Goal: Information Seeking & Learning: Learn about a topic

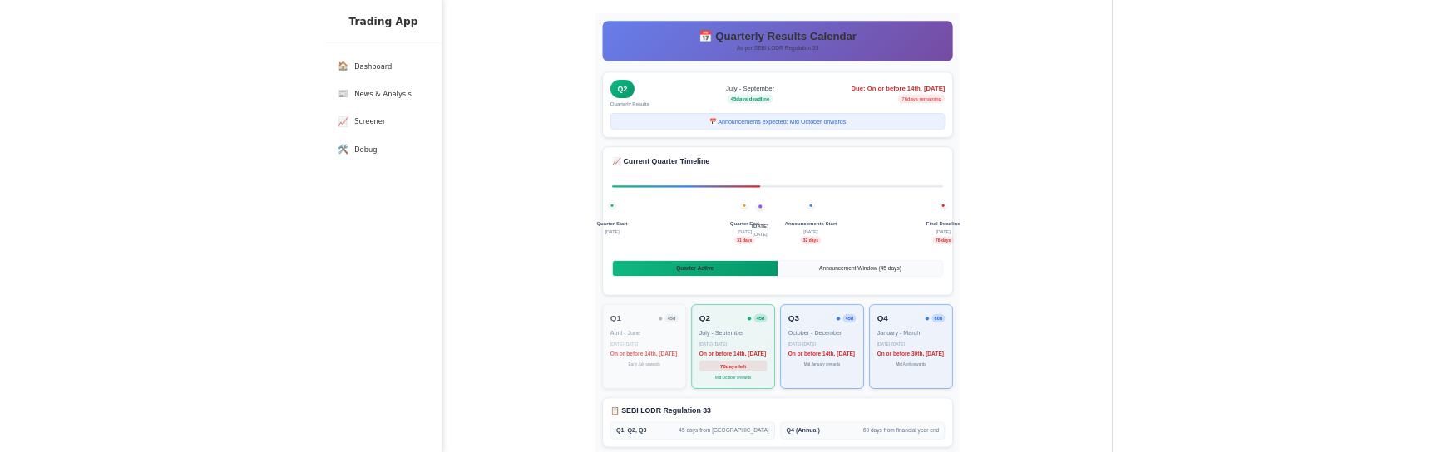
scroll to position [125, 0]
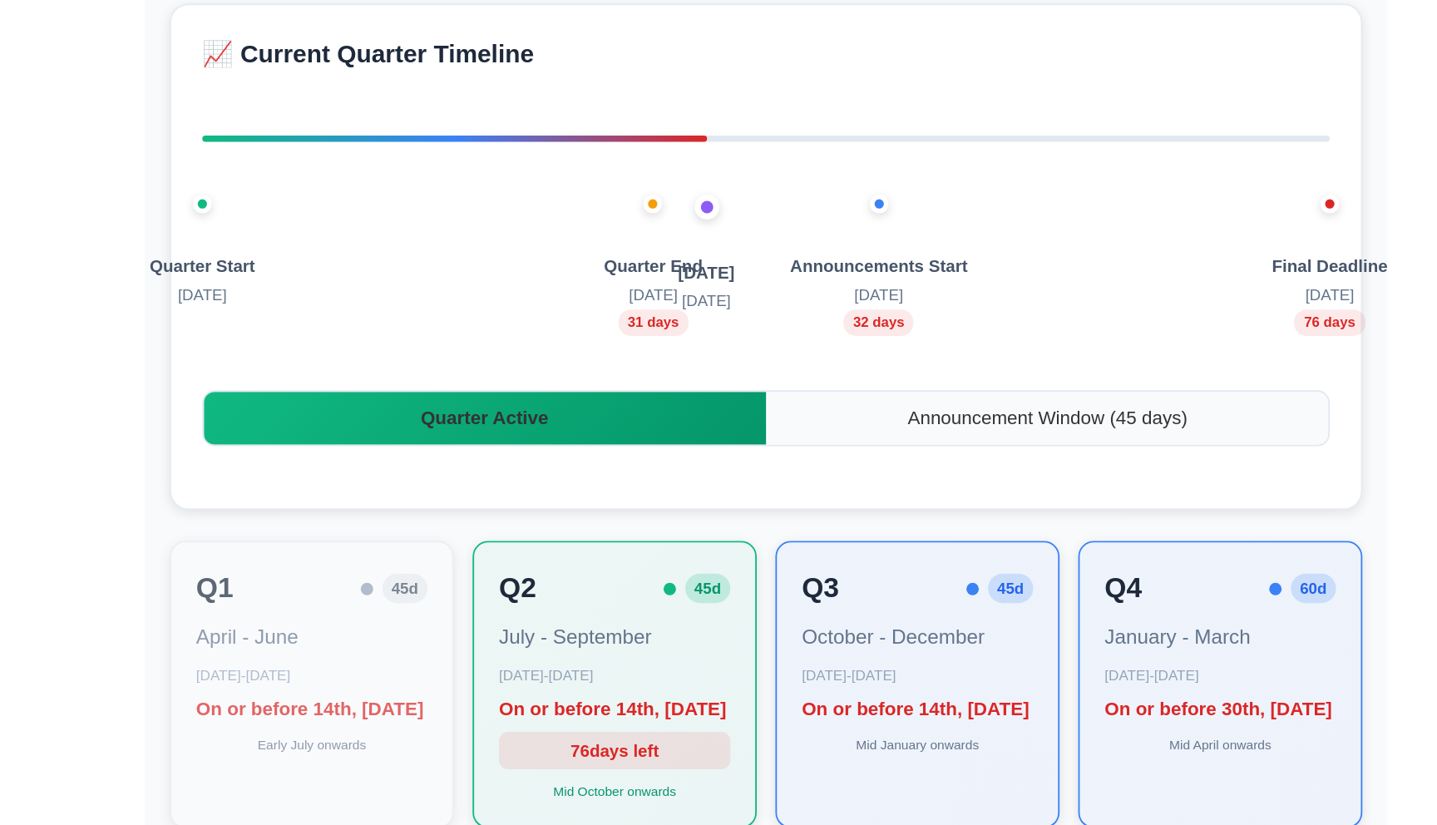
click at [750, 286] on span "Quarter End" at bounding box center [766, 284] width 53 height 14
copy span "Quarter End"
click at [803, 290] on span "[DATE]" at bounding box center [794, 287] width 30 height 14
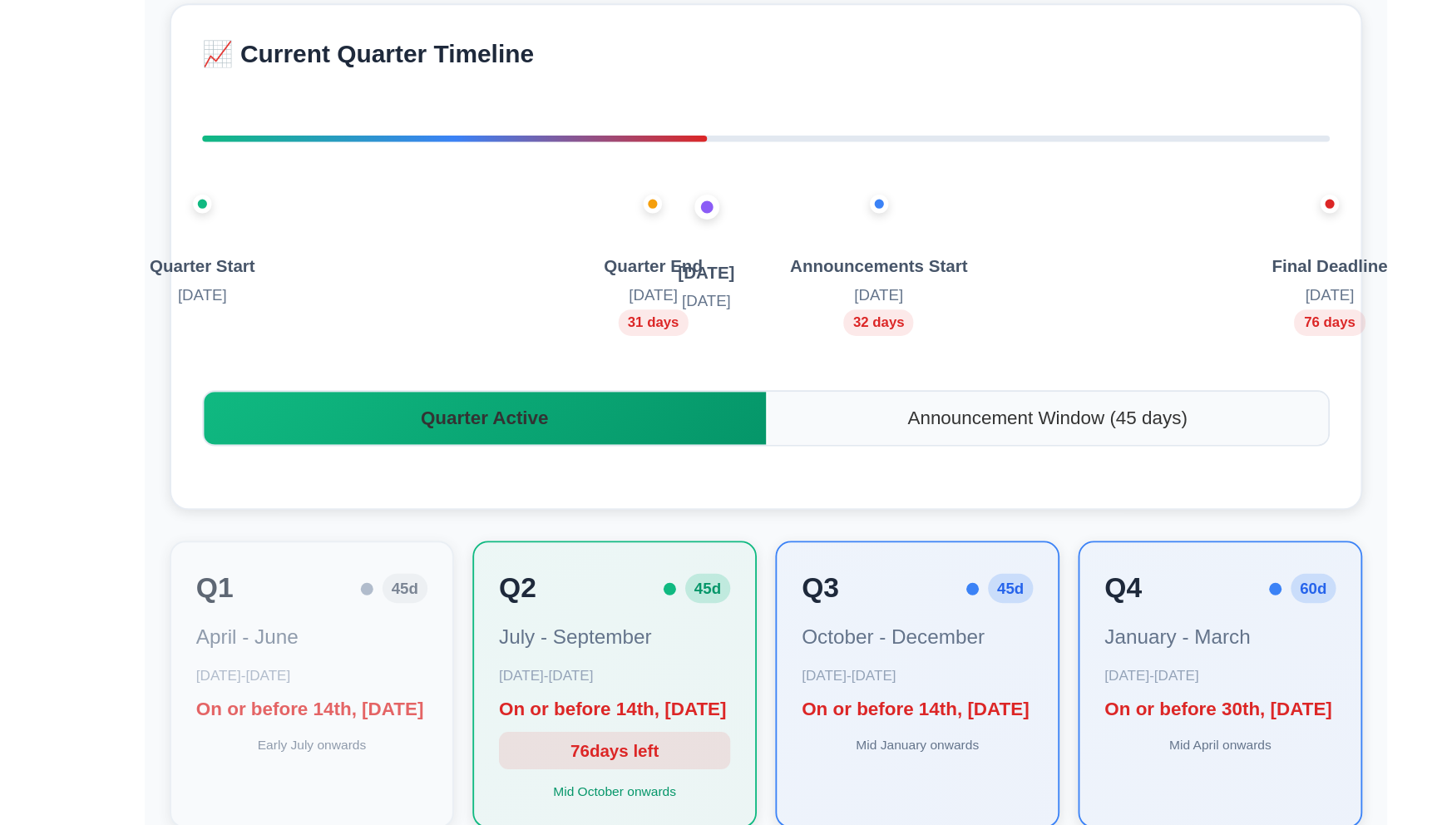
click at [803, 290] on span "[DATE]" at bounding box center [794, 287] width 30 height 14
copy span "[DATE]"
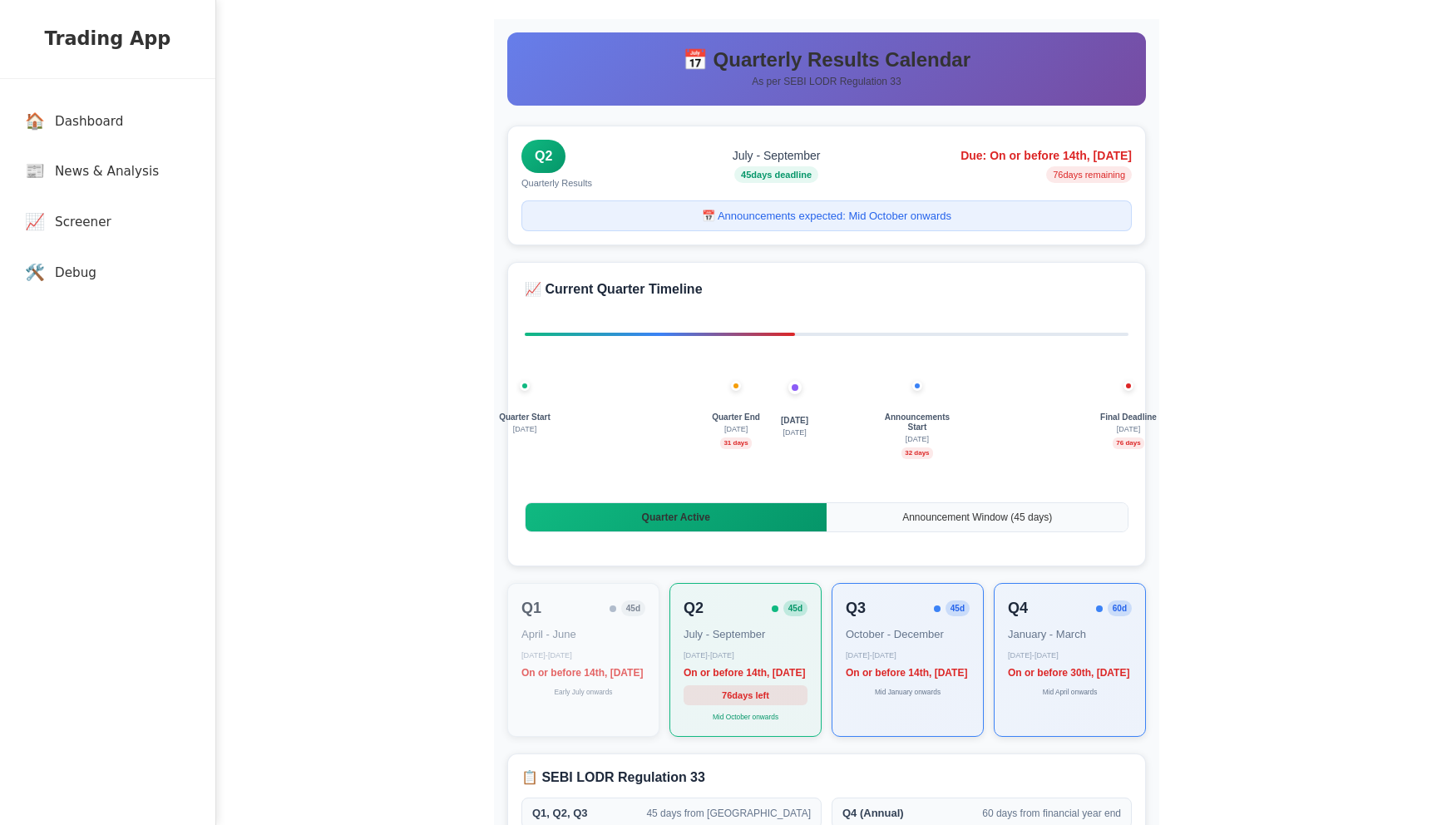
scroll to position [0, 0]
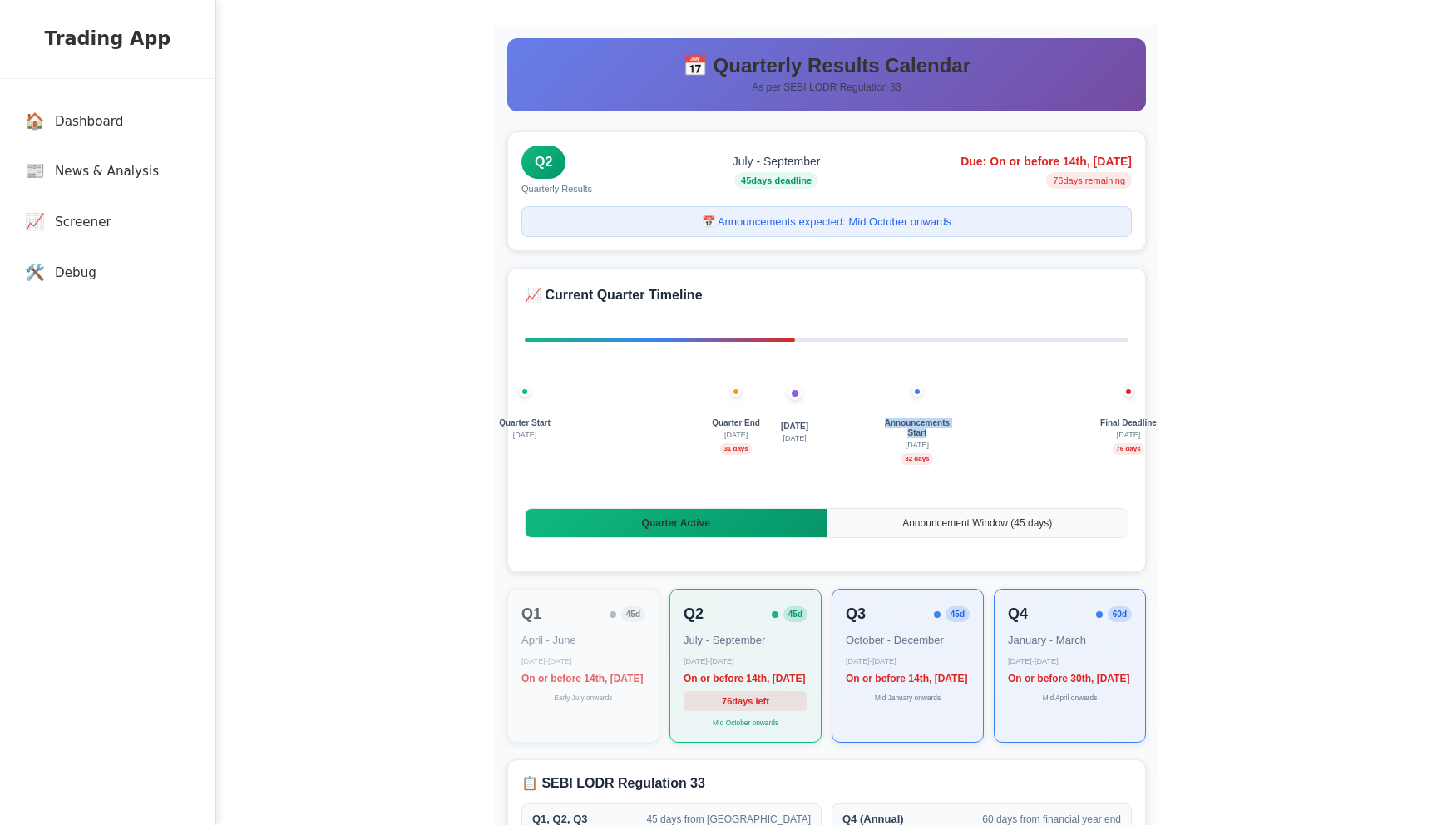
drag, startPoint x: 882, startPoint y: 424, endPoint x: 940, endPoint y: 434, distance: 58.2
click at [940, 434] on span "Announcements Start" at bounding box center [917, 428] width 75 height 20
click at [978, 437] on div "Quarter Start [DATE] [DATE] [DATE] Quarter End [DATE] days Announcements Start …" at bounding box center [827, 449] width 604 height 83
drag, startPoint x: 905, startPoint y: 444, endPoint x: 929, endPoint y: 448, distance: 24.5
click at [929, 448] on div "Announcements Start 1 Oct 32 days" at bounding box center [917, 441] width 75 height 47
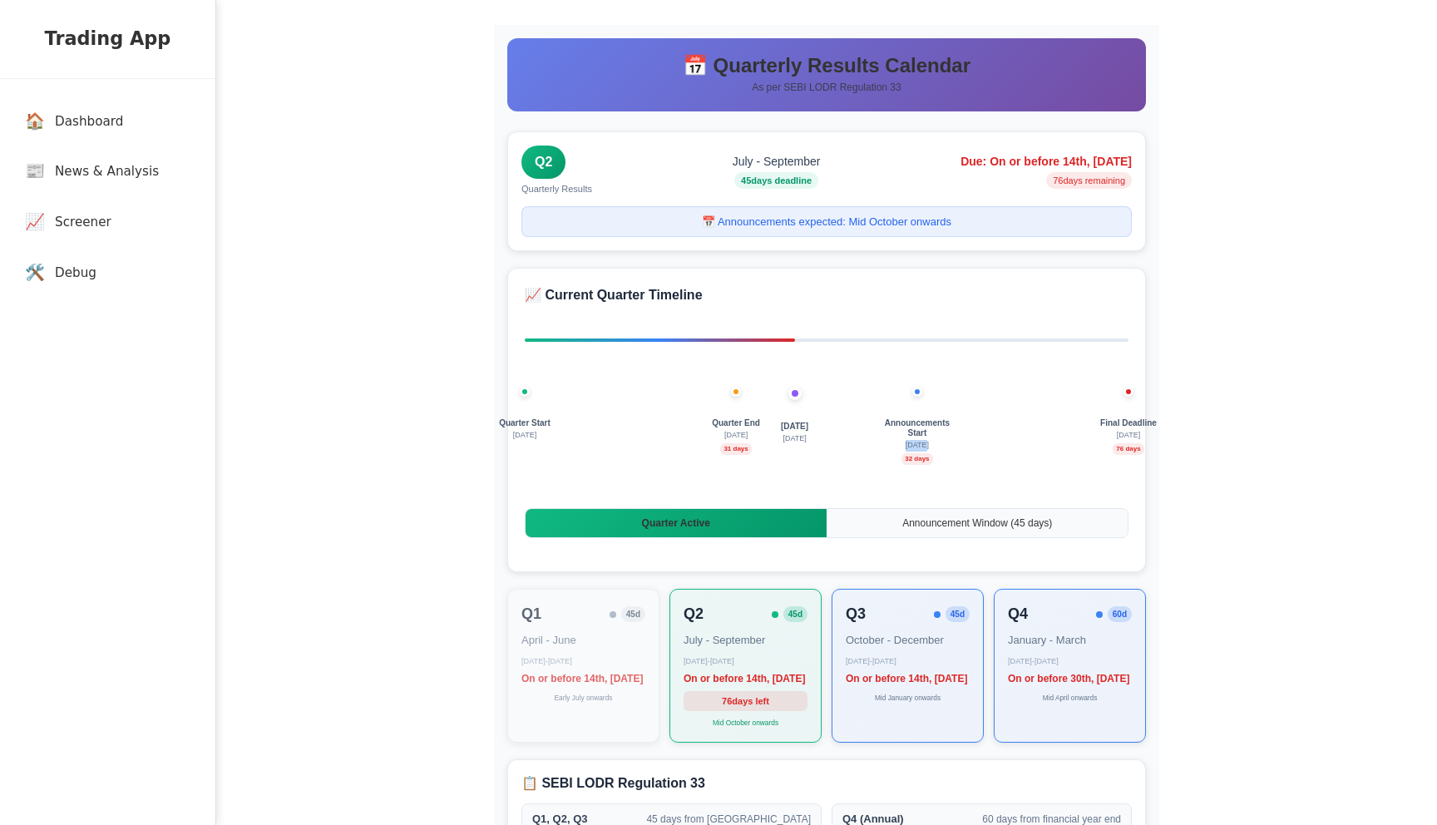
click at [985, 450] on div "Quarter Start [DATE] [DATE] [DATE] Quarter End [DATE] days Announcements Start …" at bounding box center [827, 449] width 604 height 83
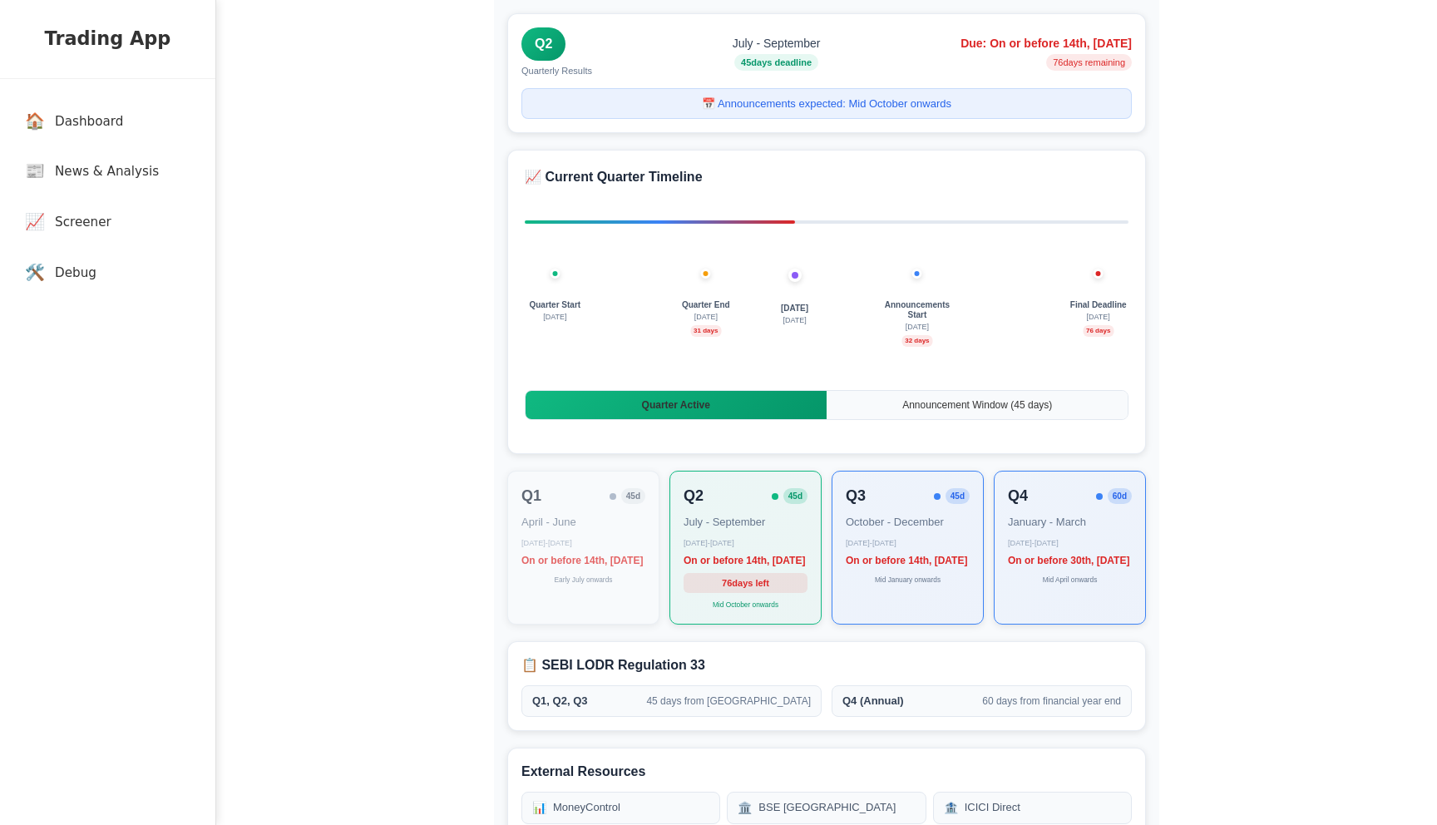
scroll to position [135, 0]
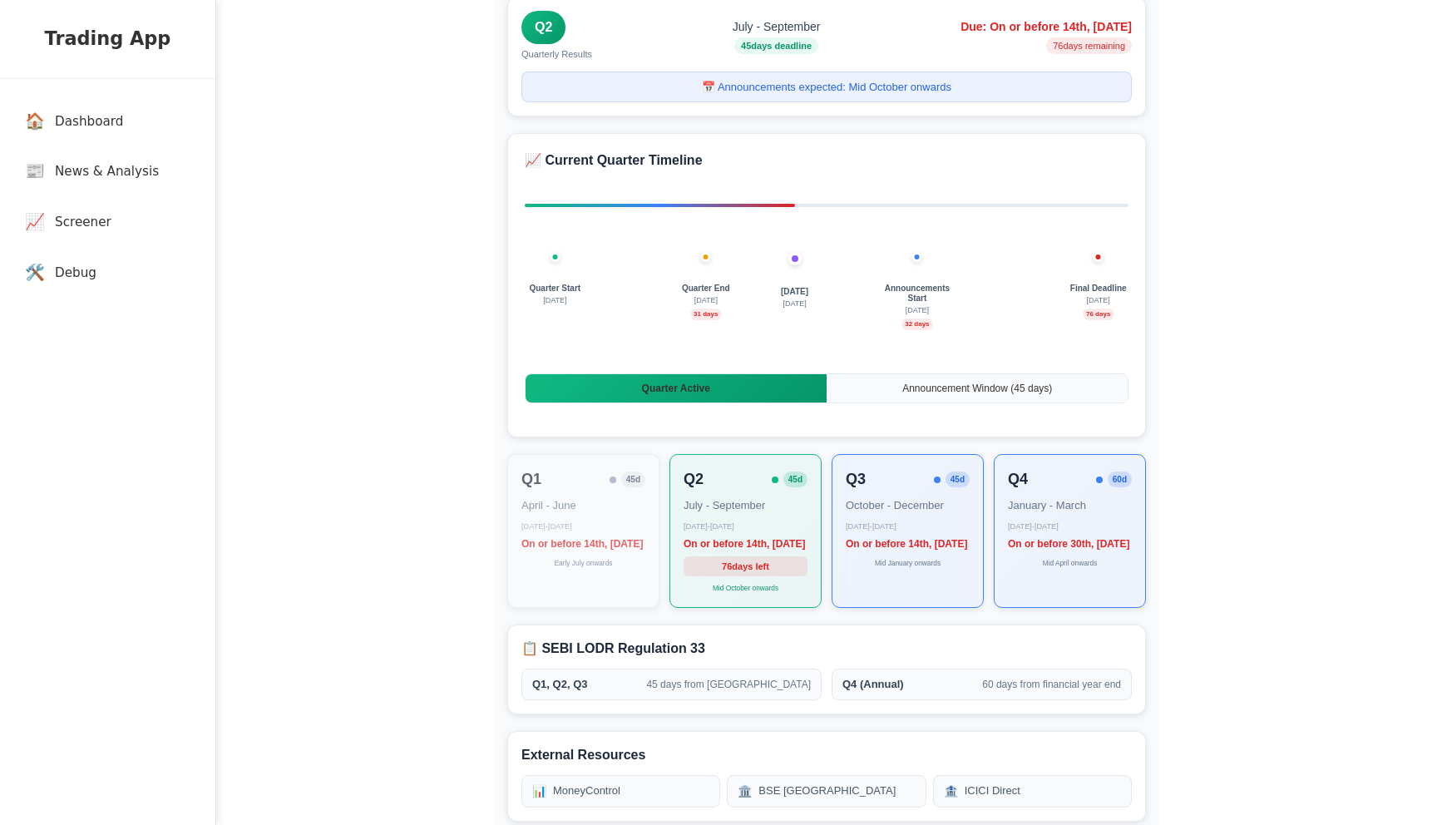
drag, startPoint x: 679, startPoint y: 299, endPoint x: 725, endPoint y: 297, distance: 45.8
click at [718, 297] on span "[DATE]" at bounding box center [705, 301] width 23 height 12
click at [758, 322] on div "Quarter Start [DATE] [DATE] [DATE] Quarter End [DATE] days Announcements Start …" at bounding box center [827, 315] width 604 height 83
drag, startPoint x: 684, startPoint y: 544, endPoint x: 736, endPoint y: 557, distance: 53.3
click at [736, 550] on div "On or before 14th, [DATE]" at bounding box center [746, 542] width 124 height 15
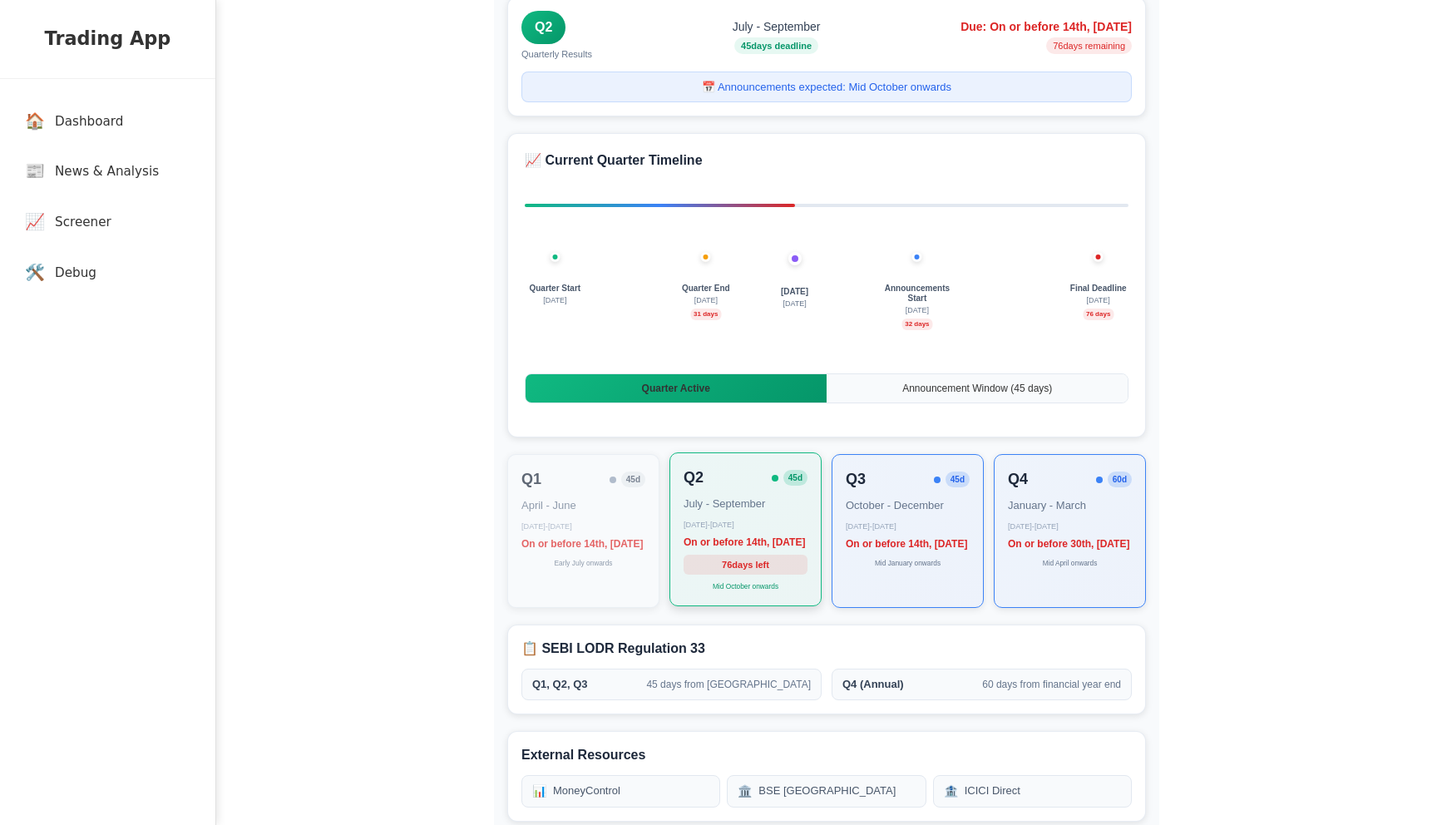
click at [720, 550] on div "On or before 14th, [DATE]" at bounding box center [746, 542] width 124 height 15
drag, startPoint x: 754, startPoint y: 561, endPoint x: 681, endPoint y: 545, distance: 74.9
click at [681, 545] on div "Q2 45 d July - September July 1 - September 30 On or before 14th, 2025 November…" at bounding box center [746, 529] width 152 height 154
click at [866, 348] on div "Quarter Start [DATE] [DATE] [DATE] Quarter End [DATE] days Announcements Start …" at bounding box center [827, 315] width 604 height 83
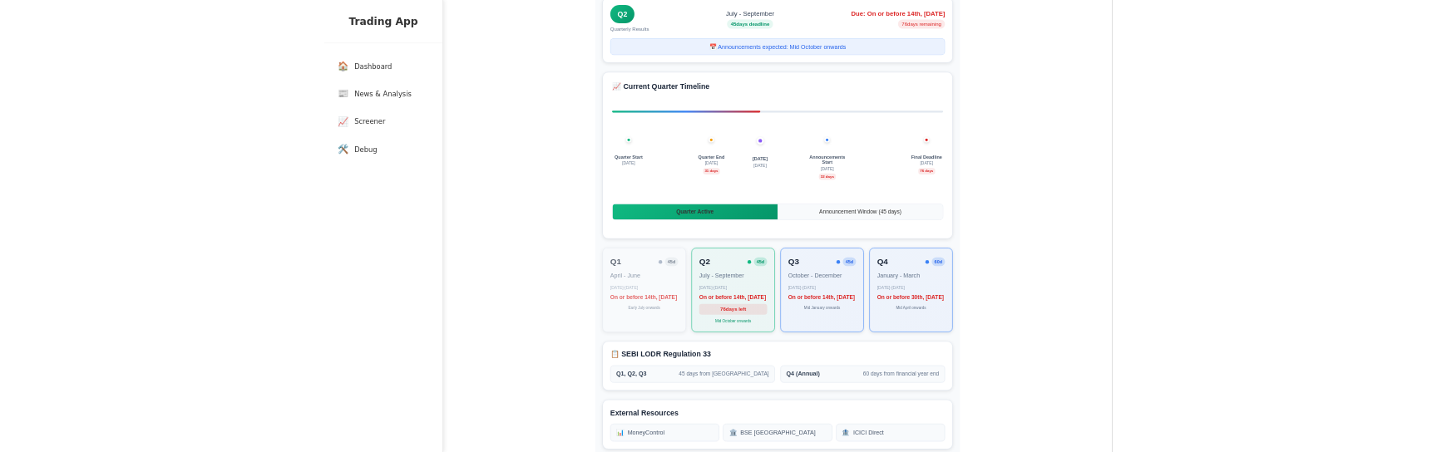
scroll to position [136, 0]
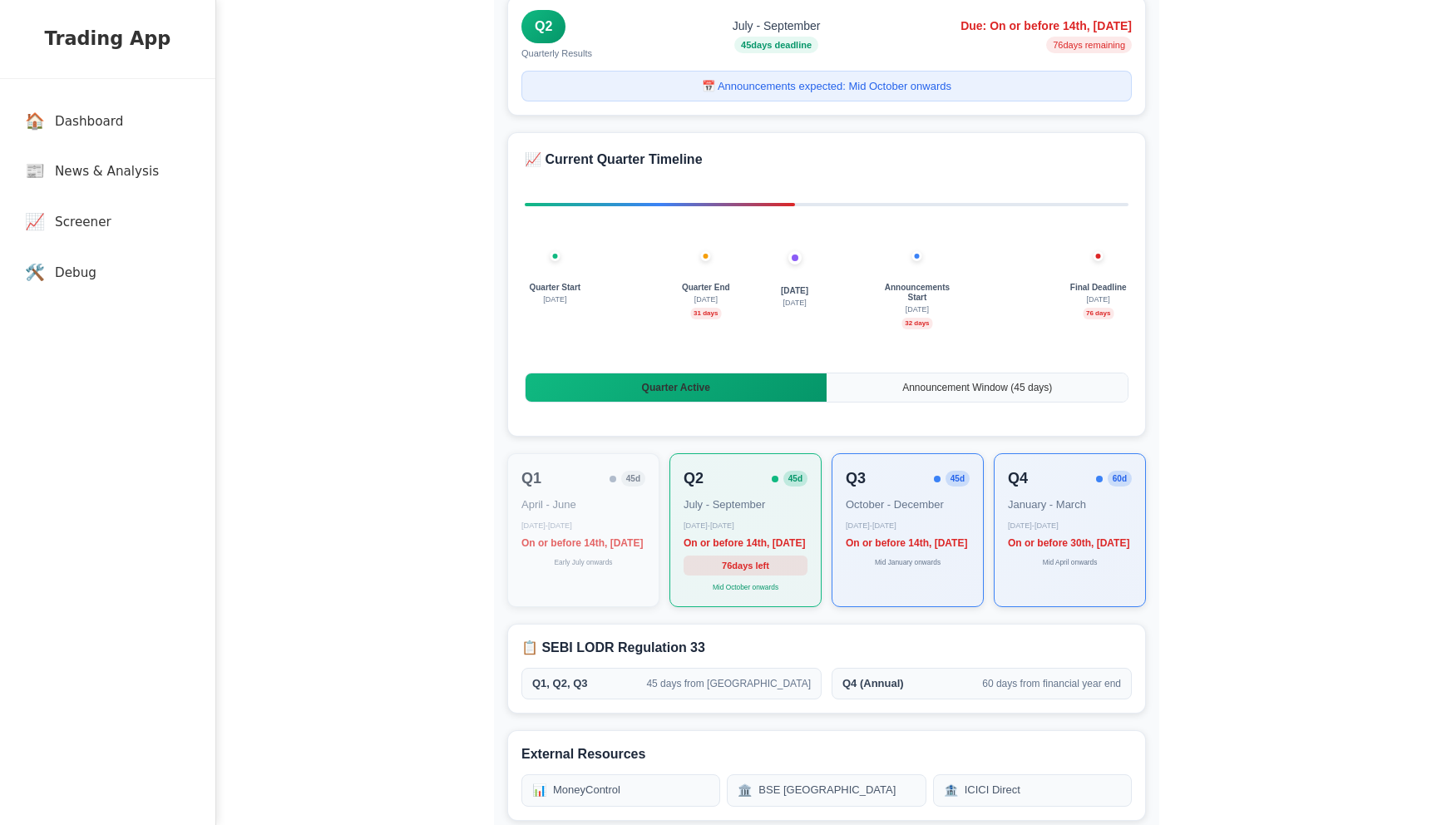
click at [931, 246] on div "Quarter Start [DATE] [DATE] [DATE] Quarter End [DATE] days Announcements Start …" at bounding box center [827, 302] width 604 height 233
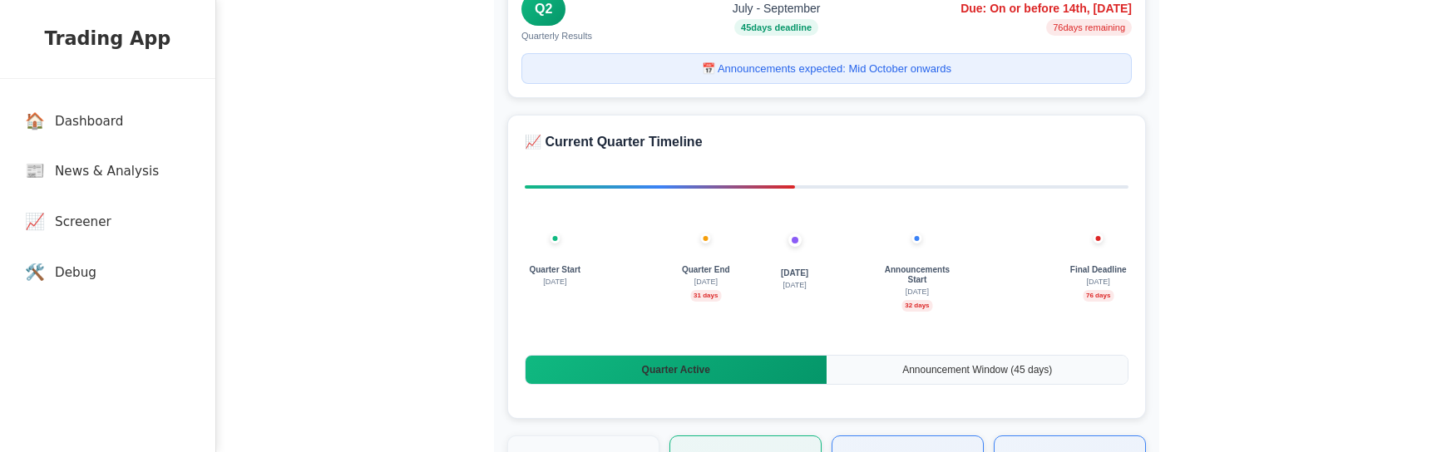
scroll to position [154, 0]
click at [969, 334] on div "Quarter Start [DATE] [DATE] [DATE] Quarter End [DATE] days Announcements Start …" at bounding box center [827, 295] width 604 height 83
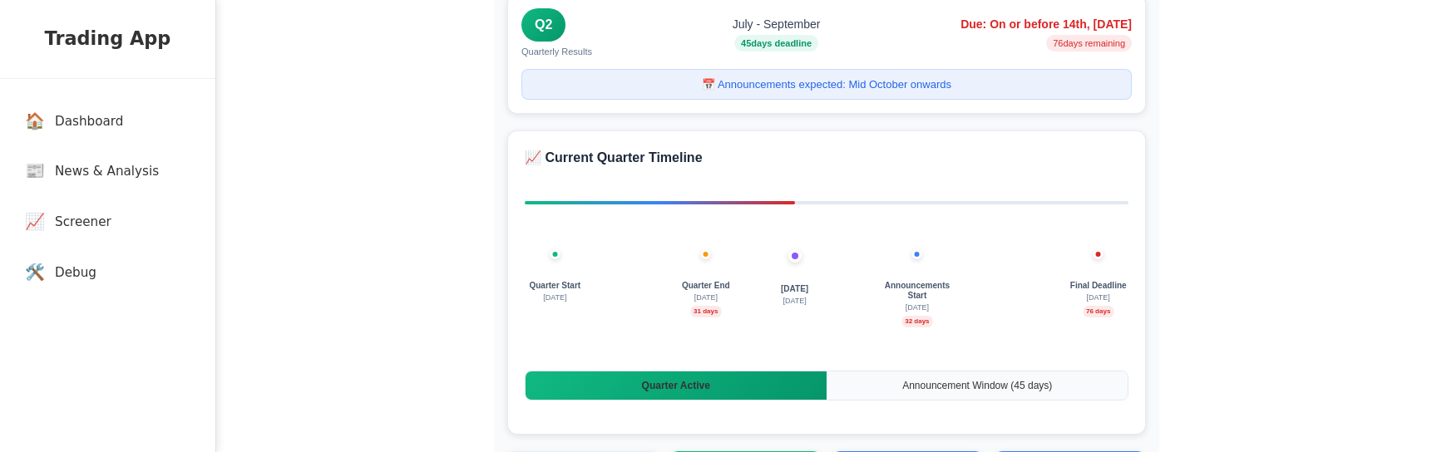
scroll to position [132, 0]
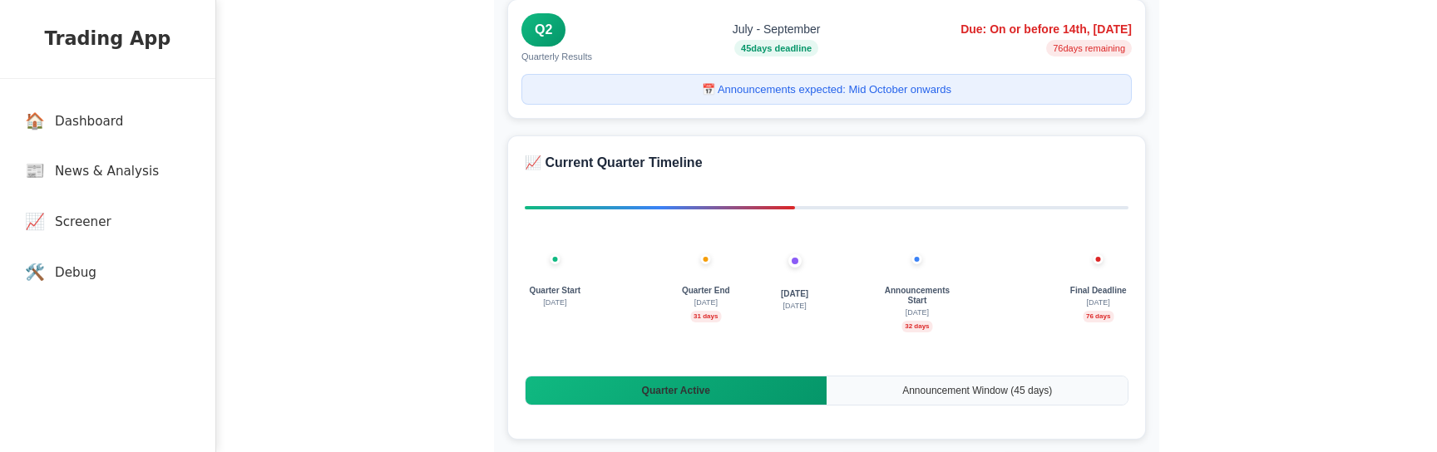
click at [872, 255] on div "Quarter Start [DATE] [DATE] [DATE] Quarter End [DATE] days Announcements Start …" at bounding box center [827, 306] width 604 height 233
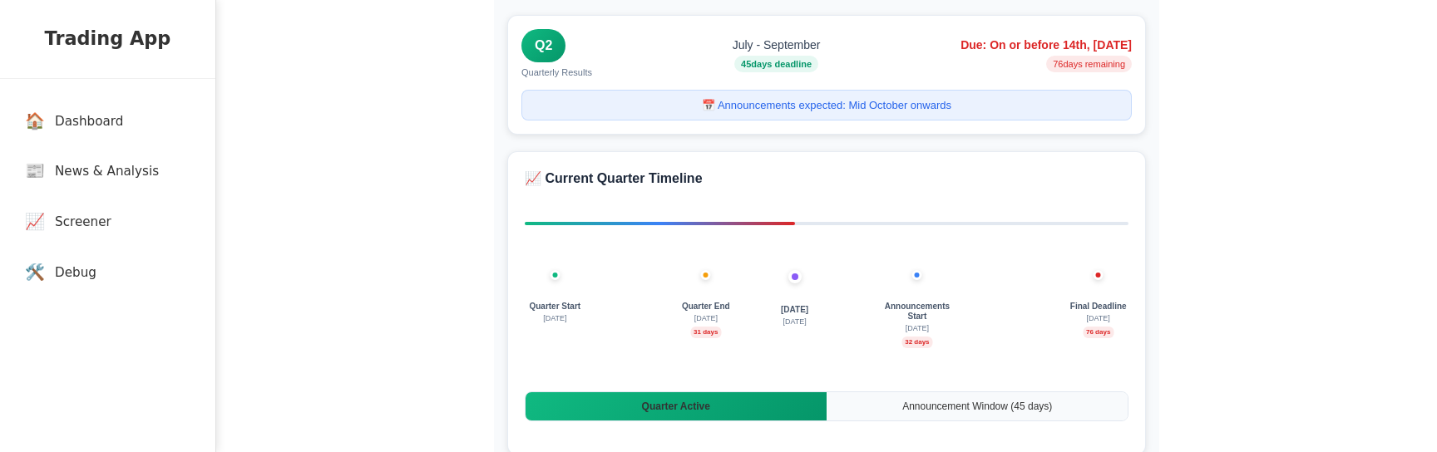
drag, startPoint x: 927, startPoint y: 289, endPoint x: 857, endPoint y: 296, distance: 70.2
click at [857, 296] on div "Quarter Start [DATE] [DATE] [DATE] Quarter End [DATE] days Announcements Start …" at bounding box center [827, 321] width 604 height 233
click at [867, 334] on div "Quarter Start [DATE] [DATE] [DATE] Quarter End [DATE] days Announcements Start …" at bounding box center [827, 333] width 604 height 83
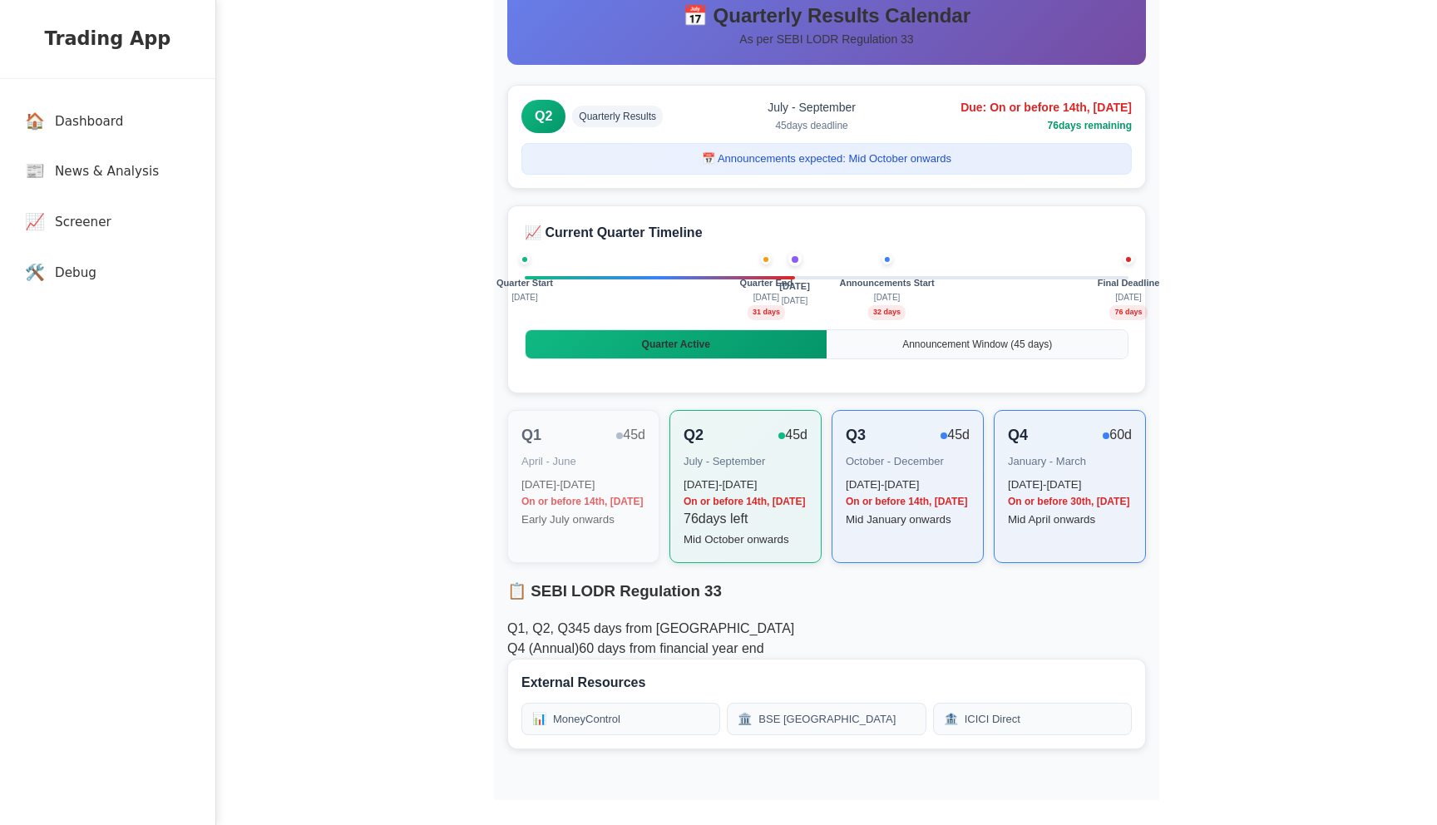
scroll to position [0, 0]
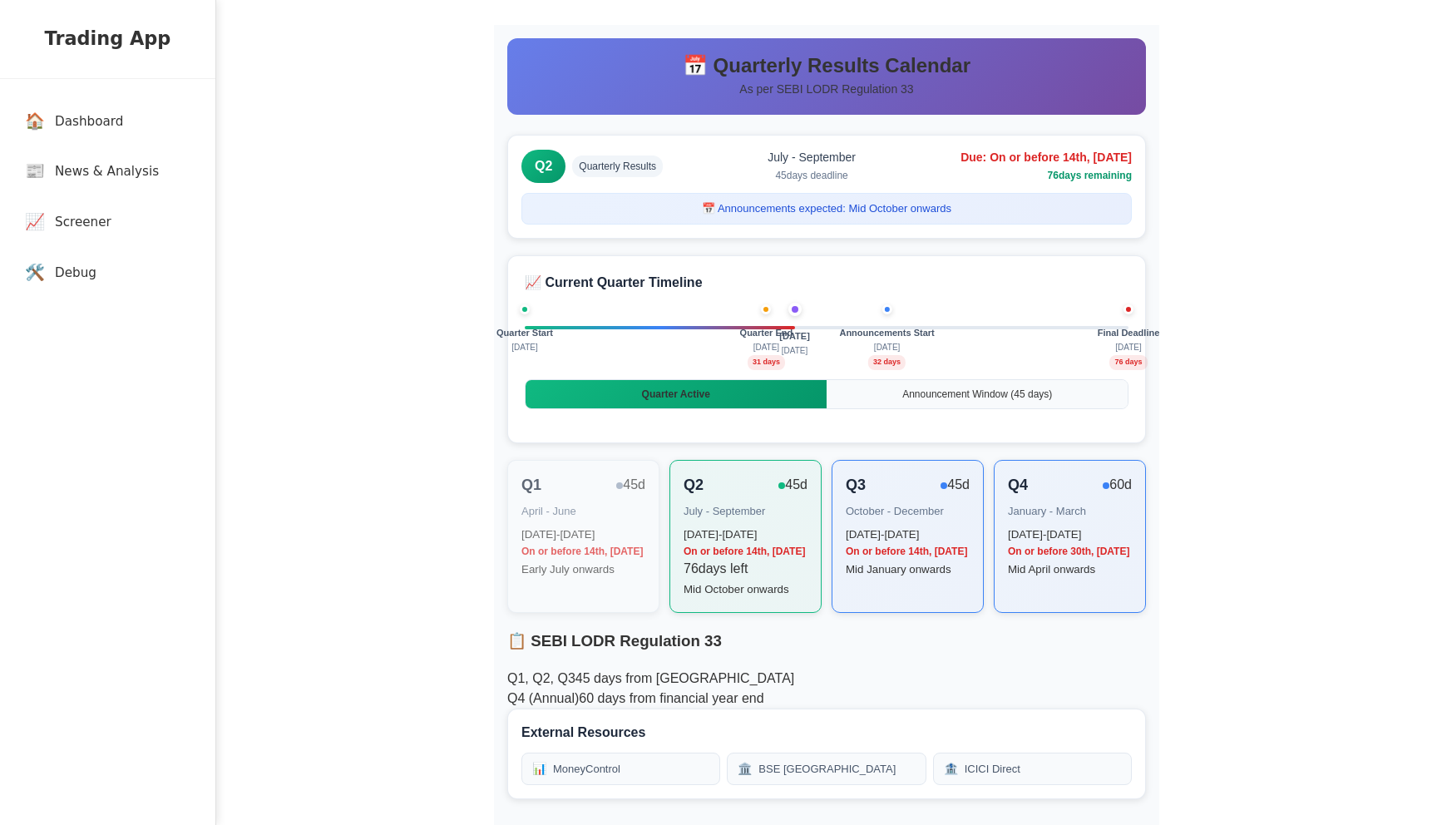
click at [1001, 398] on span "Announcement Window ( 45 days)" at bounding box center [977, 394] width 150 height 12
click at [815, 362] on div "Quarter Start July 1 Today 30 Aug Quarter End September 30 31 days Announcement…" at bounding box center [827, 342] width 604 height 67
click at [808, 251] on div "📅 Quarterly Results Calendar As per SEBI LODR Regulation 33 Q2 Quarterly Result…" at bounding box center [826, 437] width 665 height 825
click at [626, 497] on div "Q1 45 d April - June April 1 - June 30 On or before 14th, 2025 August Early Jul…" at bounding box center [583, 535] width 152 height 154
click at [828, 566] on div "Q1 45 d April - June April 1 - June 30 On or before 14th, 2025 August Early Jul…" at bounding box center [826, 537] width 639 height 154
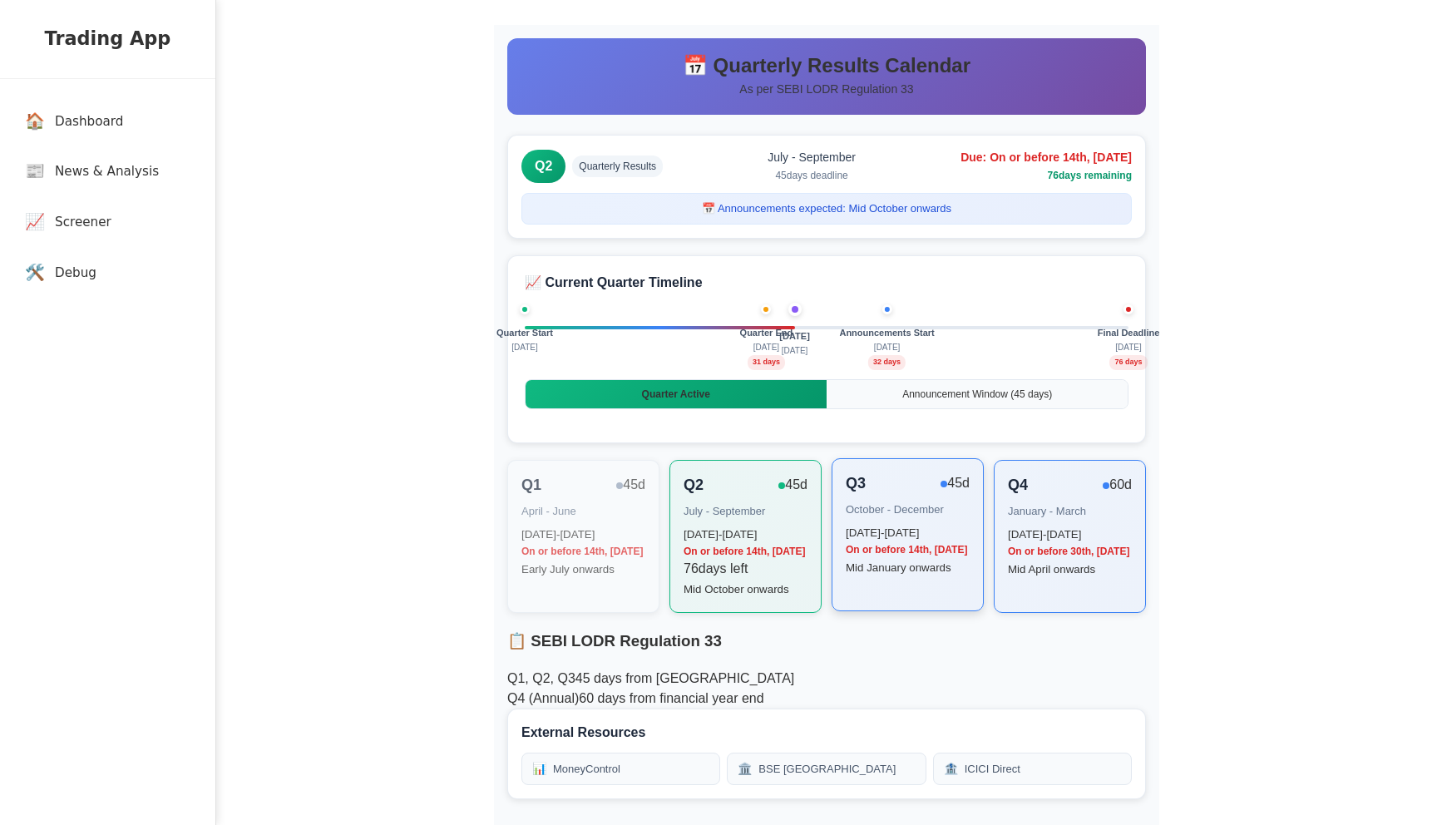
click at [881, 557] on div "On or before 14th, [DATE]" at bounding box center [908, 549] width 124 height 15
click at [818, 262] on div "📈 Current Quarter Timeline Quarter Start July 1 Today 30 Aug Quarter End Septem…" at bounding box center [826, 349] width 639 height 188
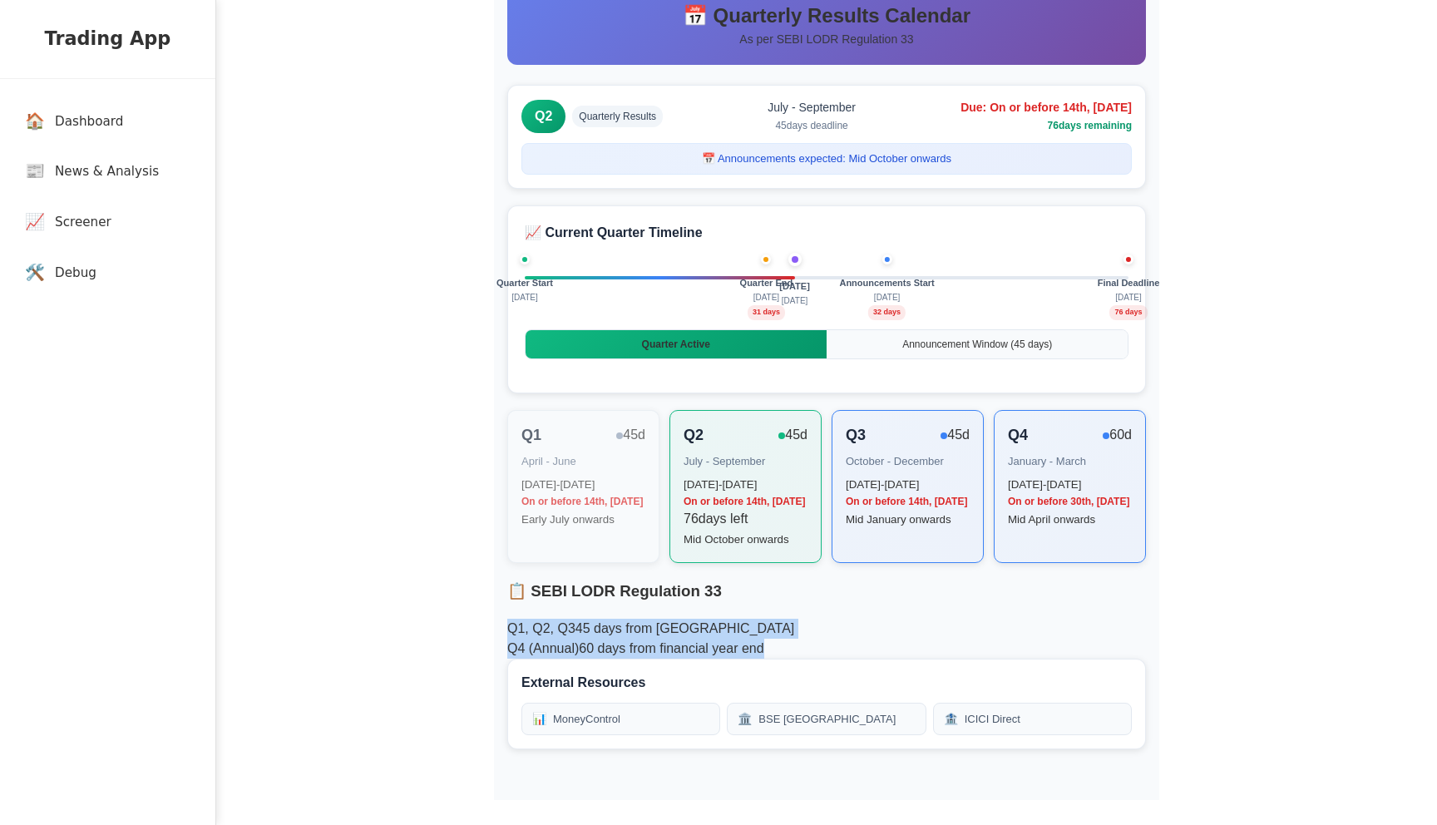
drag, startPoint x: 823, startPoint y: 661, endPoint x: 509, endPoint y: 647, distance: 313.9
click at [509, 647] on div "Q1, Q2, Q3 45 days from quarter end Q4 (Annual) 60 days from financial year end" at bounding box center [826, 639] width 639 height 40
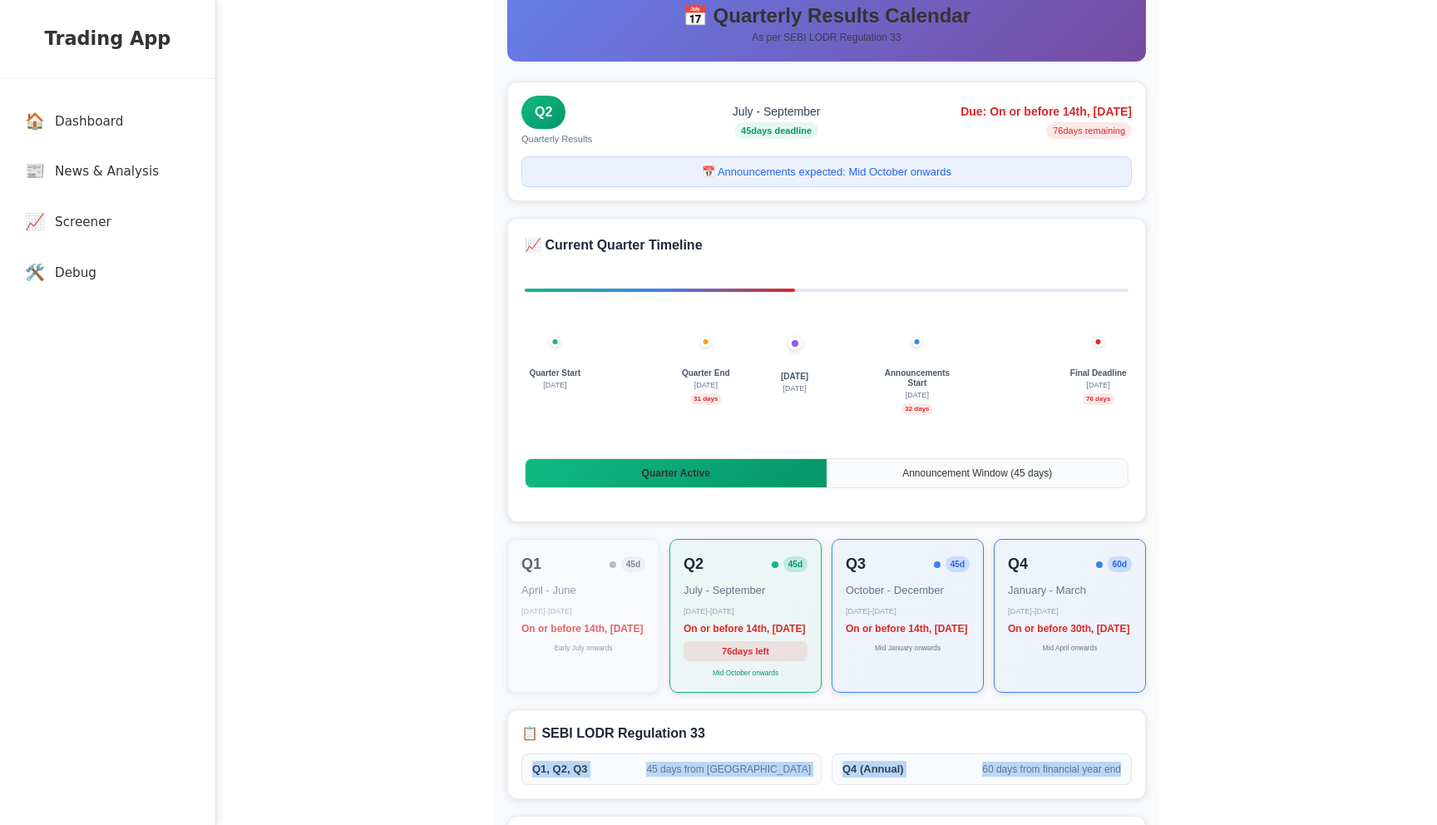
click at [711, 348] on div "Quarter Start July 1 Today 30 Aug Quarter End September 30 31 days Announcement…" at bounding box center [827, 388] width 604 height 233
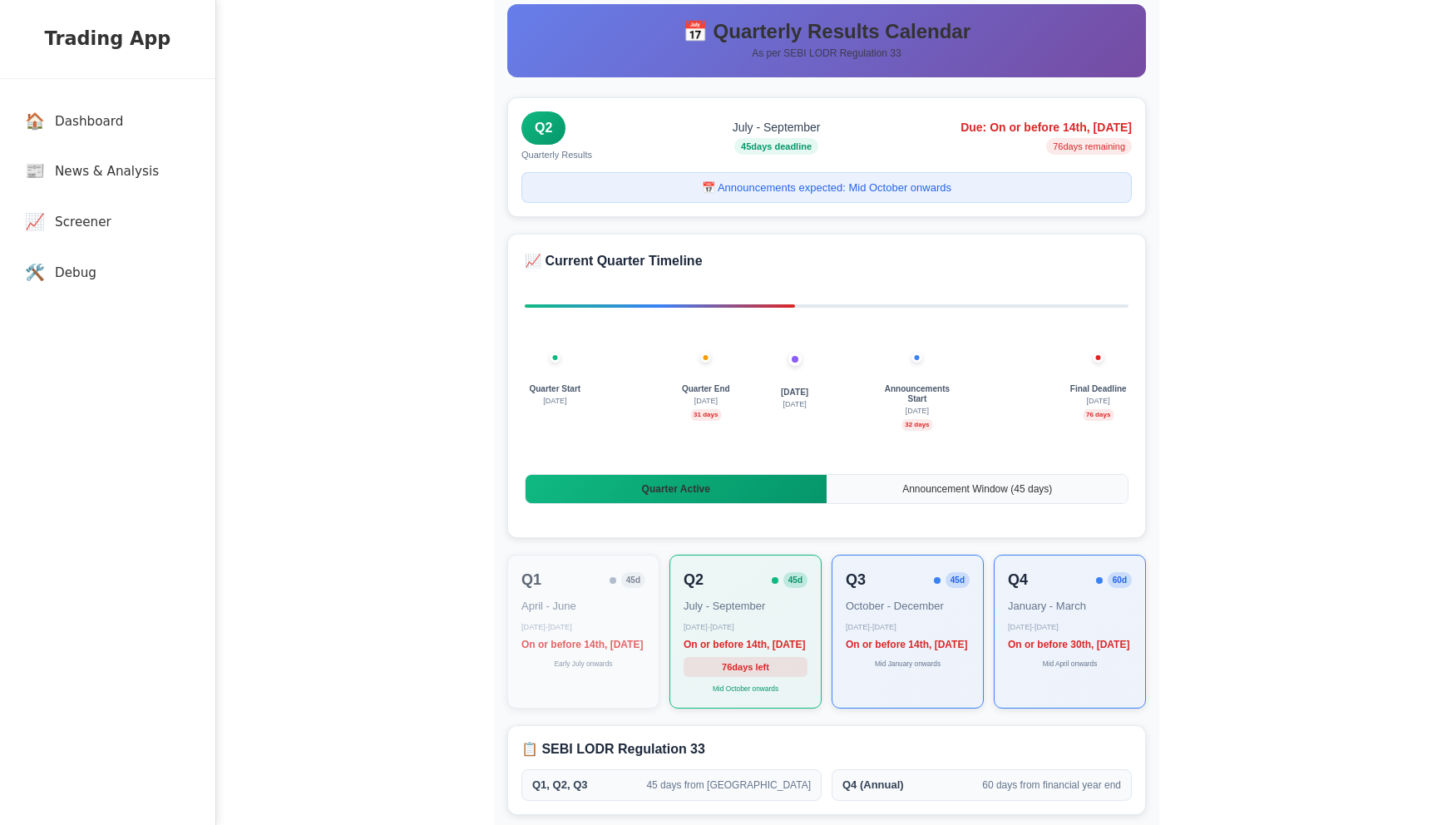
scroll to position [0, 0]
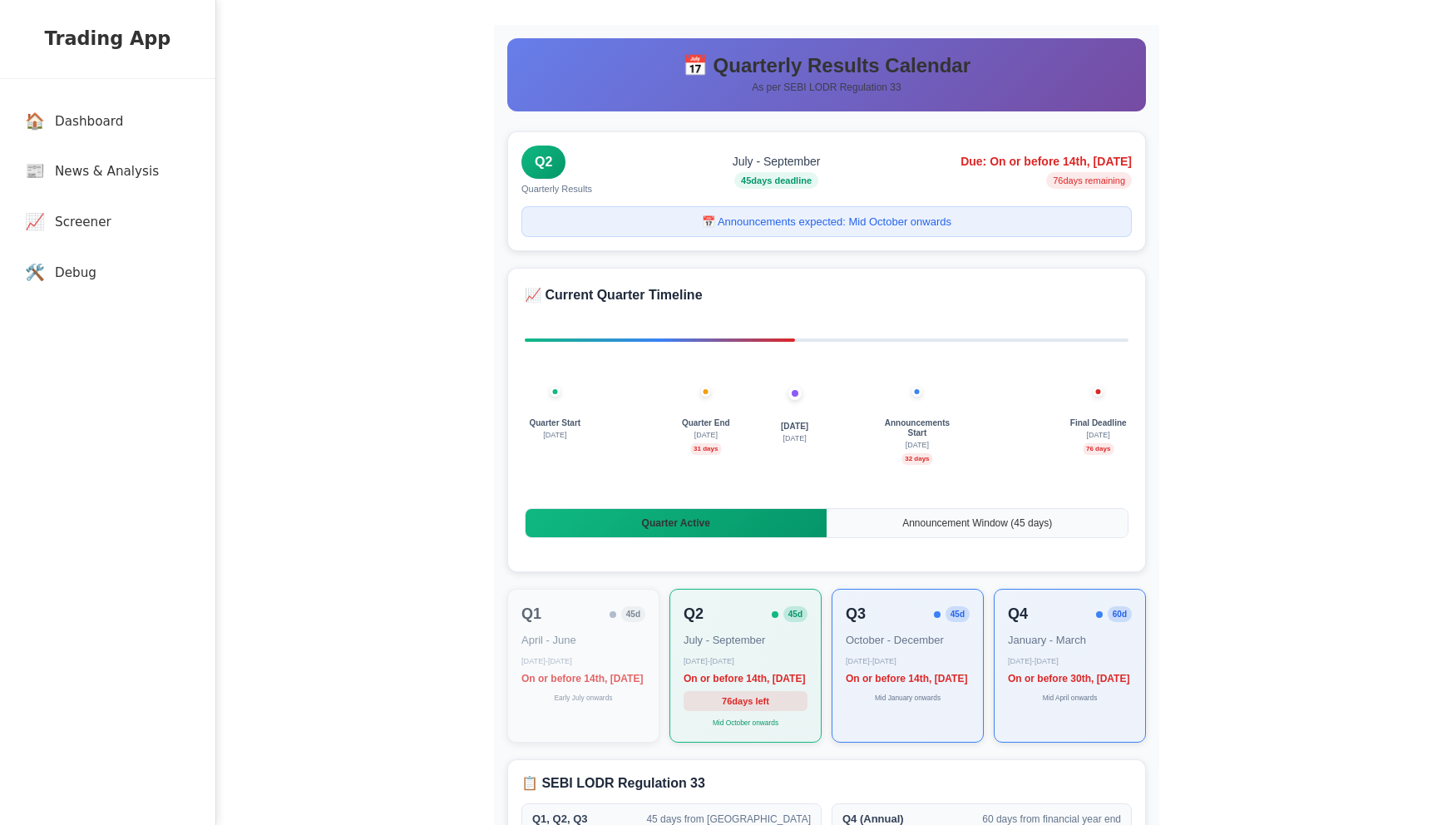
click at [653, 330] on div "Quarter Start July 1 Today 30 Aug Quarter End September 30 31 days Announcement…" at bounding box center [827, 438] width 604 height 233
click at [62, 105] on link "🏠 Dashboard" at bounding box center [111, 121] width 199 height 49
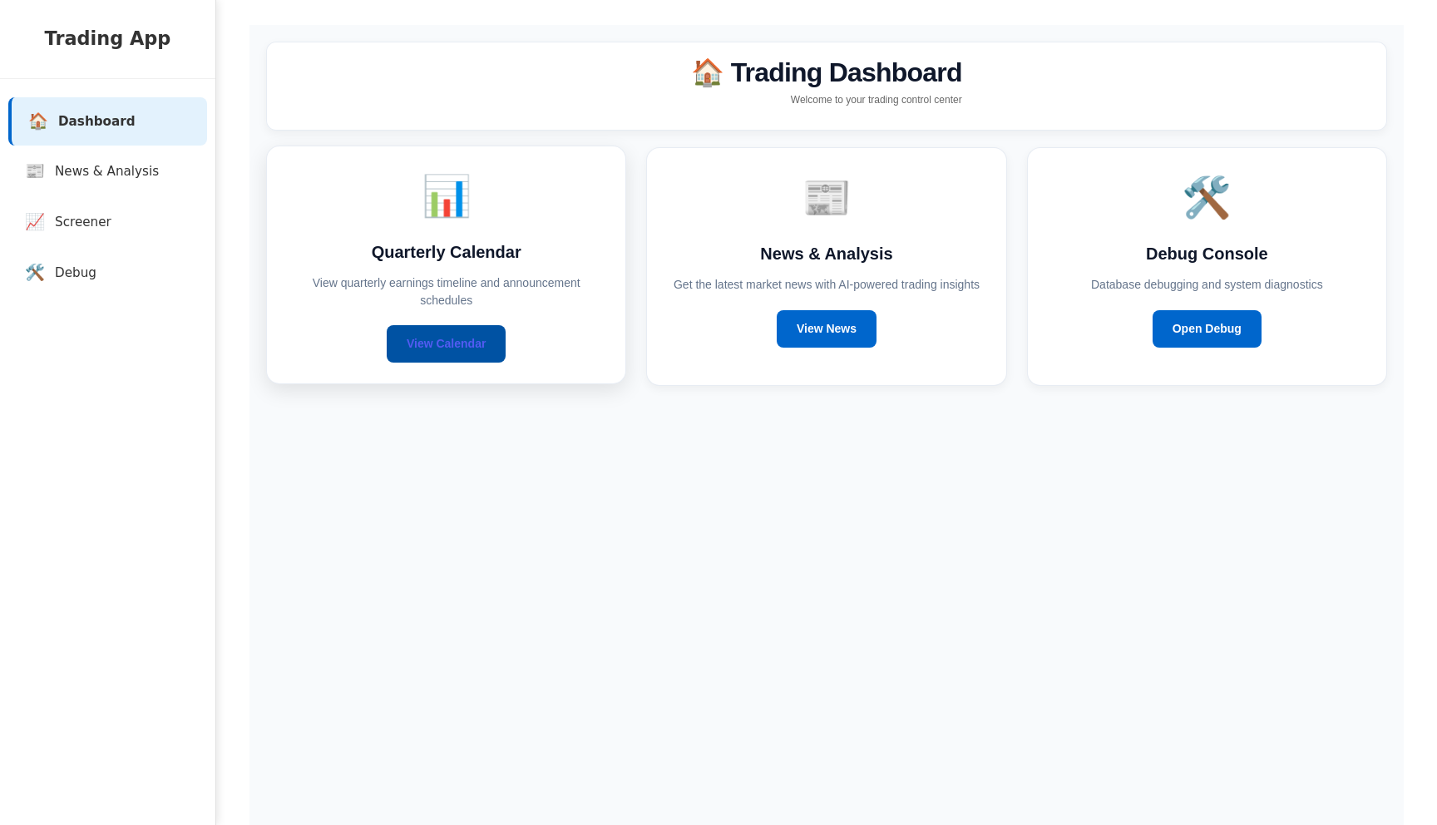
click at [450, 356] on link "View Calendar" at bounding box center [446, 343] width 119 height 37
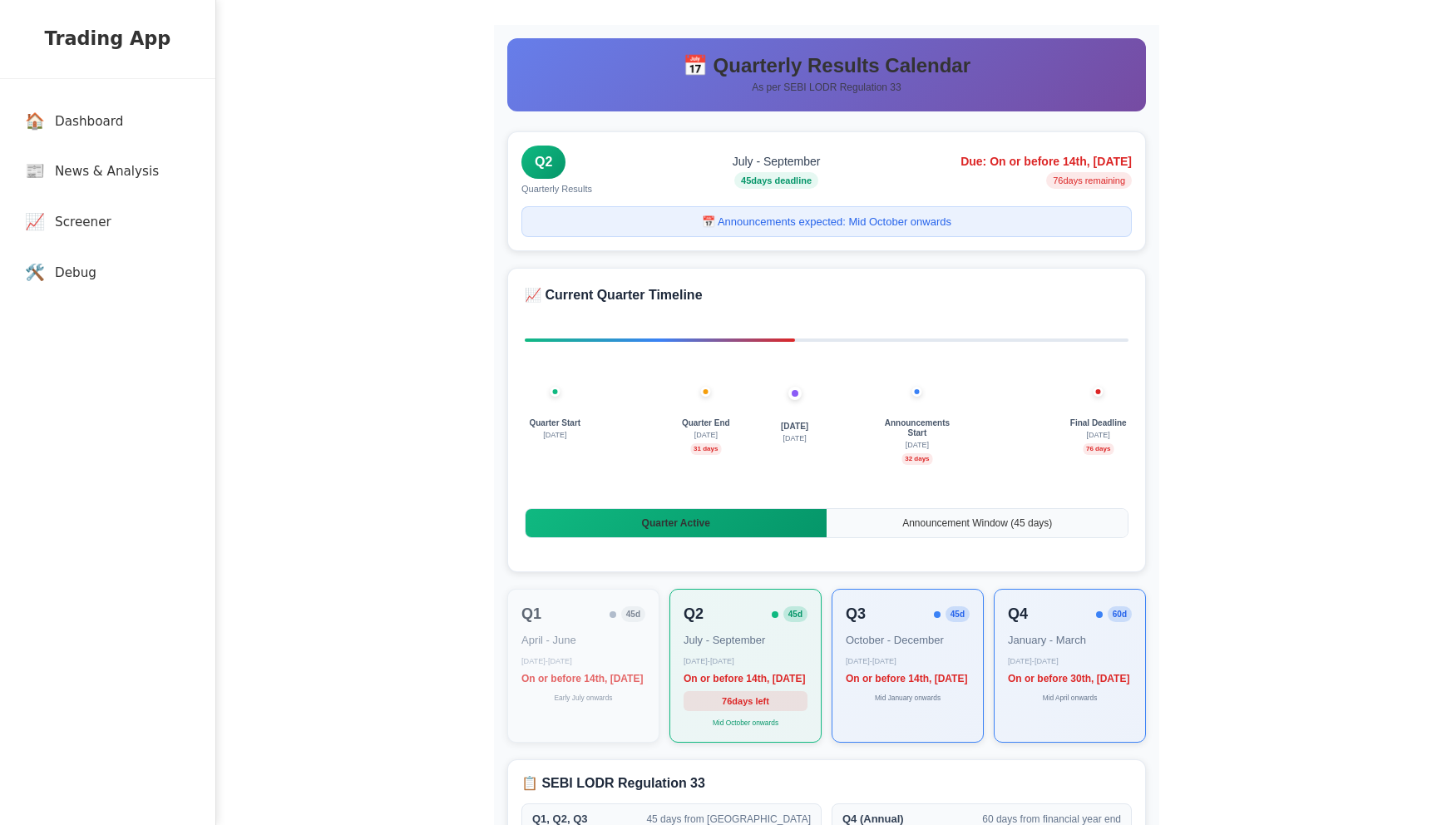
scroll to position [23, 0]
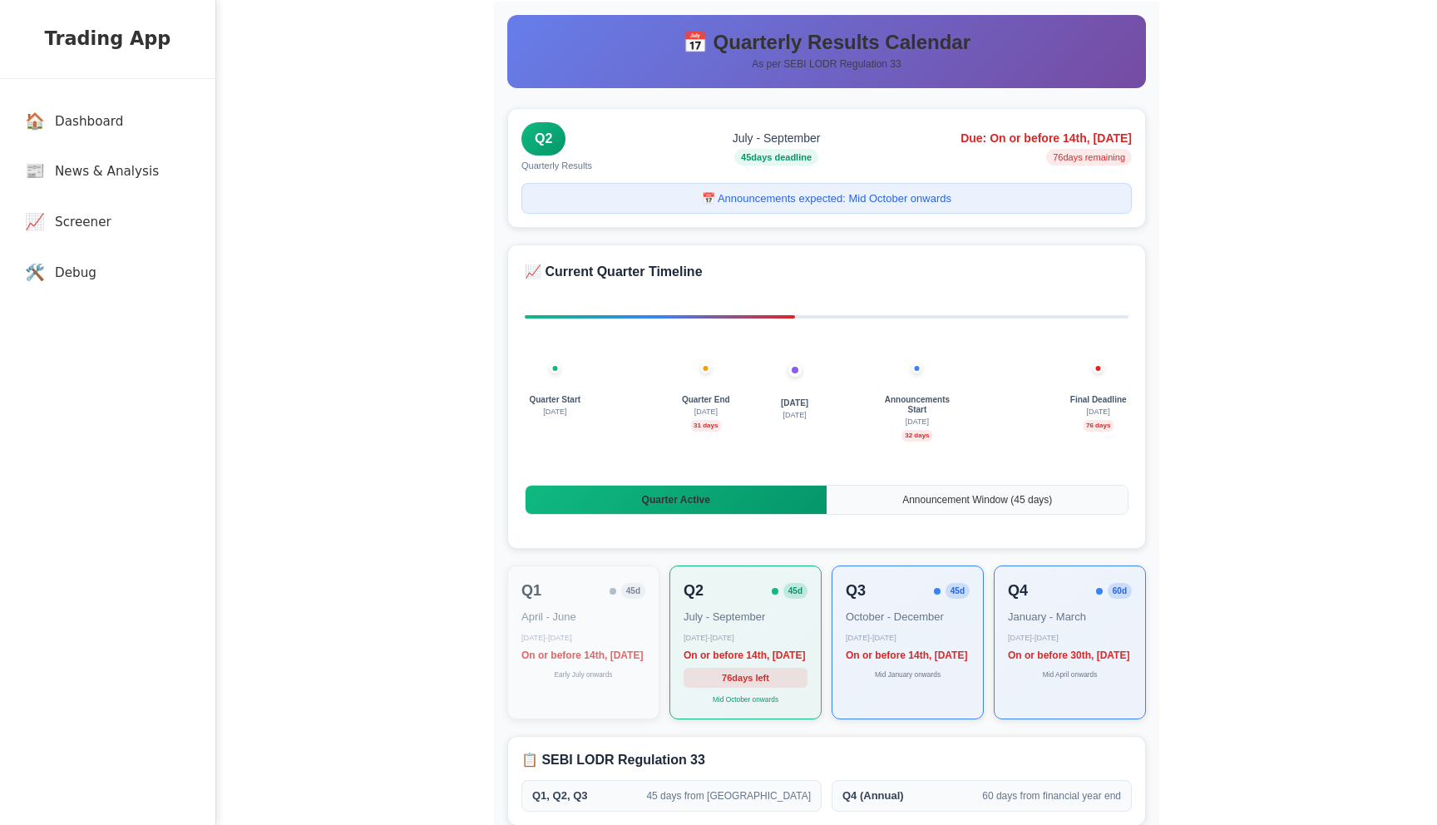
click at [650, 280] on h3 "📈 Current Quarter Timeline" at bounding box center [827, 272] width 604 height 20
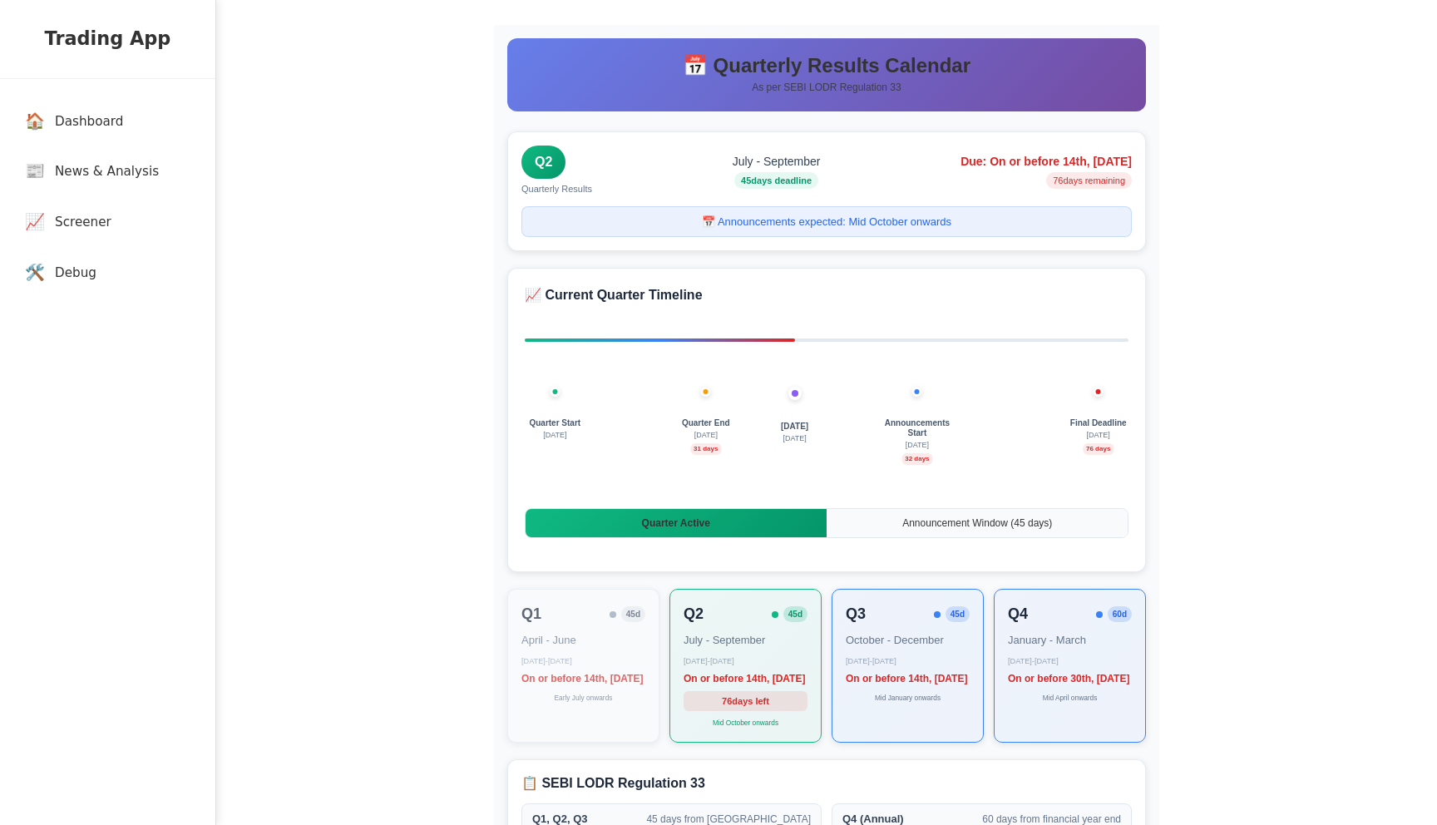
click at [754, 433] on div "Quarter Start [DATE] [DATE] [DATE] Quarter End [DATE] days Announcements Start …" at bounding box center [827, 449] width 604 height 83
click at [695, 427] on span "Quarter End" at bounding box center [706, 423] width 48 height 10
copy span "Quarter End"
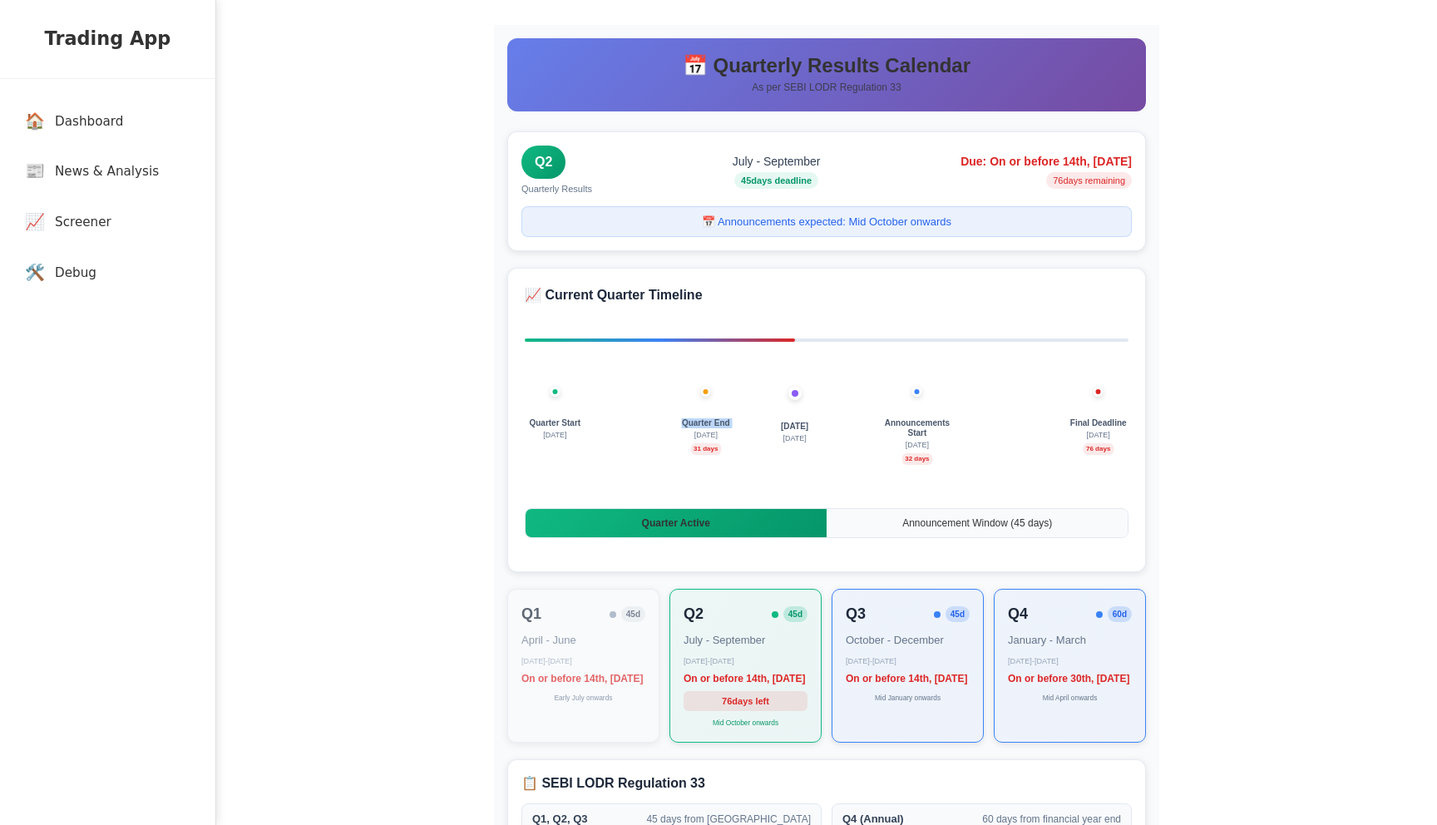
click at [988, 469] on div "Quarter Start [DATE] [DATE] [DATE] Quarter End [DATE] days Announcements Start …" at bounding box center [827, 449] width 604 height 83
click at [668, 302] on h3 "📈 Current Quarter Timeline" at bounding box center [827, 295] width 604 height 20
copy h3 "📈 Current Quarter Timeline"
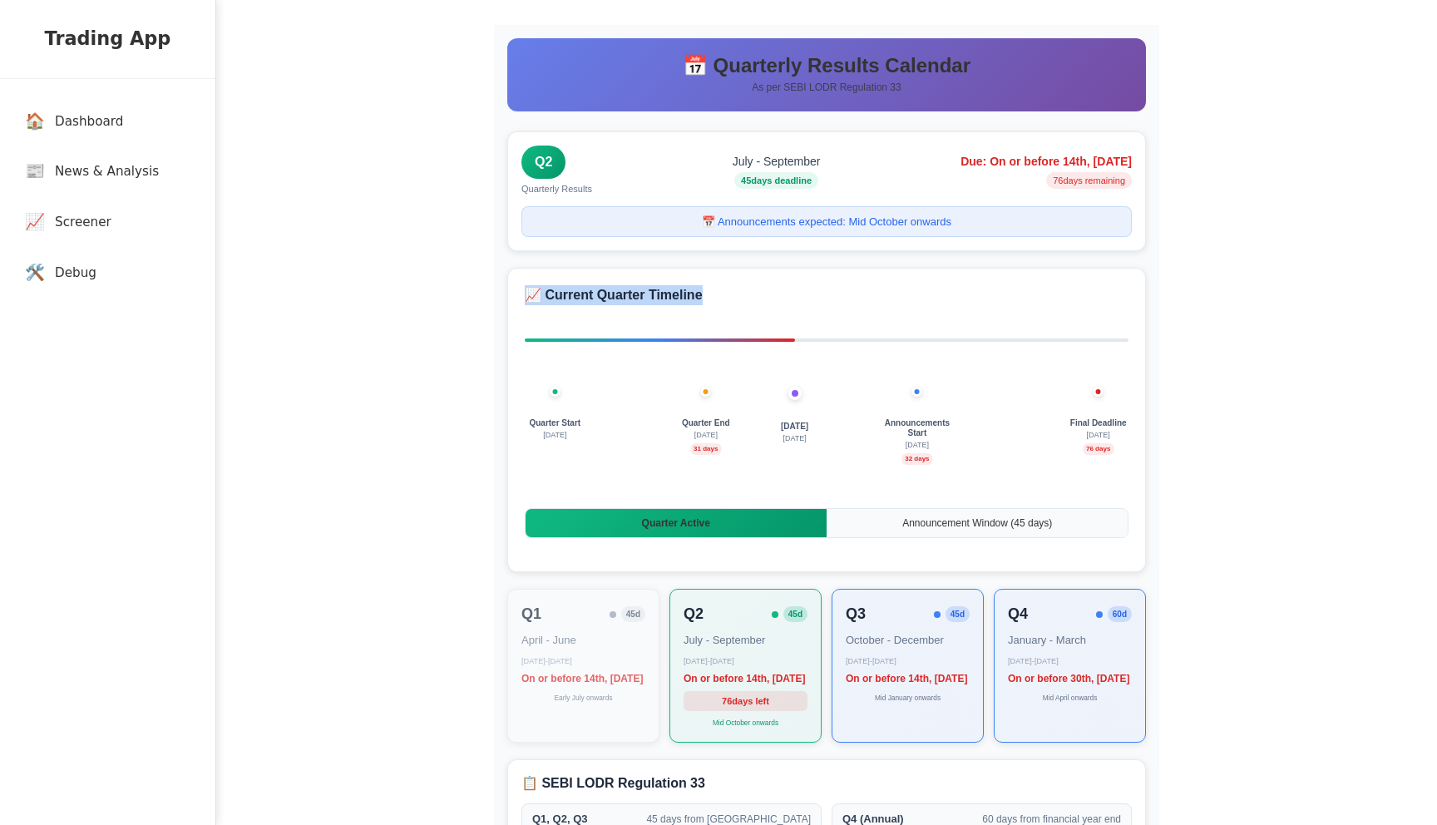
click at [552, 422] on span "Quarter Start" at bounding box center [555, 423] width 52 height 10
copy span "Quarter Start"
click at [706, 421] on span "Quarter End" at bounding box center [706, 423] width 48 height 10
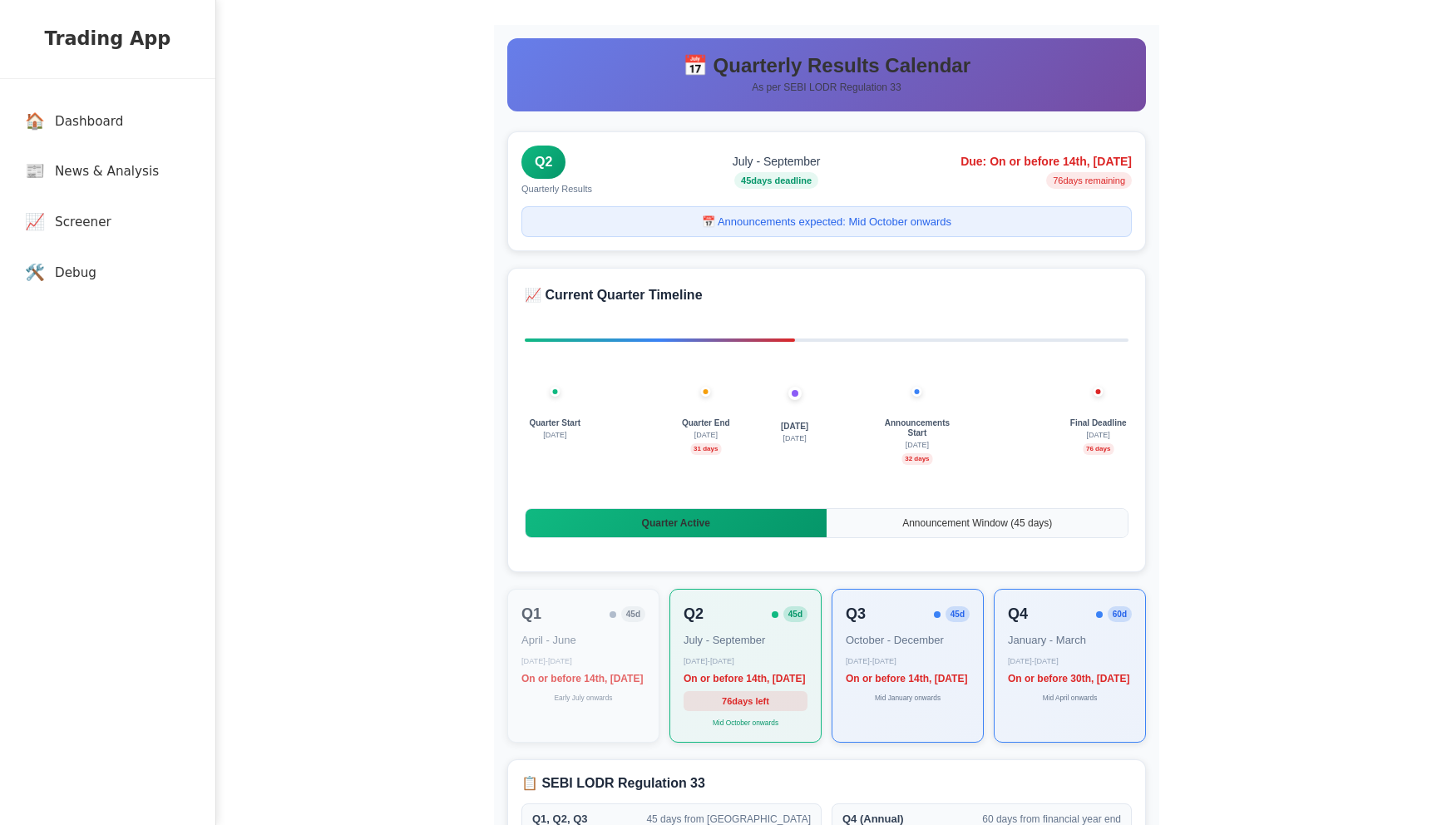
click at [706, 421] on span "Quarter End" at bounding box center [706, 423] width 48 height 10
click at [794, 424] on span "[DATE]" at bounding box center [794, 427] width 27 height 10
copy span "[DATE]"
click at [704, 416] on div "Quarter End [DATE] days" at bounding box center [705, 431] width 71 height 47
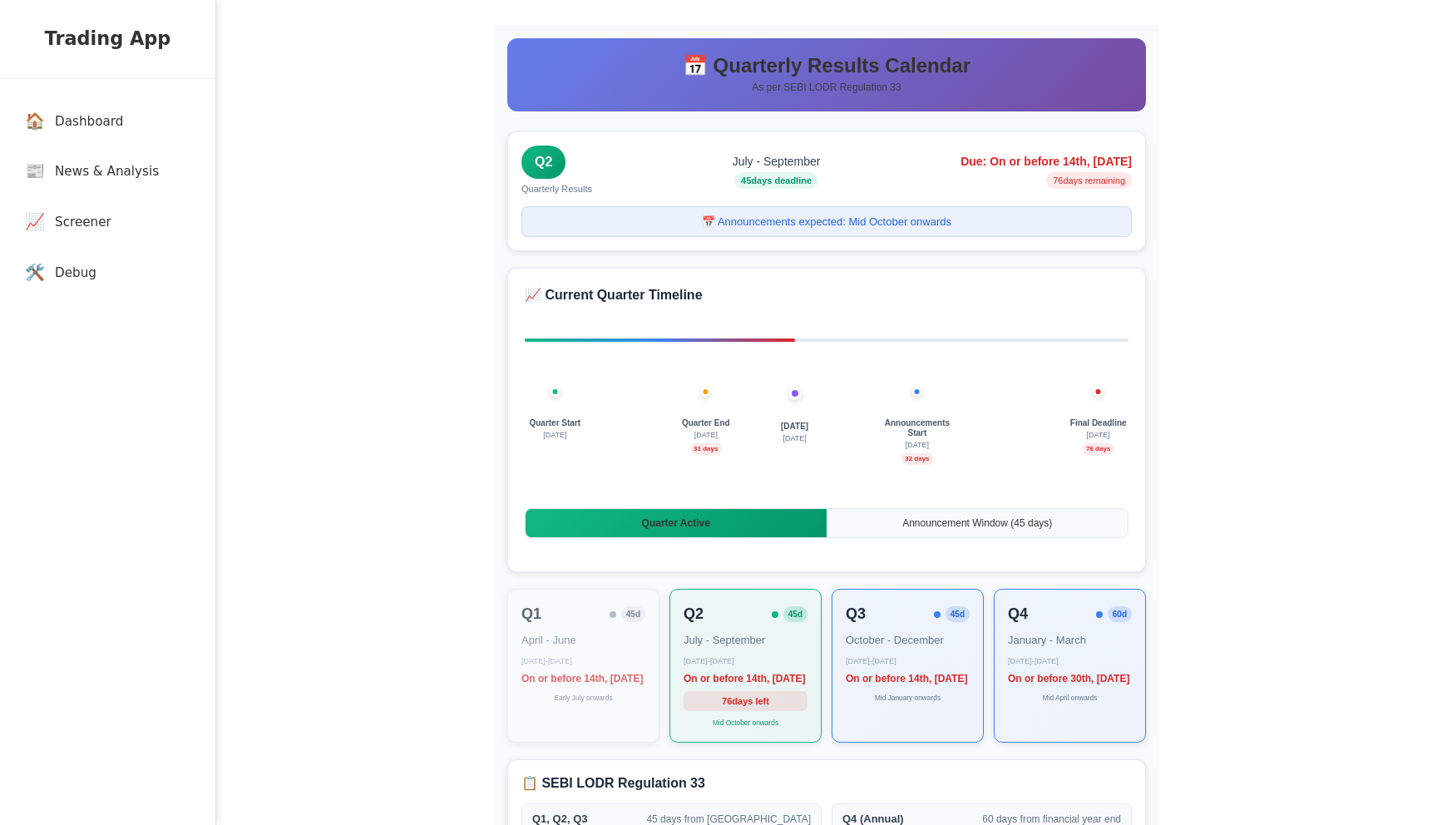
click at [704, 420] on span "Quarter End" at bounding box center [706, 423] width 48 height 10
copy span "Quarter End"
click at [886, 425] on span "Announcements Start" at bounding box center [917, 428] width 71 height 20
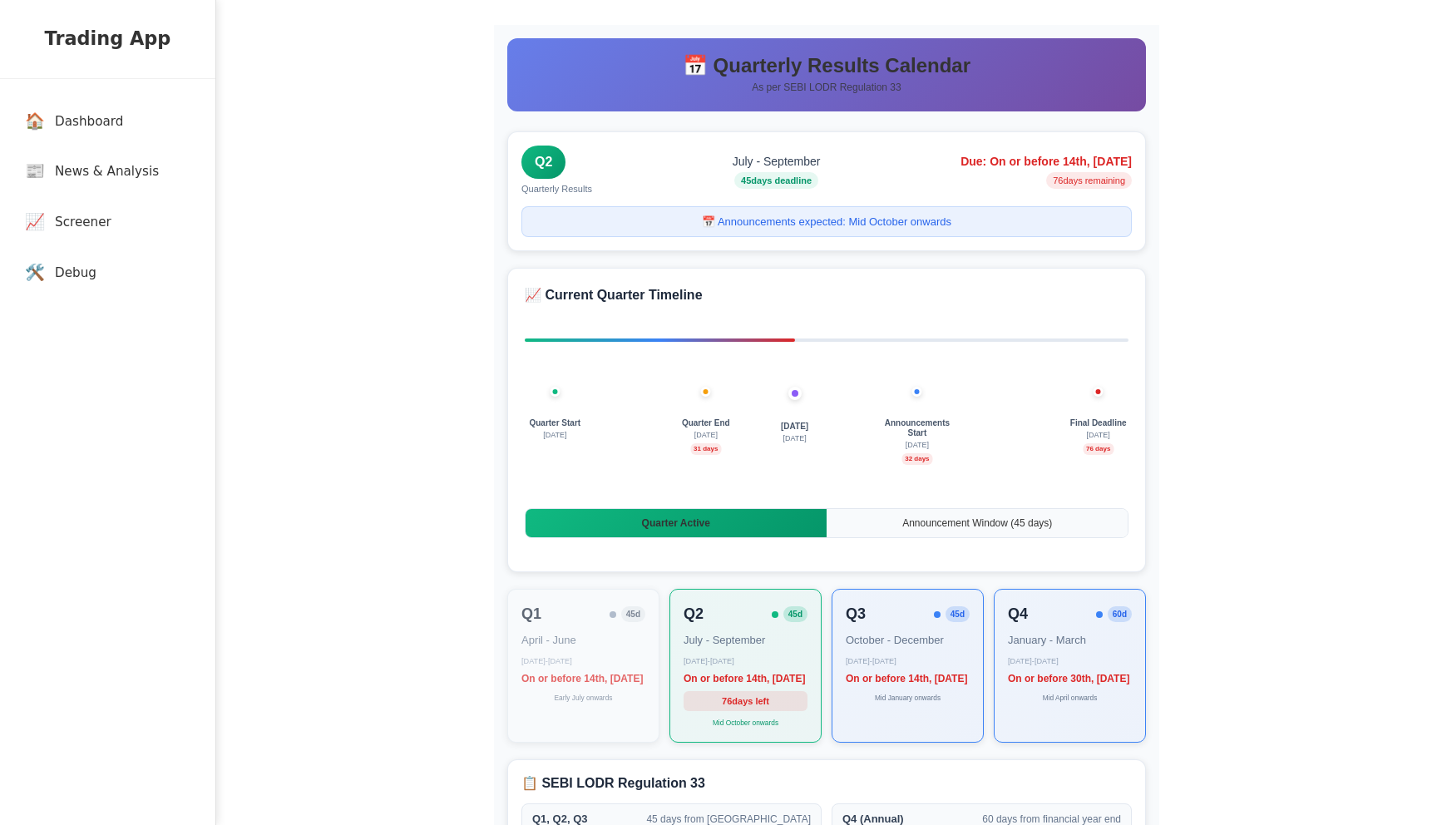
click at [886, 425] on span "Announcements Start" at bounding box center [917, 428] width 71 height 20
drag, startPoint x: 886, startPoint y: 425, endPoint x: 935, endPoint y: 434, distance: 49.9
click at [935, 434] on span "Announcements Start" at bounding box center [917, 428] width 71 height 20
click at [1077, 424] on span "Final Deadline" at bounding box center [1098, 423] width 57 height 10
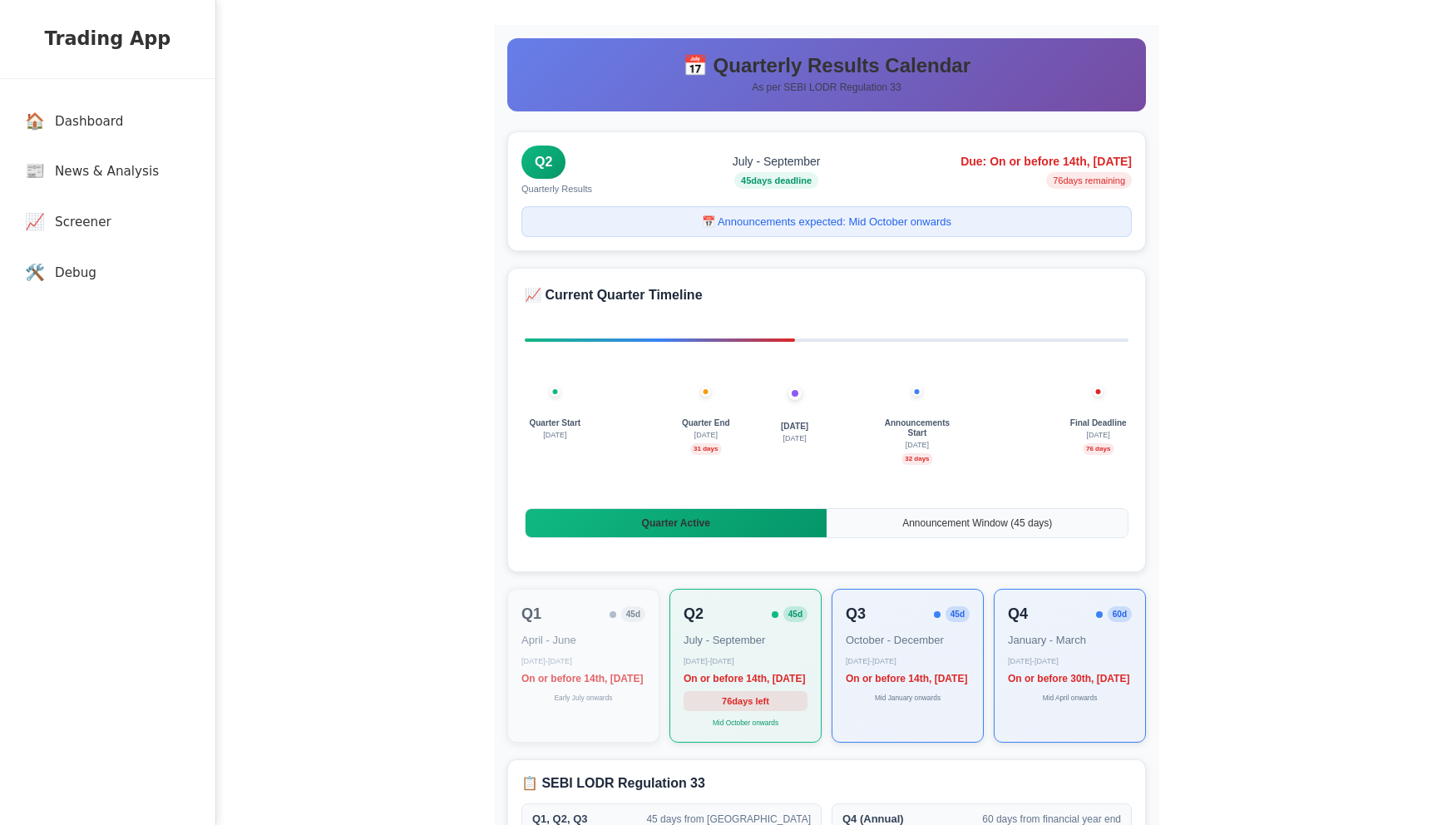
click at [1077, 424] on span "Final Deadline" at bounding box center [1098, 423] width 57 height 10
copy span "Final Deadline"
click at [1131, 477] on div "📈 Current Quarter Timeline Quarter Start July 1 Today 30 Aug Quarter End Septem…" at bounding box center [826, 420] width 639 height 304
click at [822, 421] on div "Today 30 Aug" at bounding box center [795, 427] width 75 height 38
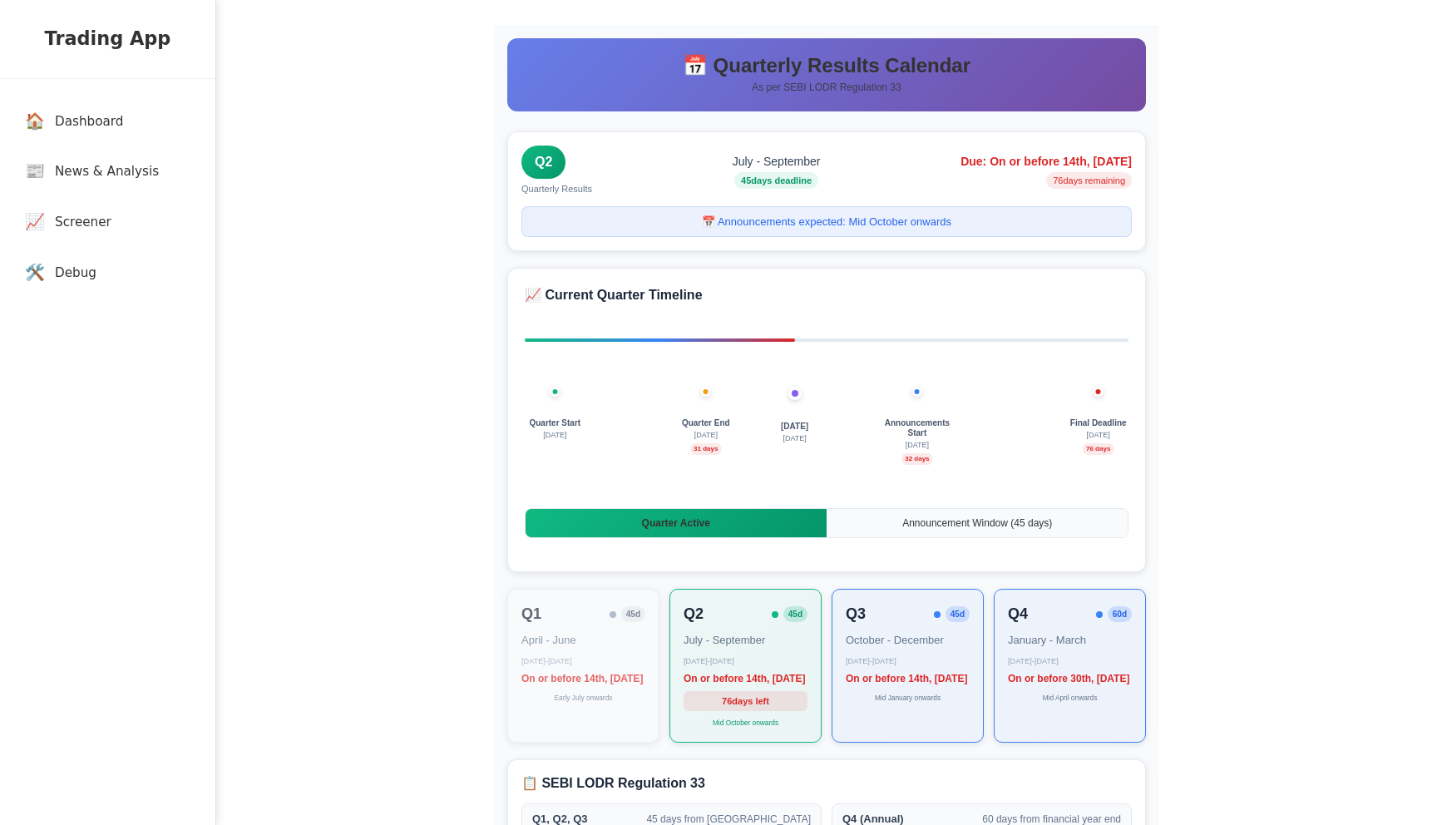
click at [798, 424] on span "Today" at bounding box center [794, 427] width 27 height 10
click at [776, 432] on div "Today 30 Aug" at bounding box center [795, 434] width 75 height 25
click at [784, 427] on span "Today" at bounding box center [794, 427] width 27 height 10
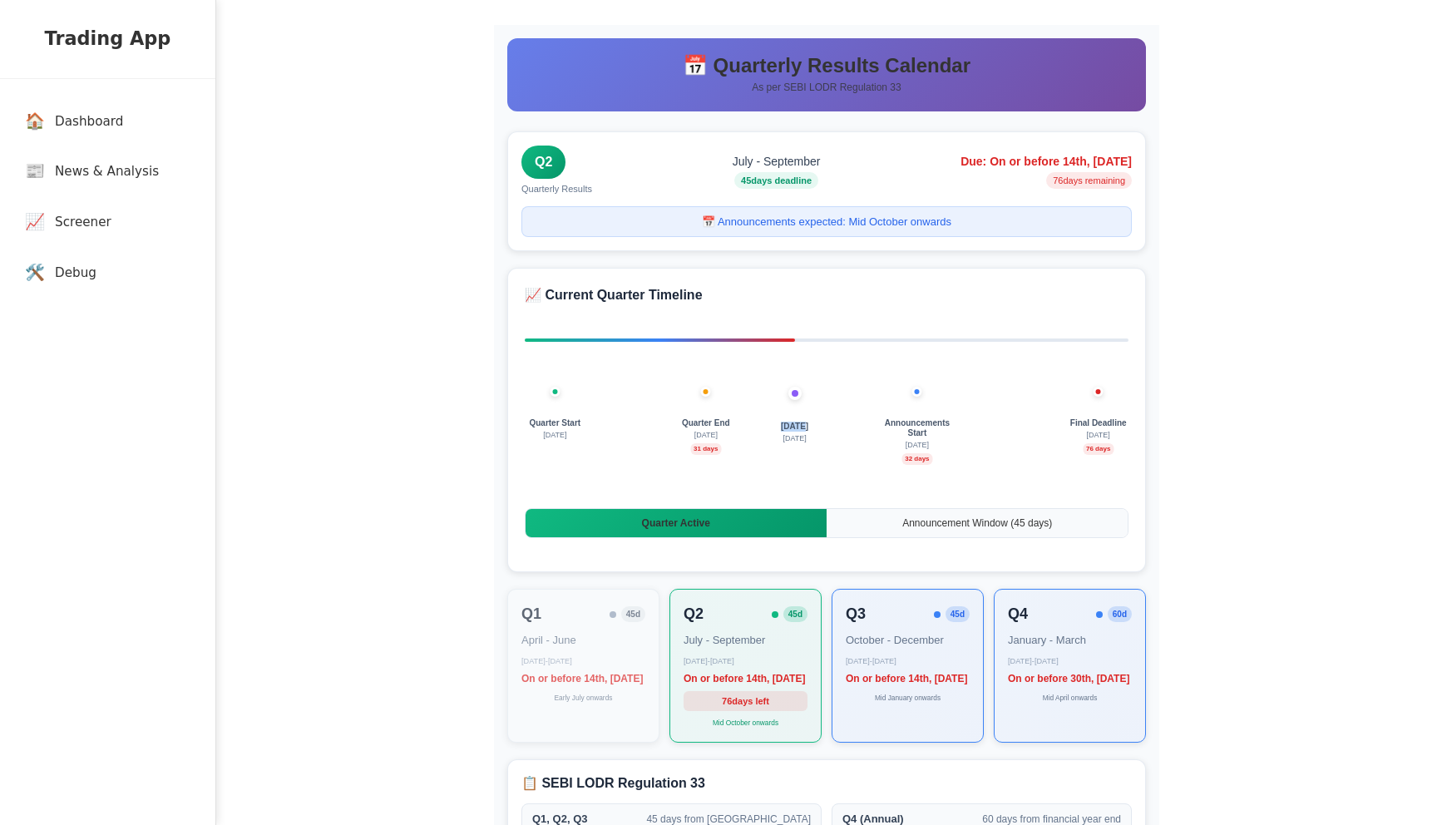
click at [811, 436] on div "Today 30 Aug" at bounding box center [795, 434] width 75 height 25
click at [779, 436] on div "Today 30 Aug" at bounding box center [795, 434] width 75 height 25
click at [725, 481] on div "Quarter Start July 1 Today 30 Aug Quarter End September 30 31 days Announcement…" at bounding box center [827, 449] width 604 height 83
click at [520, 421] on span "Quarter Start" at bounding box center [525, 423] width 52 height 10
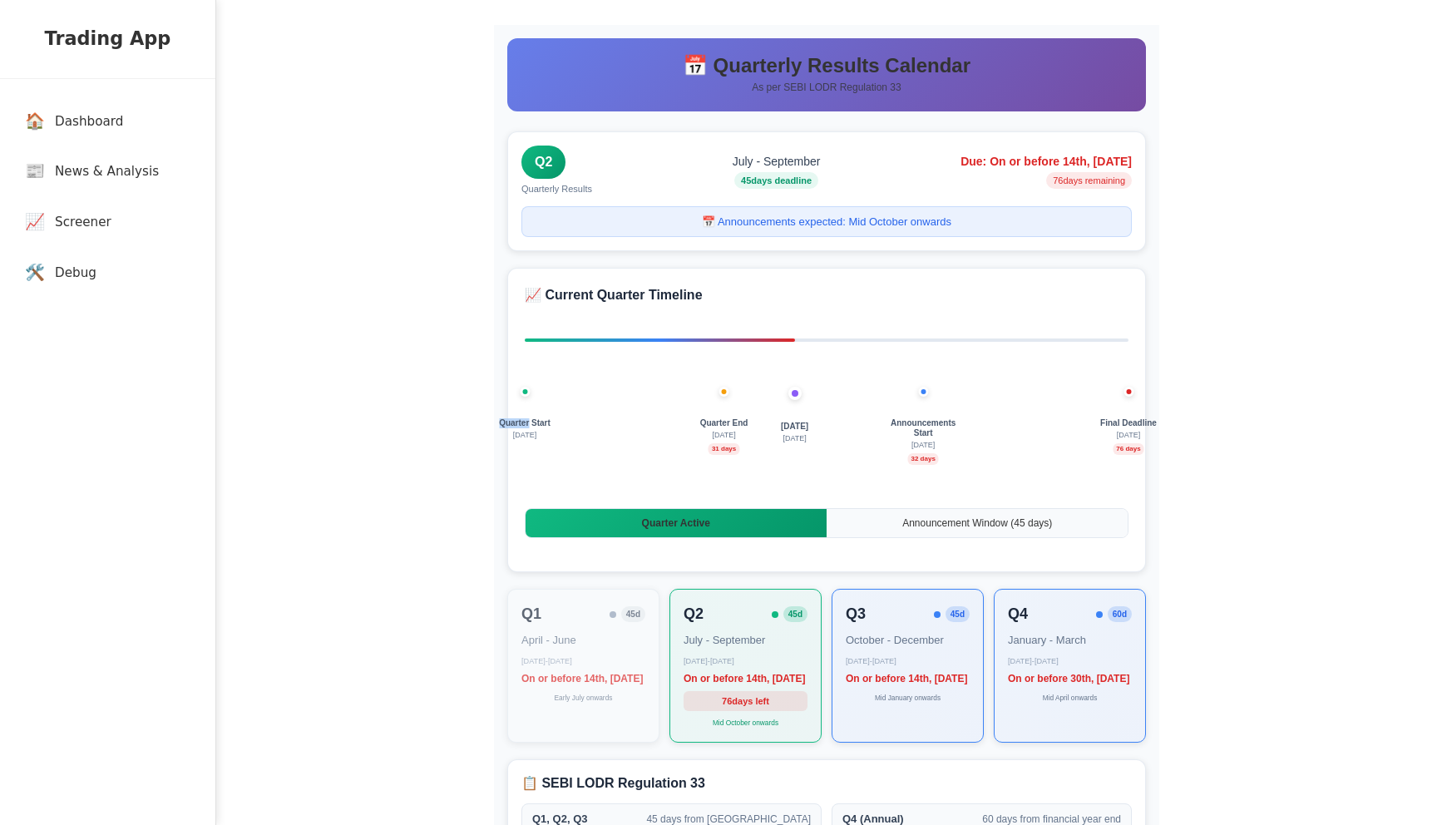
click at [520, 421] on span "Quarter Start" at bounding box center [525, 423] width 52 height 10
click at [849, 417] on div "Quarter Start [DATE] [DATE] [DATE] Quarter End [DATE] days Announcements Start …" at bounding box center [827, 449] width 604 height 83
click at [697, 421] on span "Quarter End" at bounding box center [706, 423] width 48 height 10
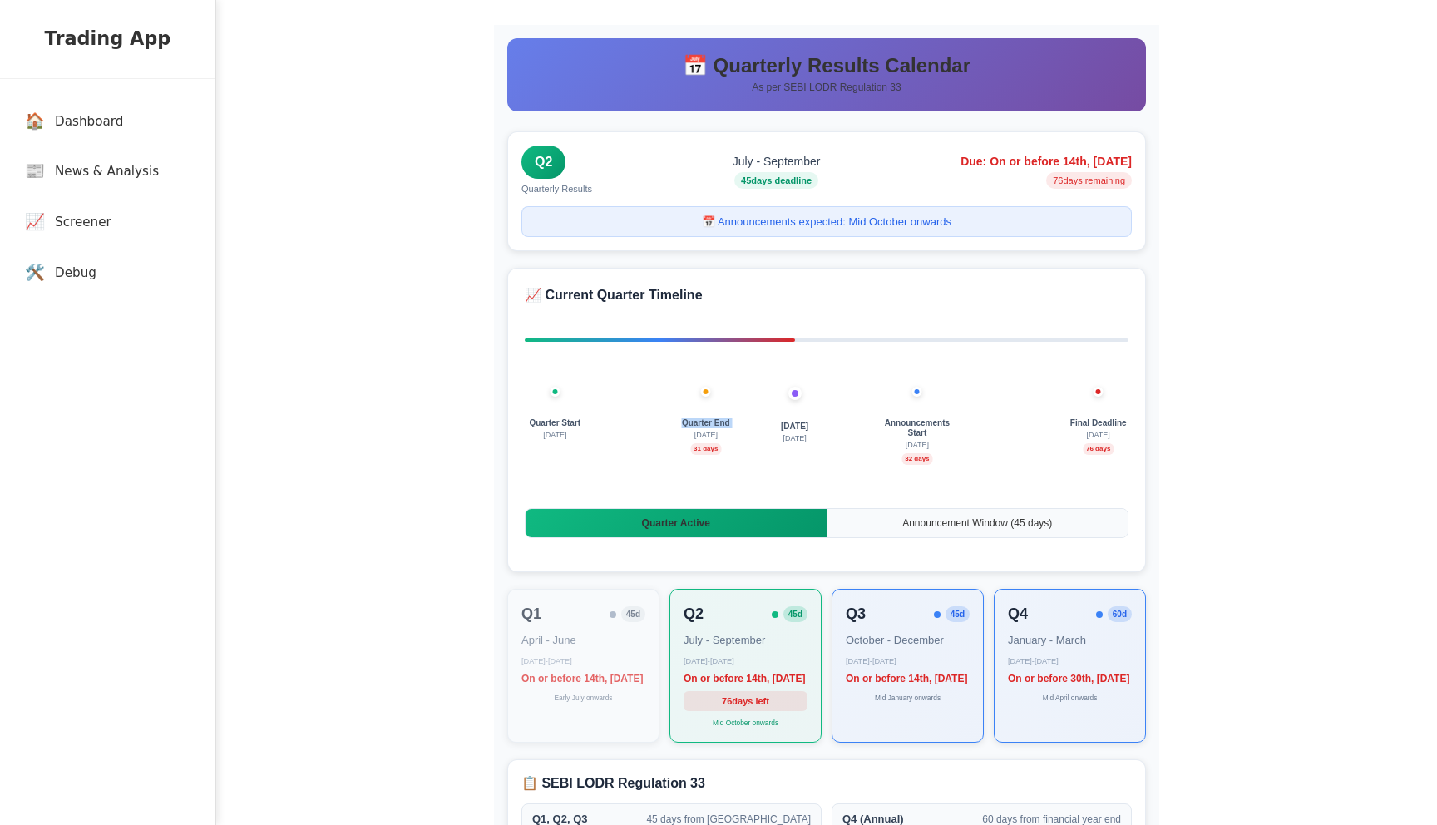
copy span "Quarter End"
click at [1321, 440] on main "📅 Quarterly Results Calendar As per SEBI LODR Regulation 33 Q2 Quarterly Result…" at bounding box center [826, 497] width 1221 height 995
click at [956, 518] on span "Announcement Window ( 45 days)" at bounding box center [977, 523] width 150 height 12
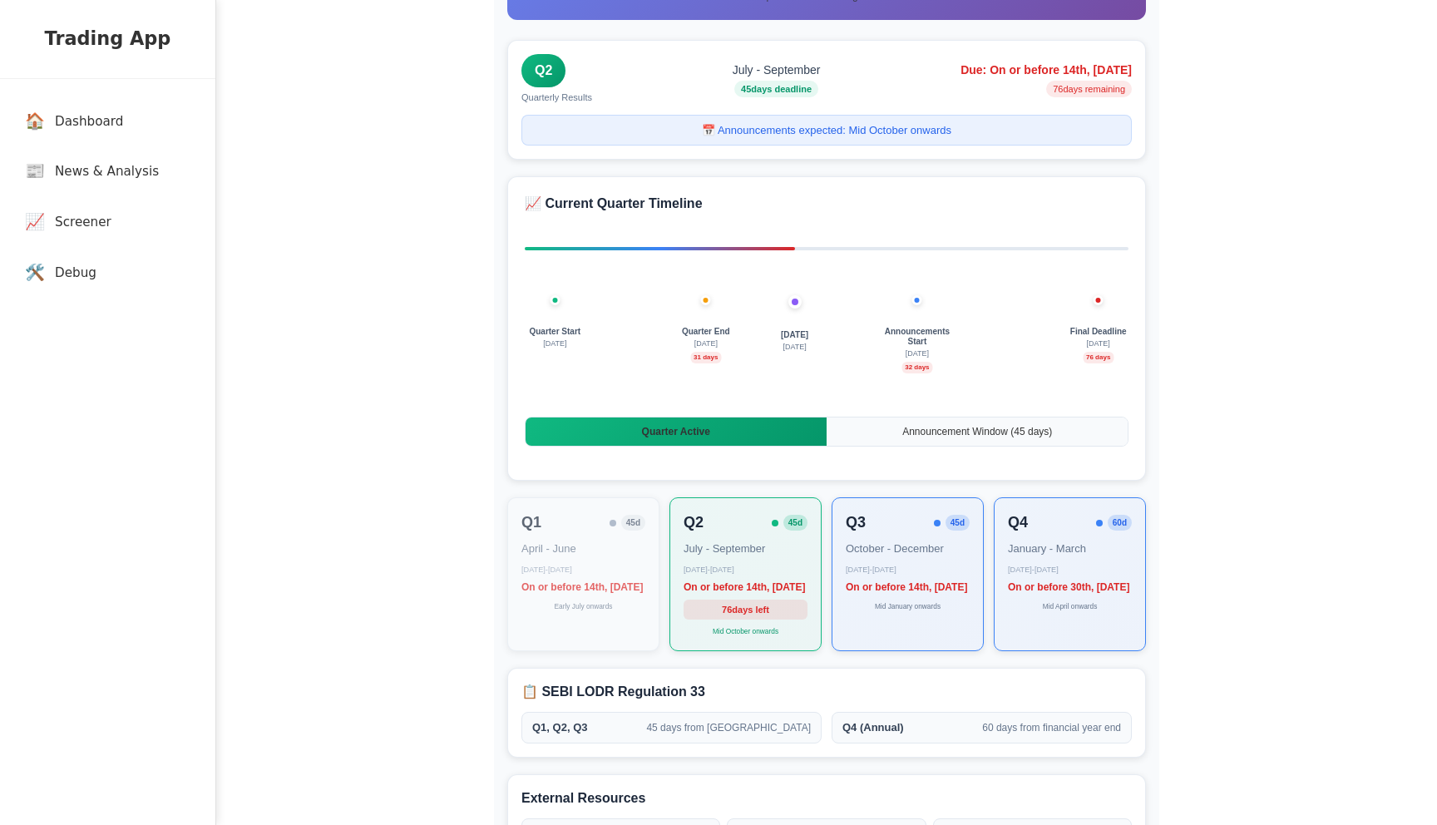
scroll to position [93, 0]
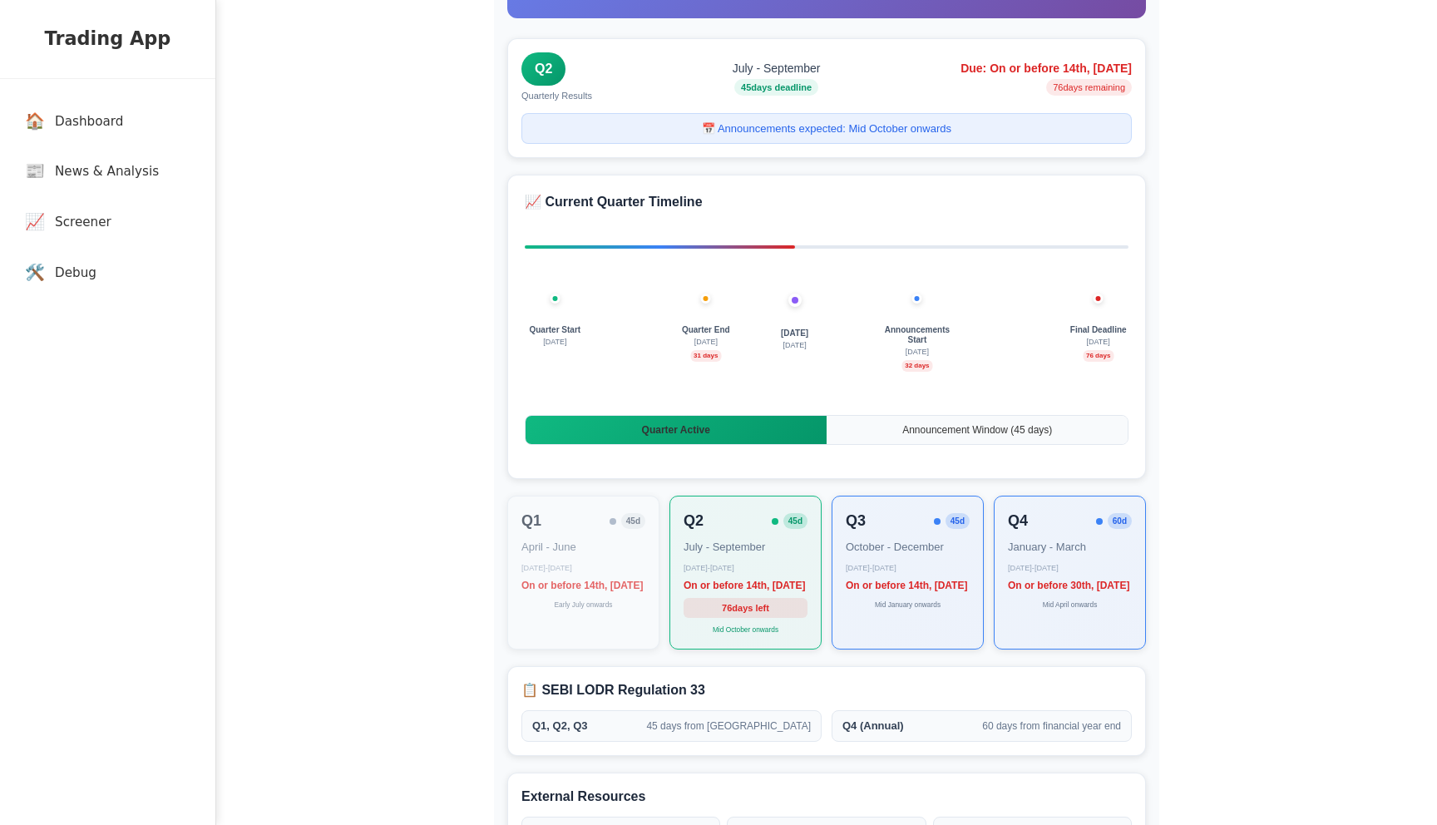
click at [742, 426] on div "Quarter Active" at bounding box center [676, 430] width 301 height 28
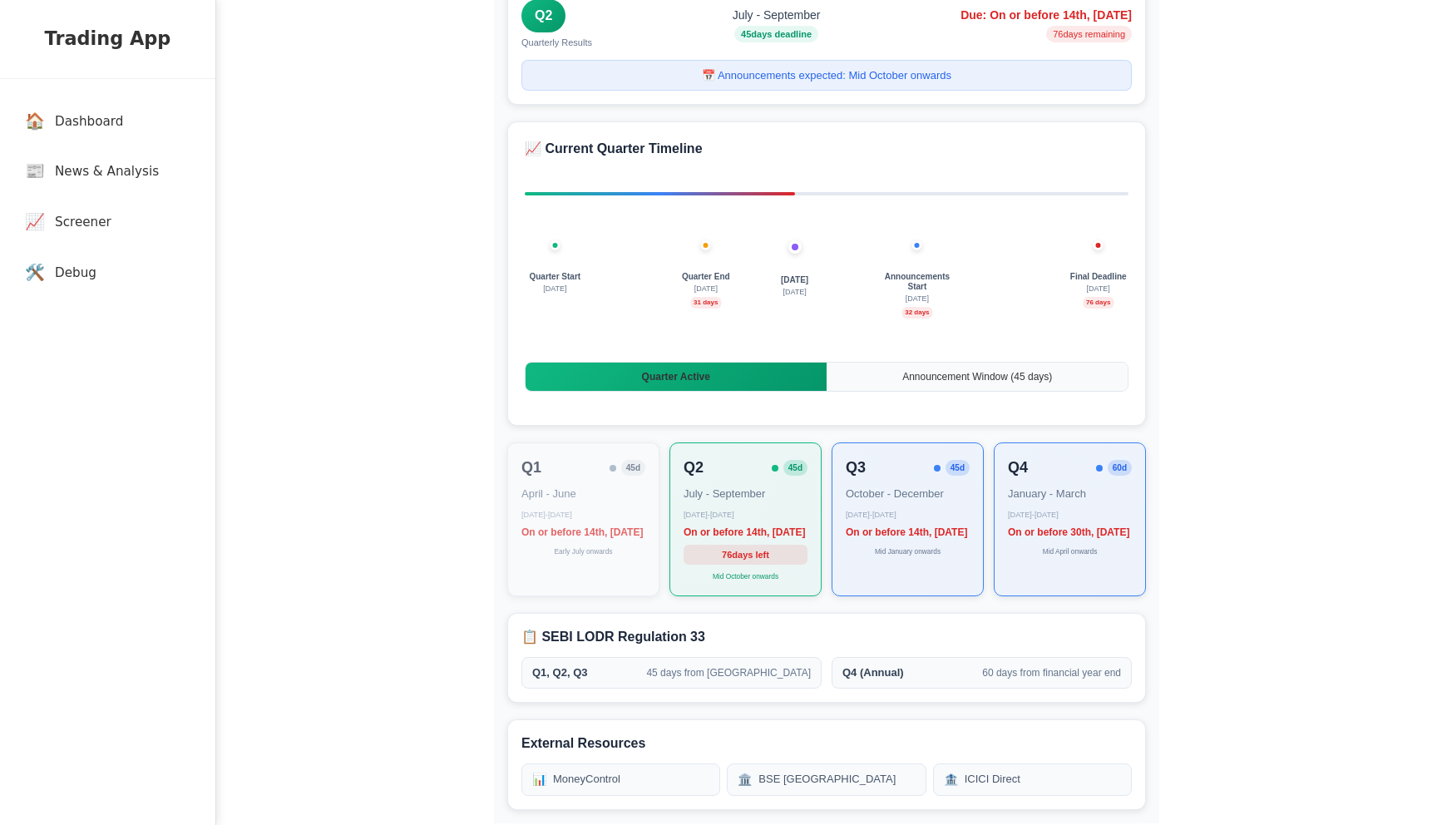
scroll to position [184, 0]
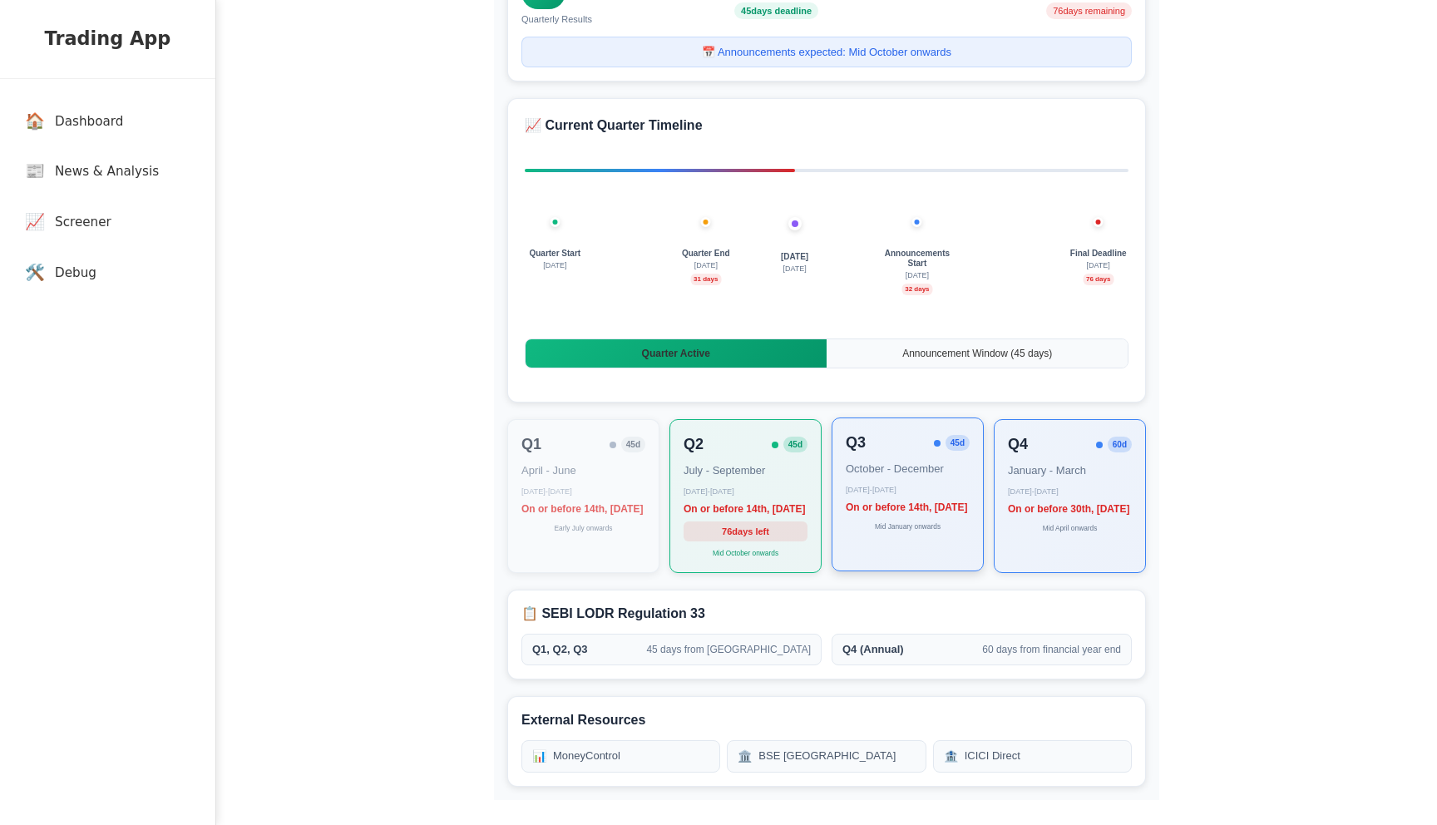
click at [912, 508] on div "On or before 14th, [DATE]" at bounding box center [908, 507] width 124 height 15
click at [739, 519] on div "Q2 45 d July - September July 1 - September 30 On or before 14th, 2025 November…" at bounding box center [746, 495] width 152 height 154
click at [891, 287] on div "Quarter Start [DATE] [DATE] [DATE] Quarter End [DATE] days Announcements Start …" at bounding box center [827, 280] width 604 height 83
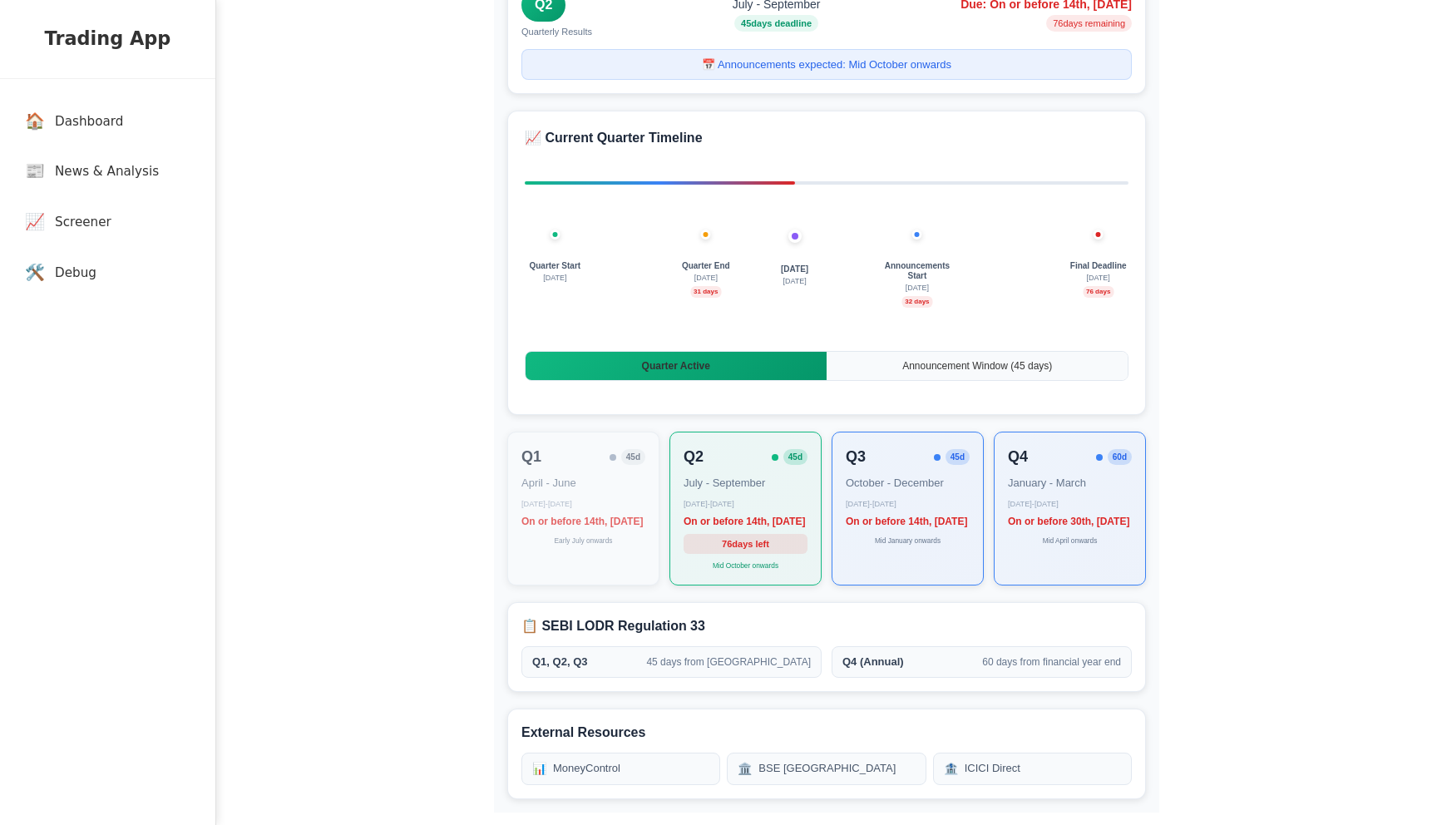
scroll to position [149, 0]
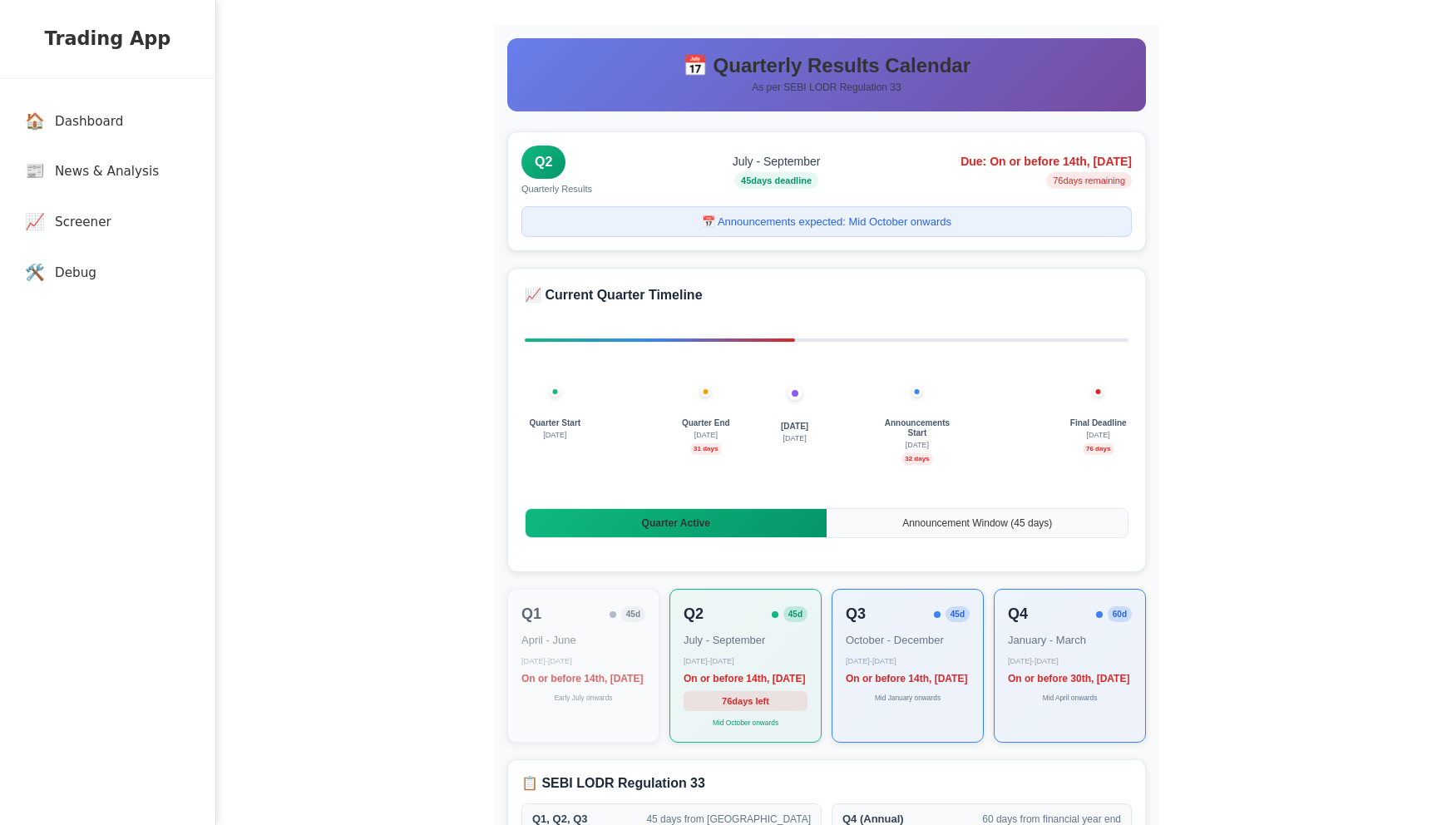
scroll to position [39, 0]
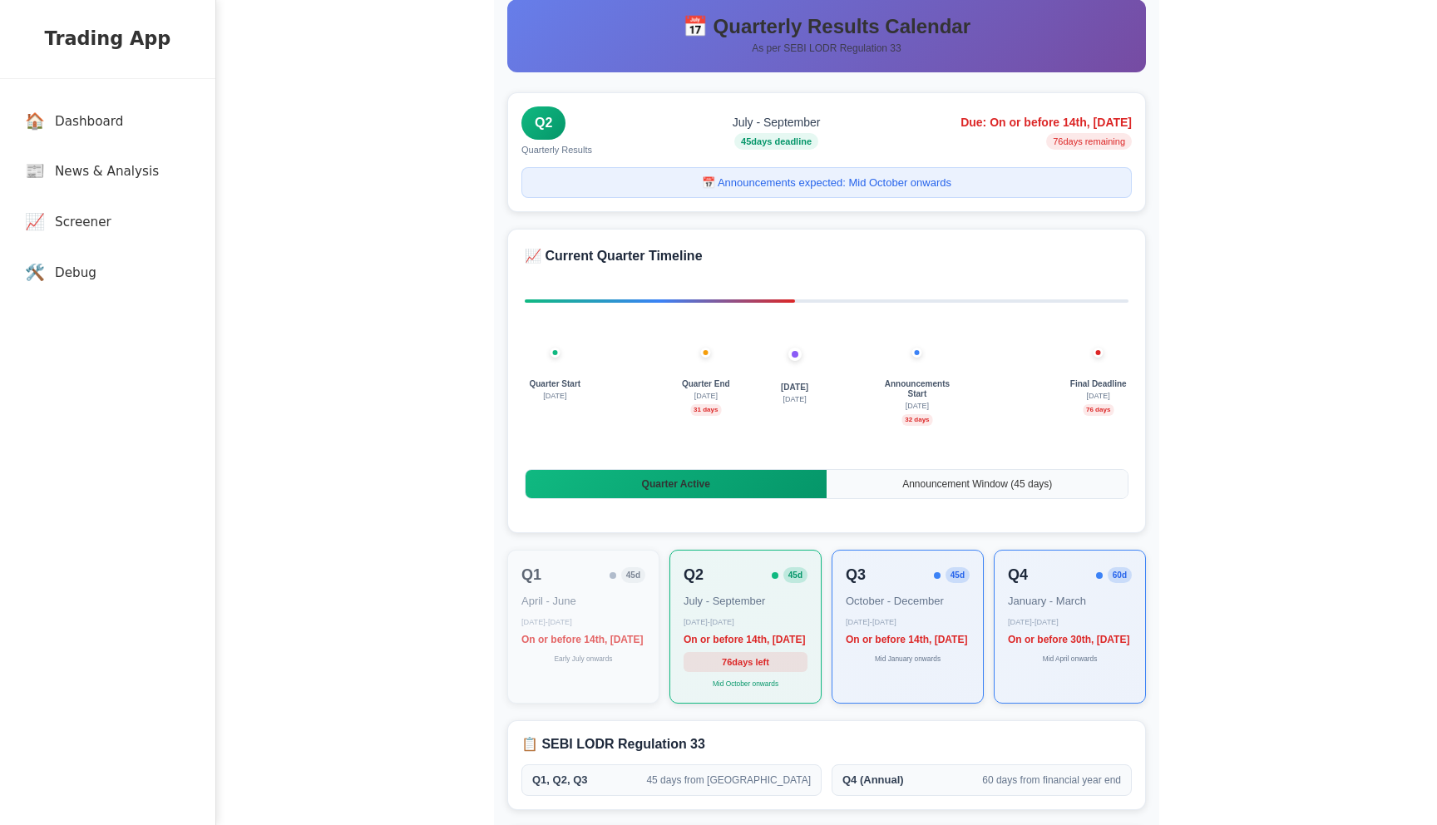
click at [787, 387] on span "[DATE]" at bounding box center [794, 388] width 27 height 10
click at [784, 399] on span "[DATE]" at bounding box center [794, 400] width 23 height 12
drag, startPoint x: 783, startPoint y: 386, endPoint x: 813, endPoint y: 400, distance: 32.4
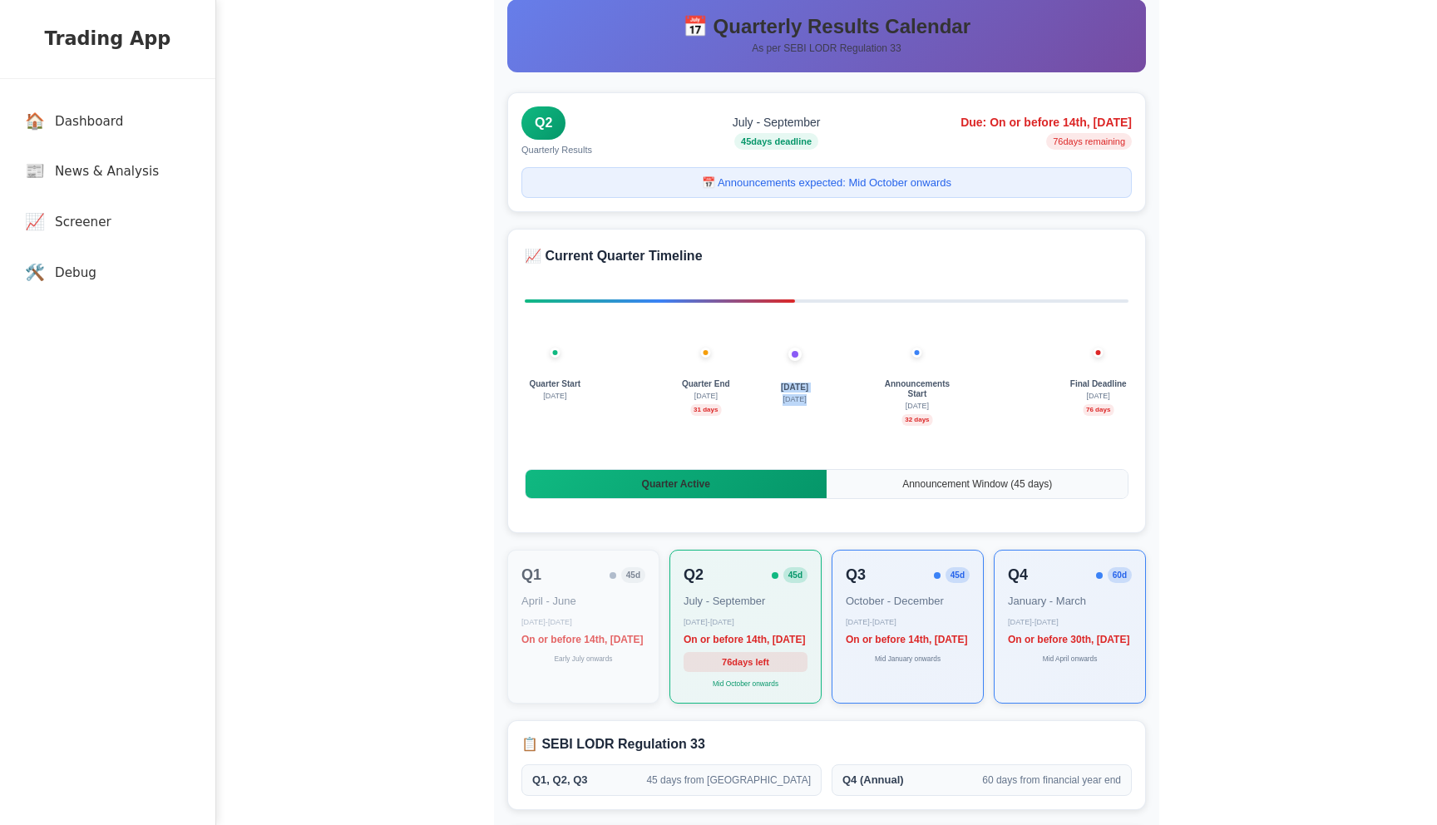
click at [813, 400] on div "[DATE] [DATE]" at bounding box center [795, 395] width 75 height 25
click at [832, 405] on div "Quarter Start [DATE] [DATE] [DATE] Quarter End [DATE] days Announcements Start …" at bounding box center [827, 410] width 604 height 83
drag, startPoint x: 813, startPoint y: 407, endPoint x: 780, endPoint y: 389, distance: 36.8
click at [780, 389] on div "[DATE] [DATE]" at bounding box center [795, 395] width 75 height 25
click at [786, 391] on span "[DATE]" at bounding box center [794, 388] width 27 height 10
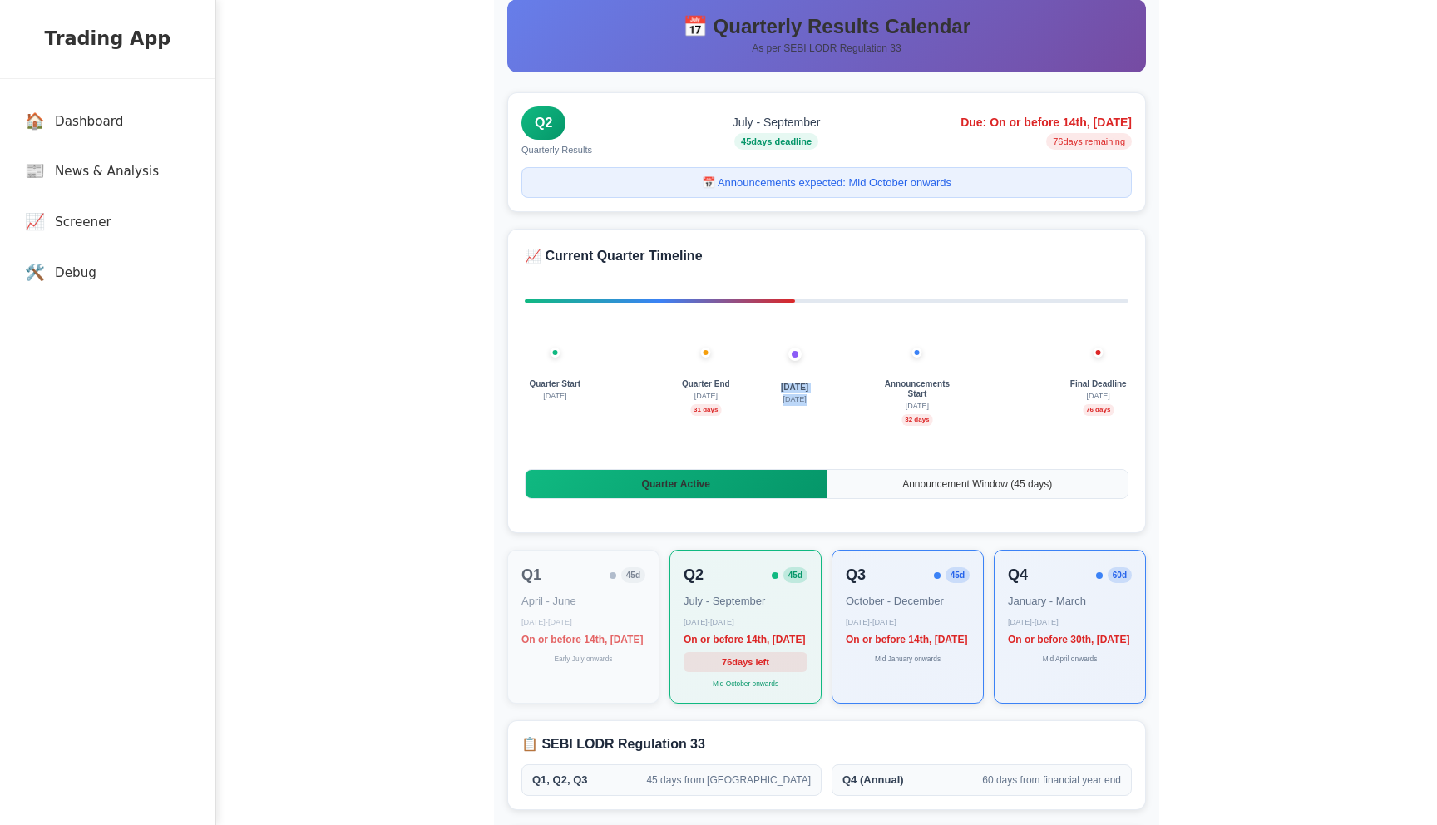
drag, startPoint x: 783, startPoint y: 391, endPoint x: 814, endPoint y: 400, distance: 32.9
click at [814, 400] on div "[DATE] [DATE]" at bounding box center [795, 395] width 75 height 25
click at [815, 402] on div "[DATE] [DATE]" at bounding box center [795, 395] width 75 height 25
drag, startPoint x: 815, startPoint y: 402, endPoint x: 783, endPoint y: 388, distance: 34.6
click at [783, 388] on div "[DATE] [DATE]" at bounding box center [795, 395] width 75 height 25
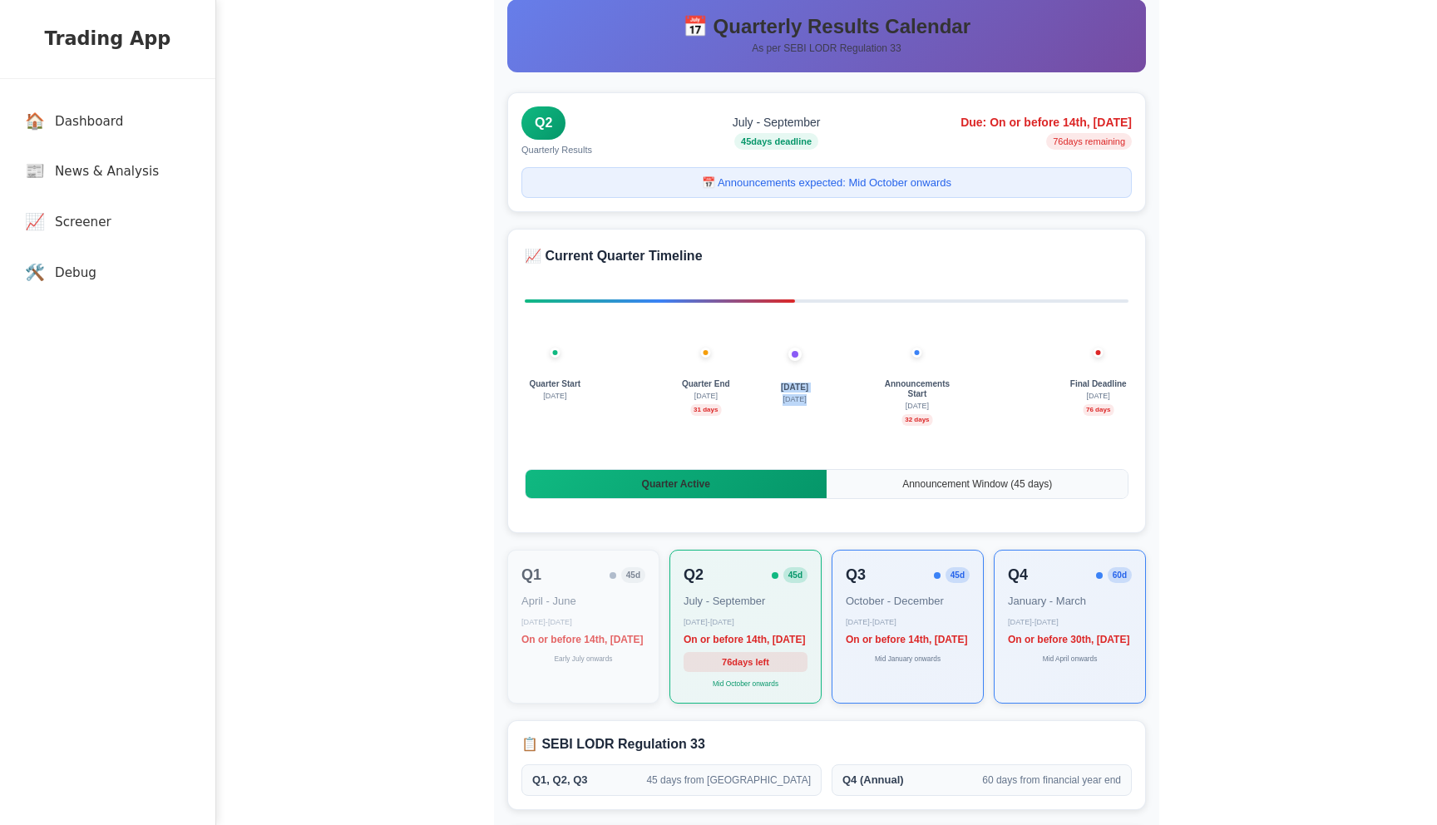
click at [787, 398] on span "[DATE]" at bounding box center [794, 400] width 23 height 12
drag, startPoint x: 783, startPoint y: 393, endPoint x: 798, endPoint y: 393, distance: 15.8
click at [798, 393] on div "[DATE] [DATE]" at bounding box center [795, 395] width 75 height 25
drag, startPoint x: 783, startPoint y: 386, endPoint x: 817, endPoint y: 399, distance: 36.6
click at [817, 399] on div "Today 30 Aug" at bounding box center [795, 395] width 75 height 25
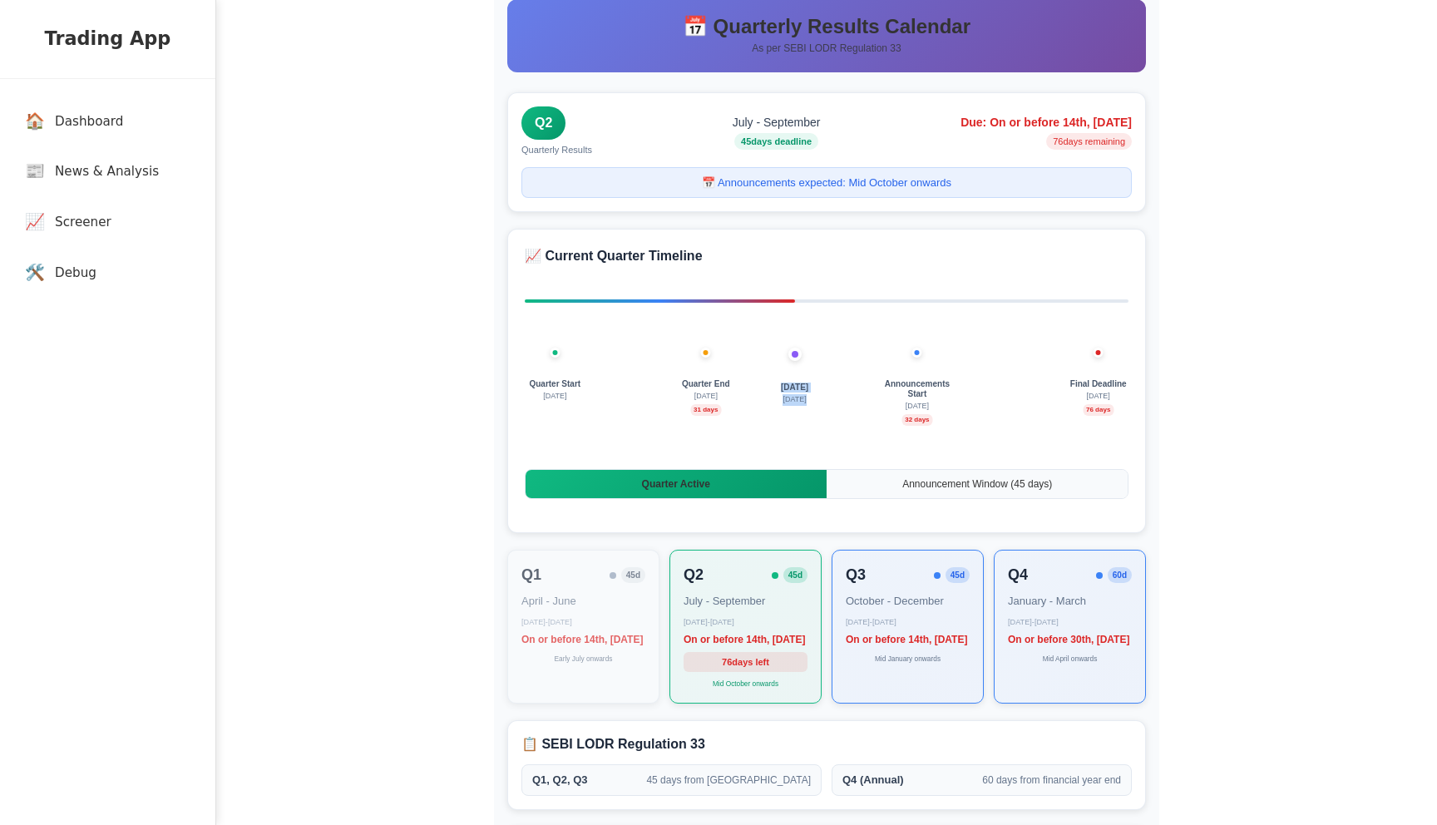
click at [806, 402] on span "30 Aug" at bounding box center [794, 400] width 23 height 12
drag, startPoint x: 806, startPoint y: 402, endPoint x: 782, endPoint y: 391, distance: 26.4
click at [782, 391] on div "Today 30 Aug" at bounding box center [795, 395] width 75 height 25
click at [782, 389] on span "Today" at bounding box center [794, 388] width 27 height 10
drag, startPoint x: 782, startPoint y: 389, endPoint x: 807, endPoint y: 396, distance: 25.8
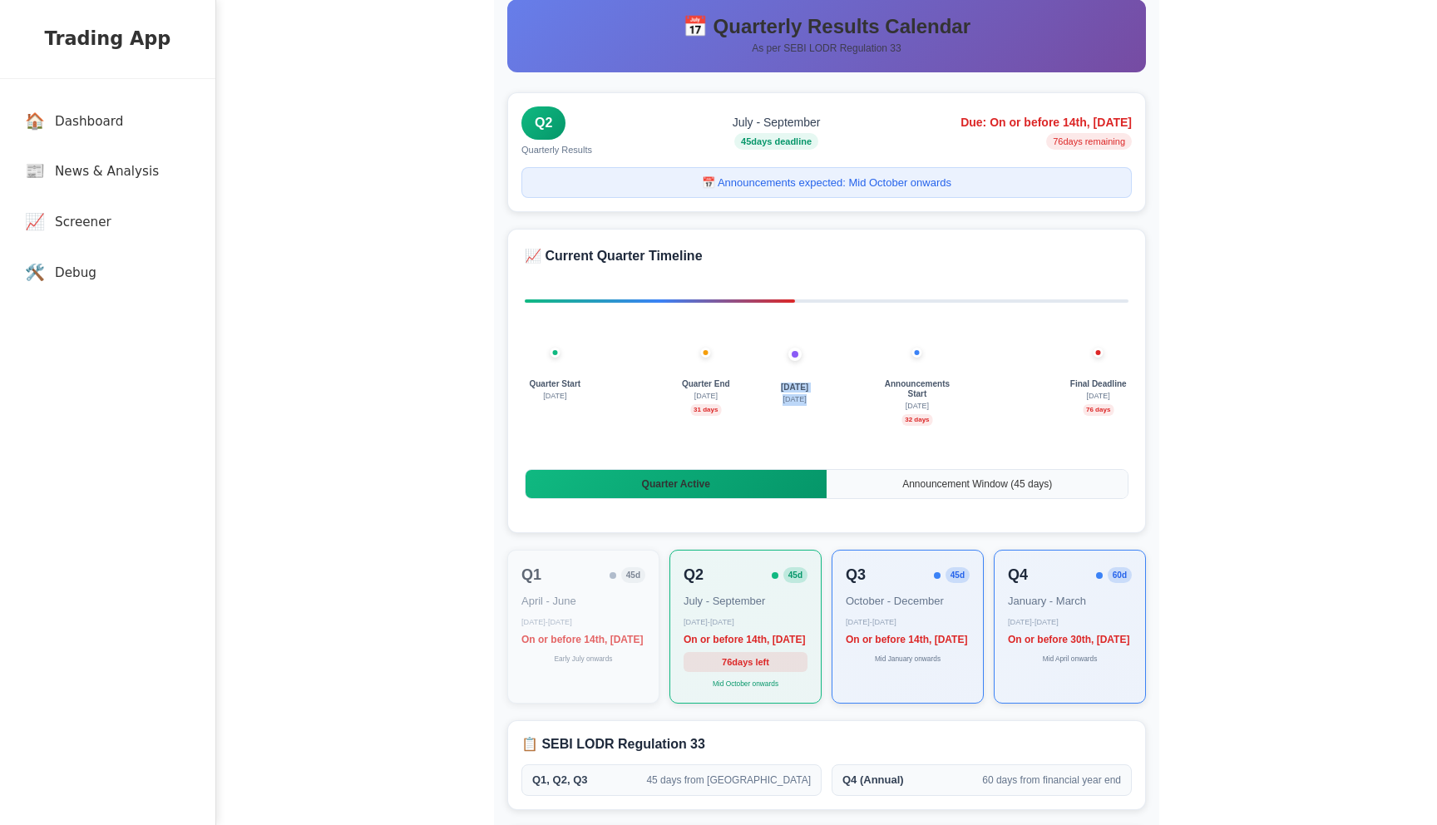
click at [807, 396] on div "Today 30 Aug" at bounding box center [795, 395] width 75 height 25
click at [815, 400] on div "Today 30 Aug" at bounding box center [795, 395] width 75 height 25
drag, startPoint x: 815, startPoint y: 400, endPoint x: 792, endPoint y: 390, distance: 25.3
click at [792, 390] on div "Today 30 Aug" at bounding box center [795, 395] width 75 height 25
click at [809, 401] on div "Today 30 Aug" at bounding box center [795, 395] width 75 height 25
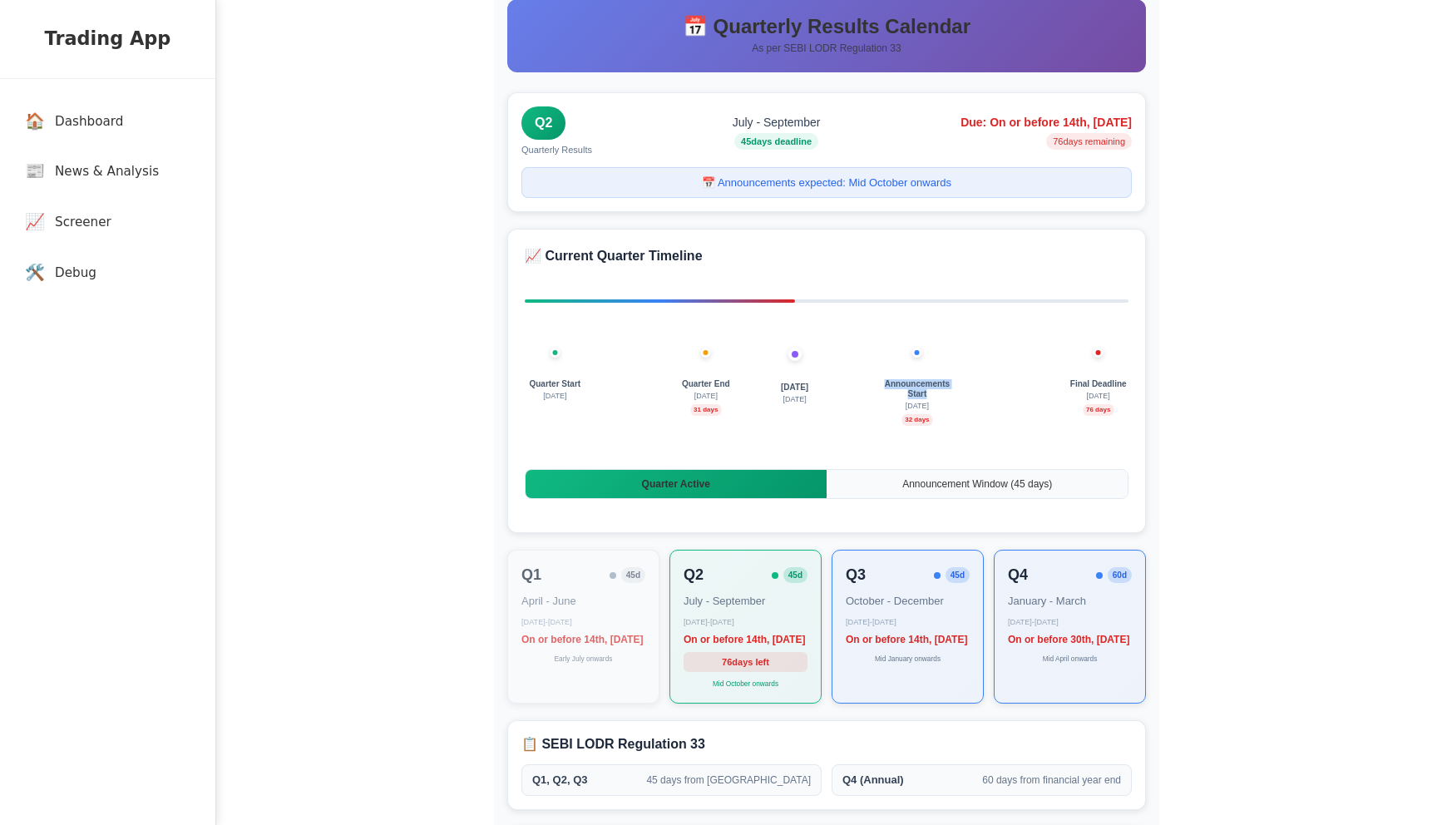
drag, startPoint x: 885, startPoint y: 382, endPoint x: 936, endPoint y: 396, distance: 53.5
click at [936, 396] on span "Announcements Start" at bounding box center [917, 389] width 71 height 20
click at [927, 398] on span "Announcements Start" at bounding box center [917, 389] width 71 height 20
drag, startPoint x: 927, startPoint y: 398, endPoint x: 886, endPoint y: 381, distance: 44.3
click at [886, 381] on span "Announcements Start" at bounding box center [917, 389] width 71 height 20
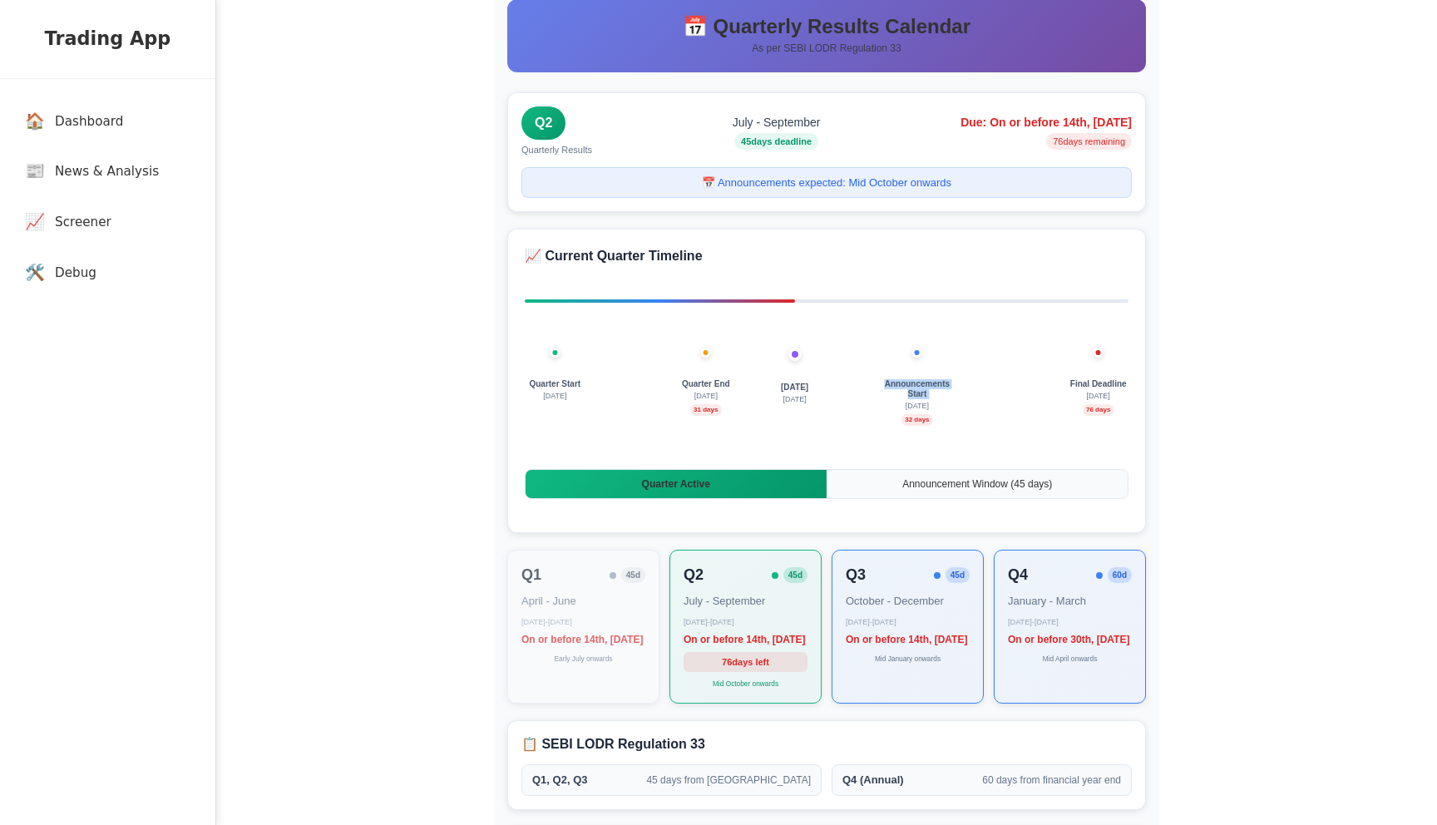
click at [896, 386] on span "Announcements Start" at bounding box center [917, 389] width 71 height 20
click at [925, 391] on span "Announcements Start" at bounding box center [917, 389] width 71 height 20
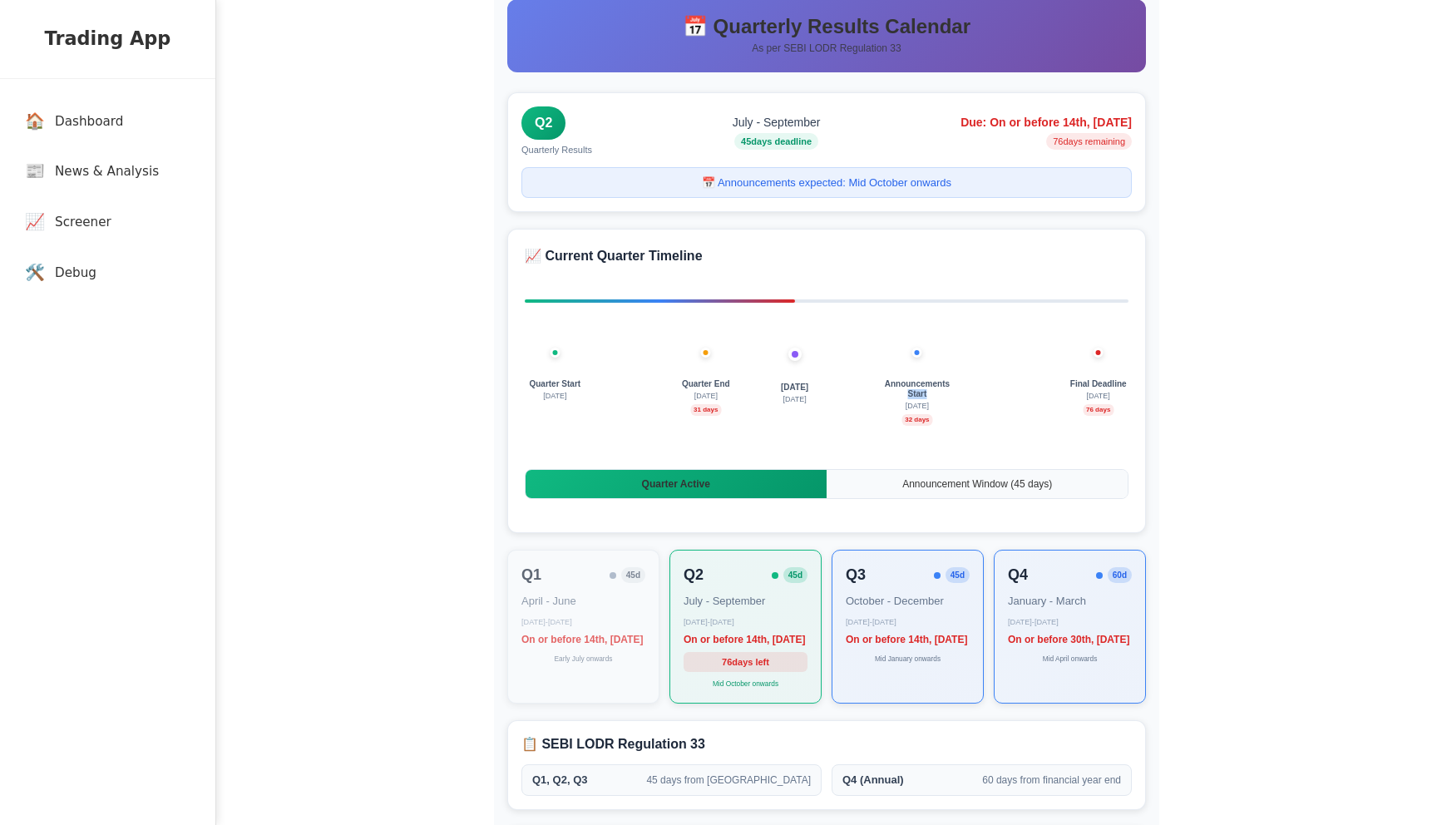
click at [925, 391] on span "Announcements Start" at bounding box center [917, 389] width 71 height 20
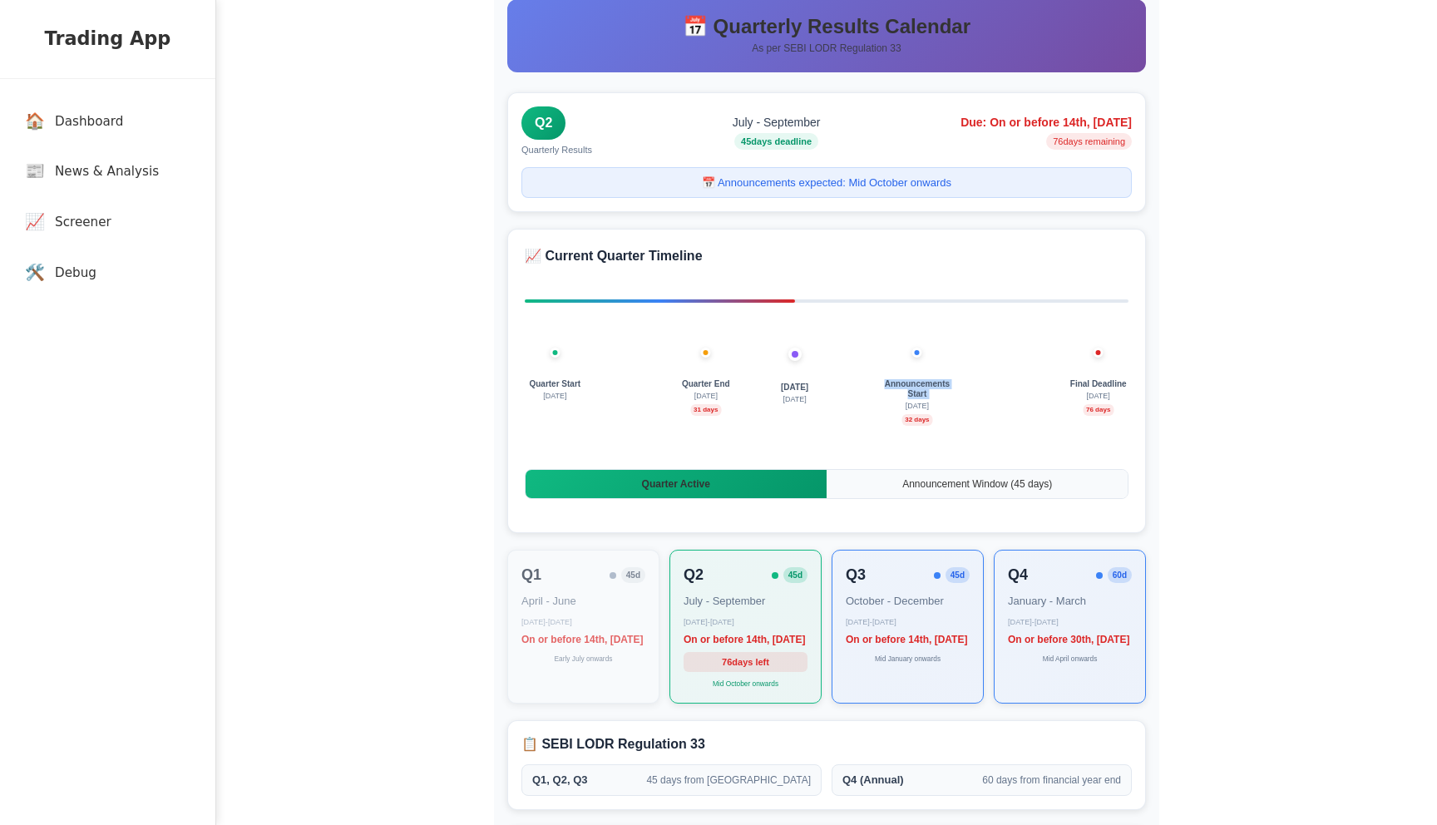
click at [925, 391] on span "Announcements Start" at bounding box center [917, 389] width 71 height 20
drag, startPoint x: 882, startPoint y: 383, endPoint x: 948, endPoint y: 392, distance: 67.1
click at [948, 392] on span "Announcements Start" at bounding box center [917, 389] width 71 height 20
click at [876, 403] on div "Quarter Start July 1 Today 30 Aug Quarter End September 30 31 days Announcement…" at bounding box center [827, 410] width 604 height 83
drag, startPoint x: 783, startPoint y: 388, endPoint x: 808, endPoint y: 398, distance: 25.8
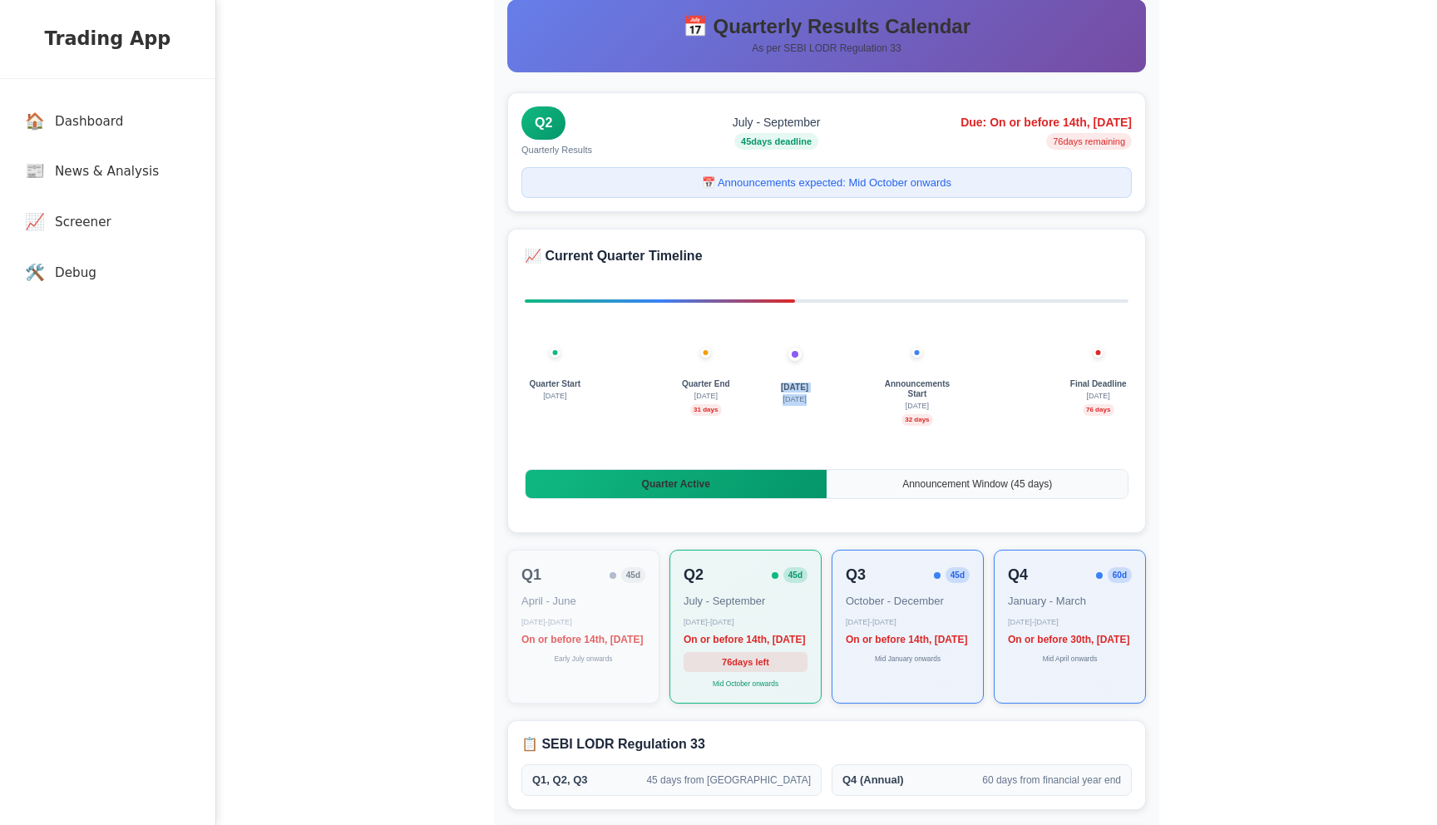
click at [808, 398] on div "Today 30 Aug" at bounding box center [795, 395] width 75 height 25
click at [826, 404] on div "Today 30 Aug" at bounding box center [795, 395] width 75 height 25
drag, startPoint x: 826, startPoint y: 404, endPoint x: 787, endPoint y: 390, distance: 41.6
click at [787, 390] on div "Today 30 Aug" at bounding box center [795, 395] width 75 height 25
drag, startPoint x: 682, startPoint y: 380, endPoint x: 736, endPoint y: 403, distance: 58.5
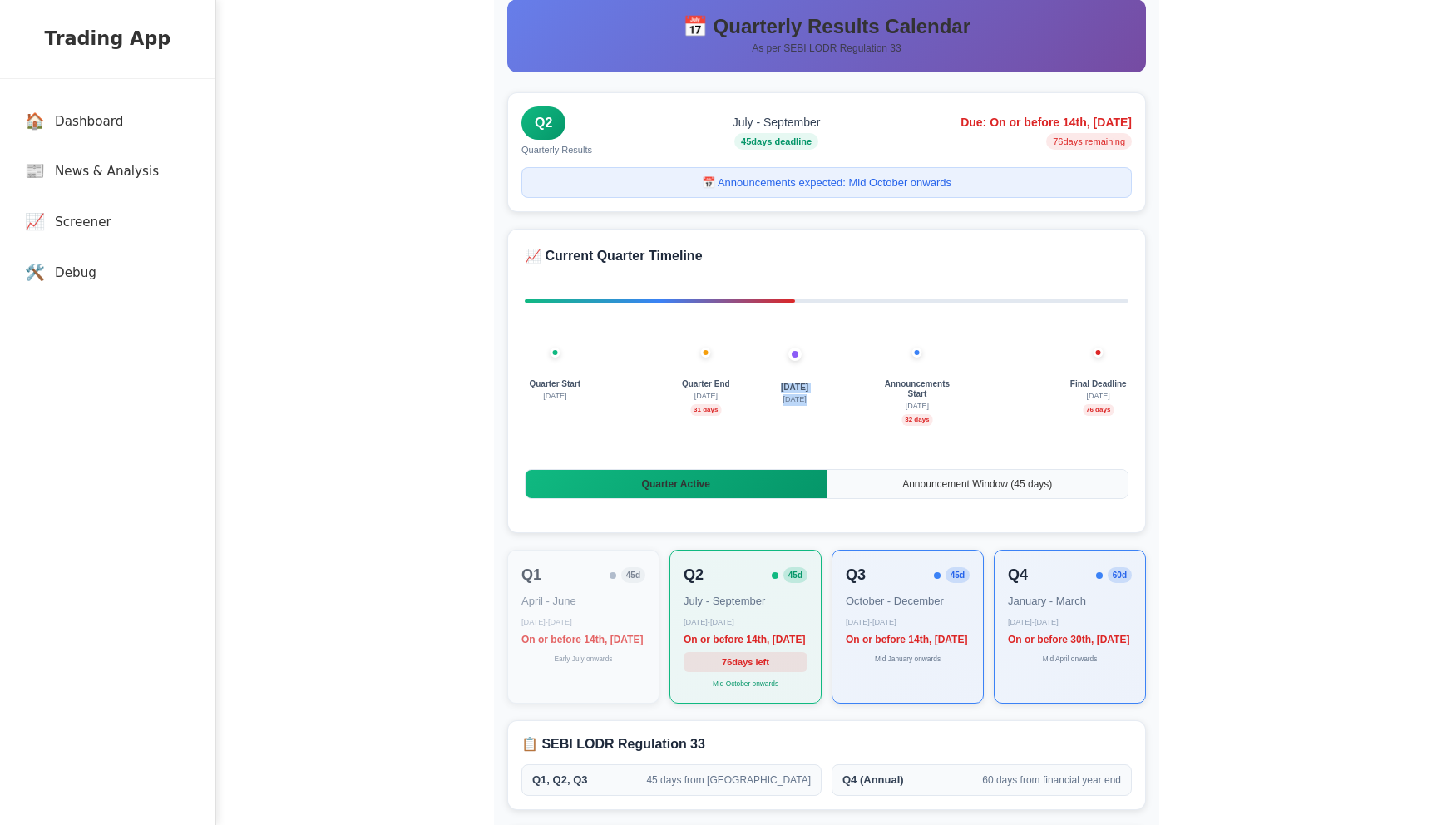
click at [736, 403] on div "Quarter End September 30 31 days" at bounding box center [705, 397] width 71 height 37
click at [761, 432] on div "Quarter Start July 1 Today 30 Aug Quarter End September 30 31 days Announcement…" at bounding box center [827, 410] width 604 height 83
click at [936, 488] on span "Announcement Window ( 45 days)" at bounding box center [977, 484] width 150 height 12
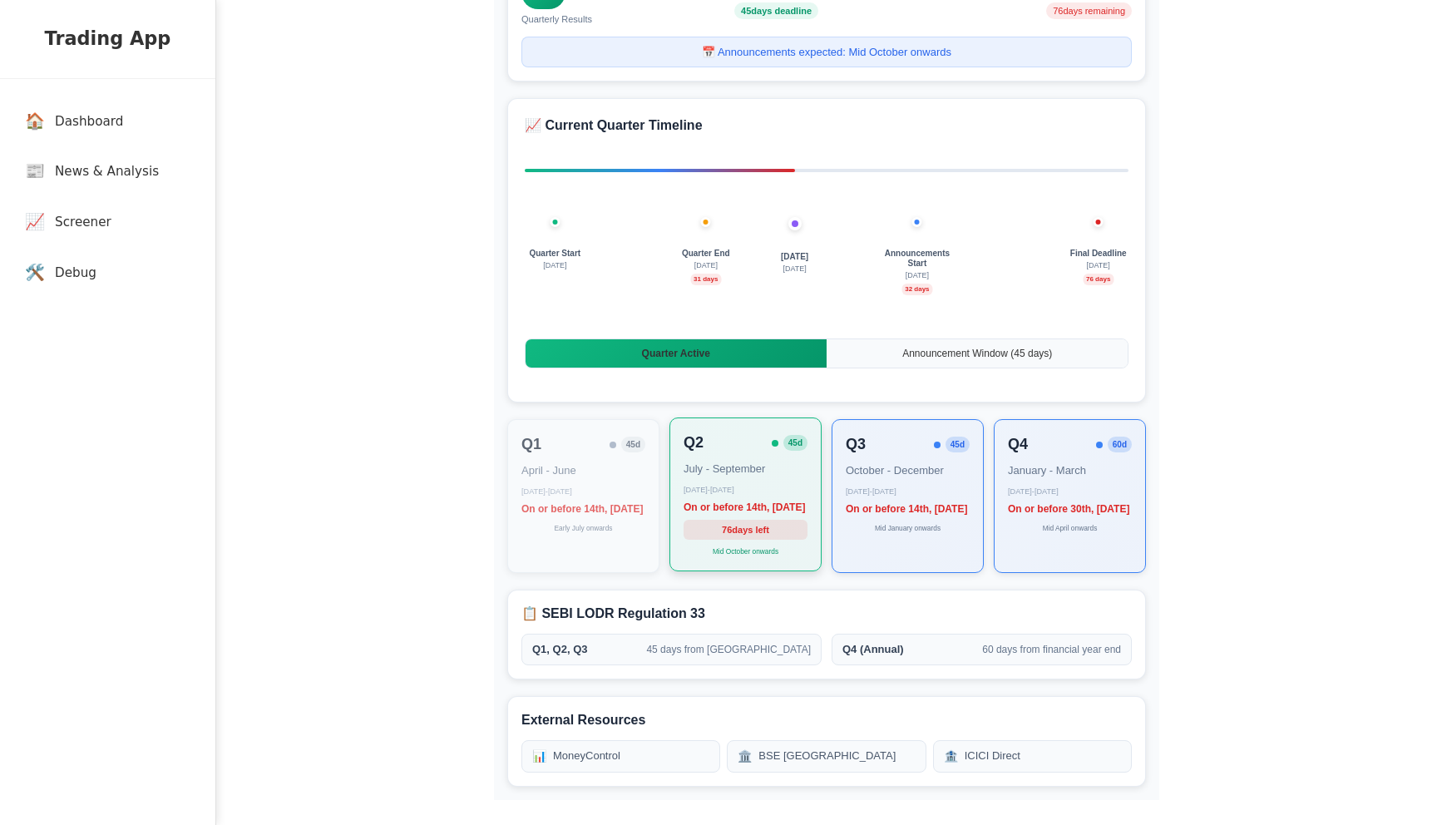
click at [746, 548] on small "Mid October onwards" at bounding box center [746, 551] width 66 height 8
click at [1026, 220] on div "Quarter Start July 1 Today 30 Aug Quarter End September 30 31 days Announcement…" at bounding box center [827, 268] width 604 height 233
click at [440, 392] on main "📅 Quarterly Results Calendar As per SEBI LODR Regulation 33 Q2 Quarterly Result…" at bounding box center [826, 327] width 1221 height 995
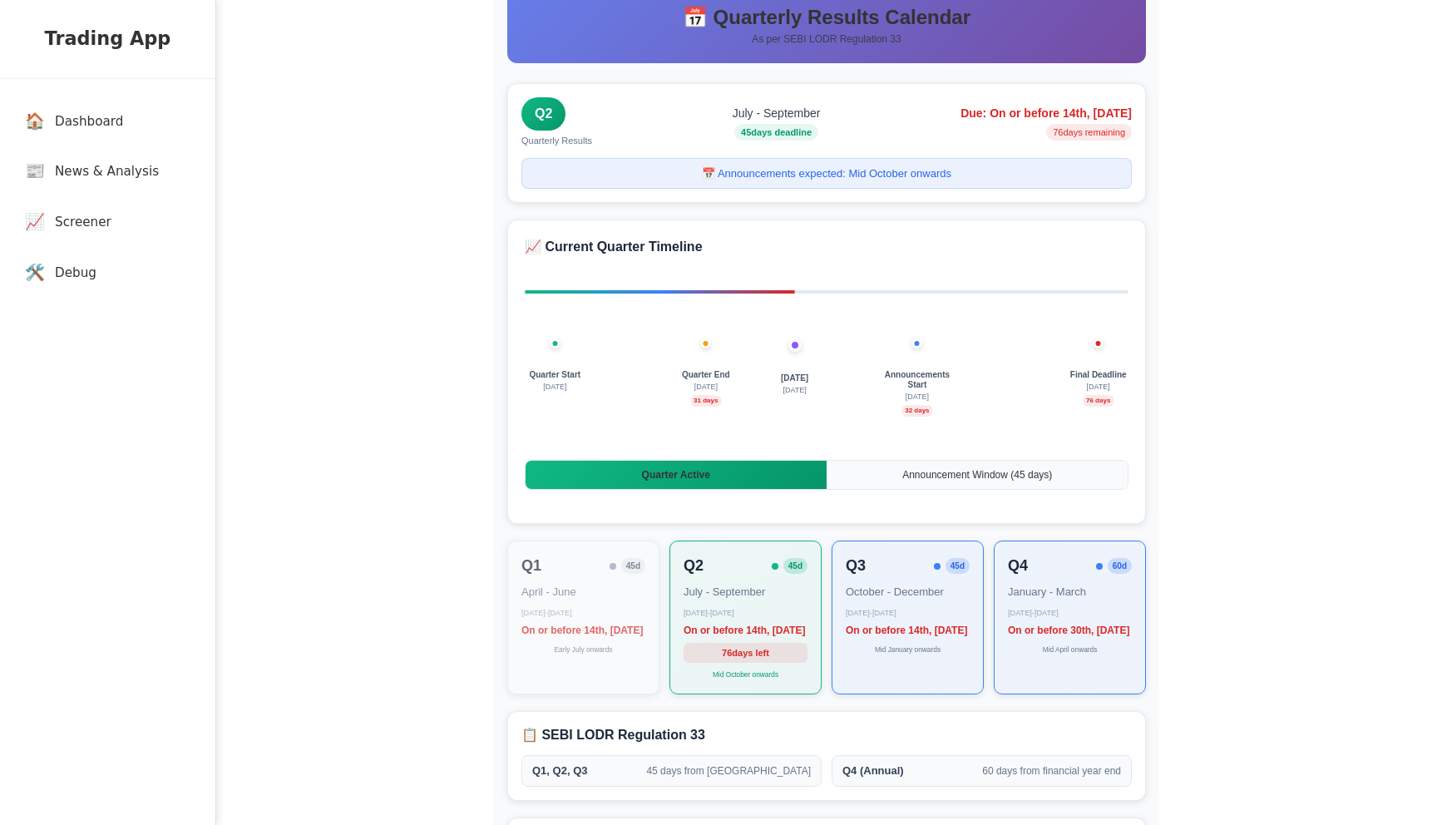
scroll to position [9, 0]
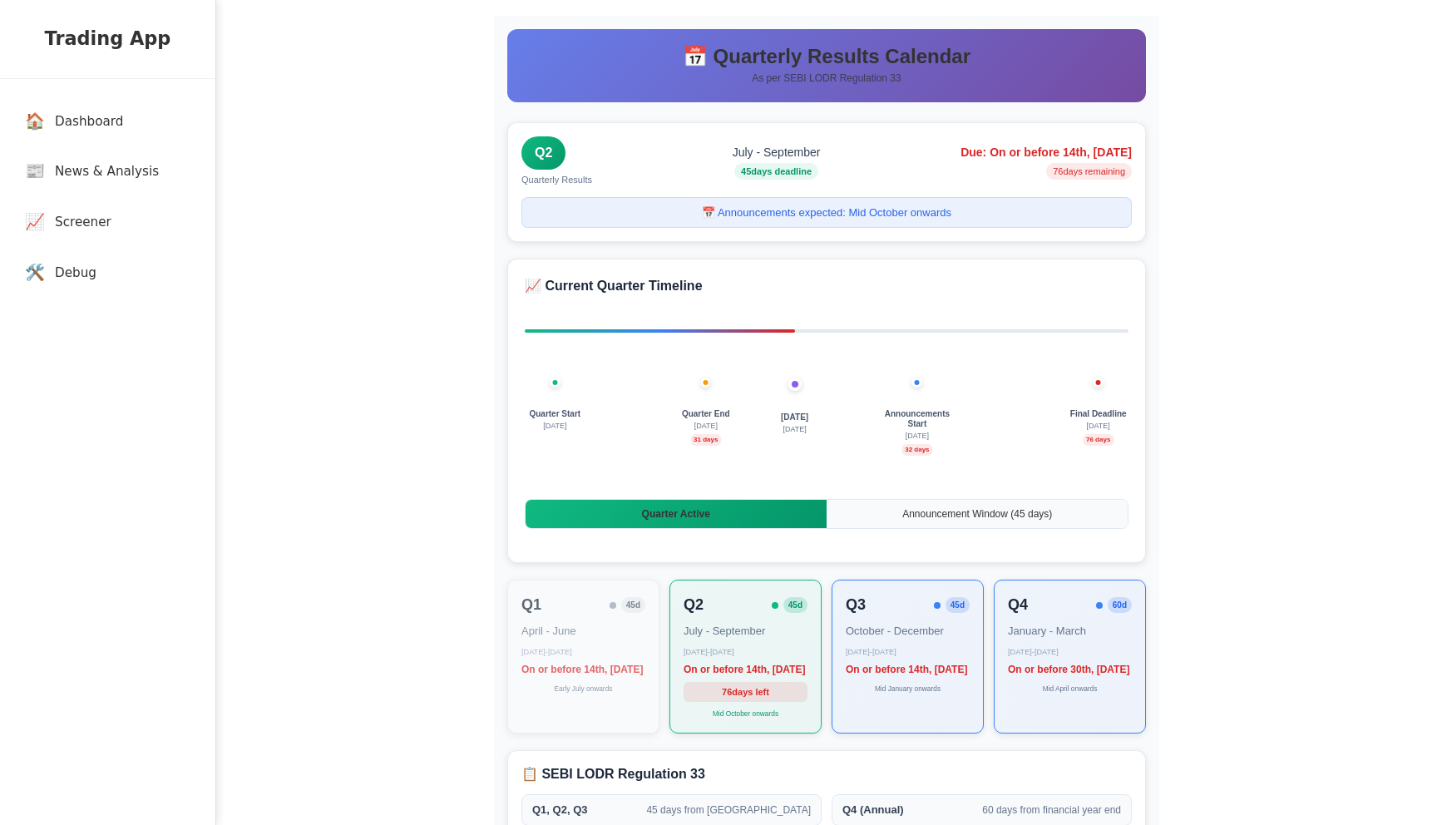
click at [1153, 297] on div "📅 Quarterly Results Calendar As per SEBI LODR Regulation 33 Q2 Quarterly Result…" at bounding box center [826, 488] width 665 height 945
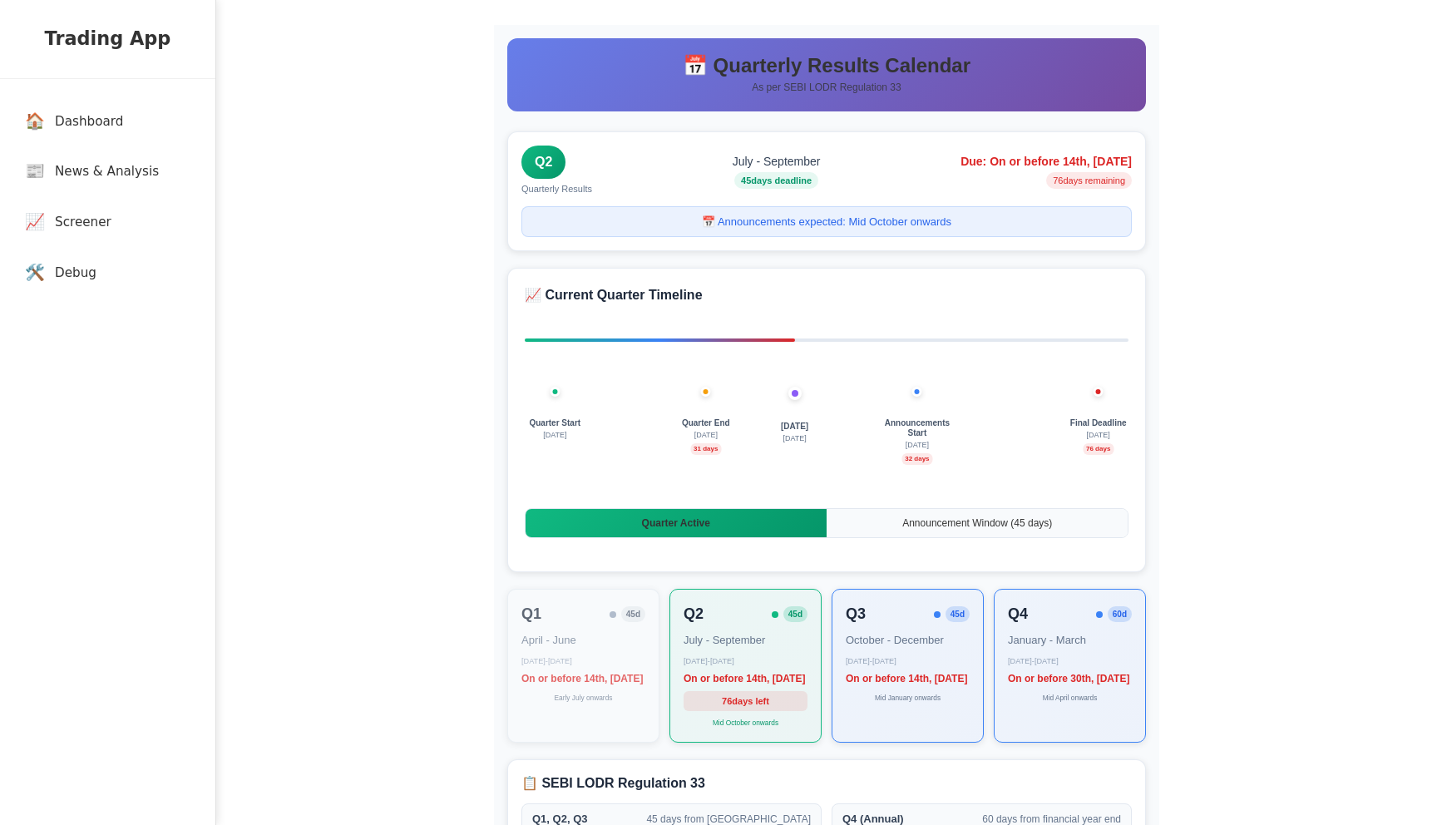
click at [883, 225] on div "📅 Announcements expected: Mid October onwards" at bounding box center [826, 222] width 610 height 32
click at [733, 221] on div "📅 Announcements expected: Mid October onwards" at bounding box center [826, 222] width 610 height 32
drag, startPoint x: 708, startPoint y: 223, endPoint x: 978, endPoint y: 235, distance: 270.6
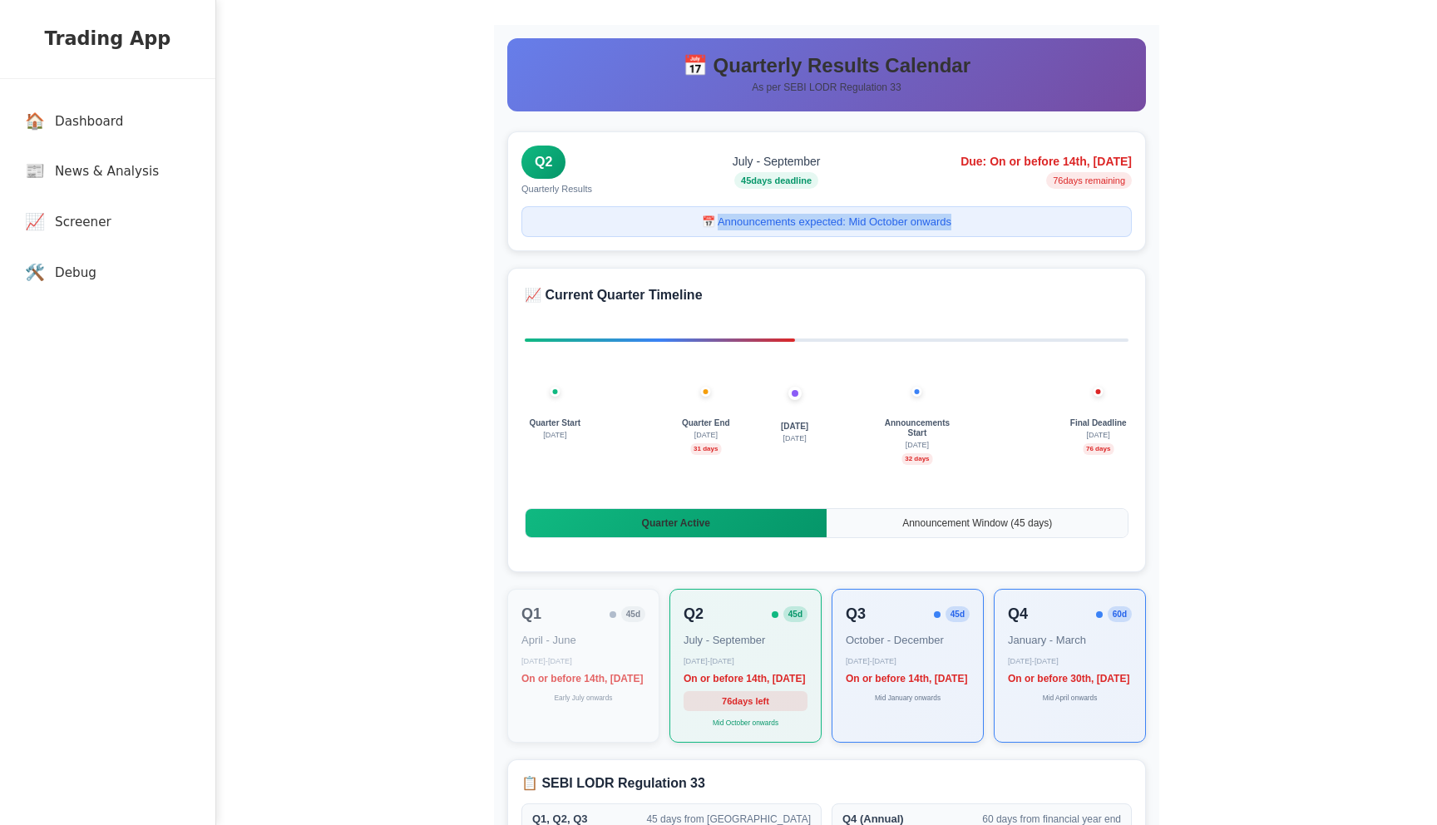
click at [978, 235] on div "📅 Announcements expected: Mid October onwards" at bounding box center [826, 222] width 610 height 32
click at [948, 338] on div at bounding box center [827, 339] width 604 height 3
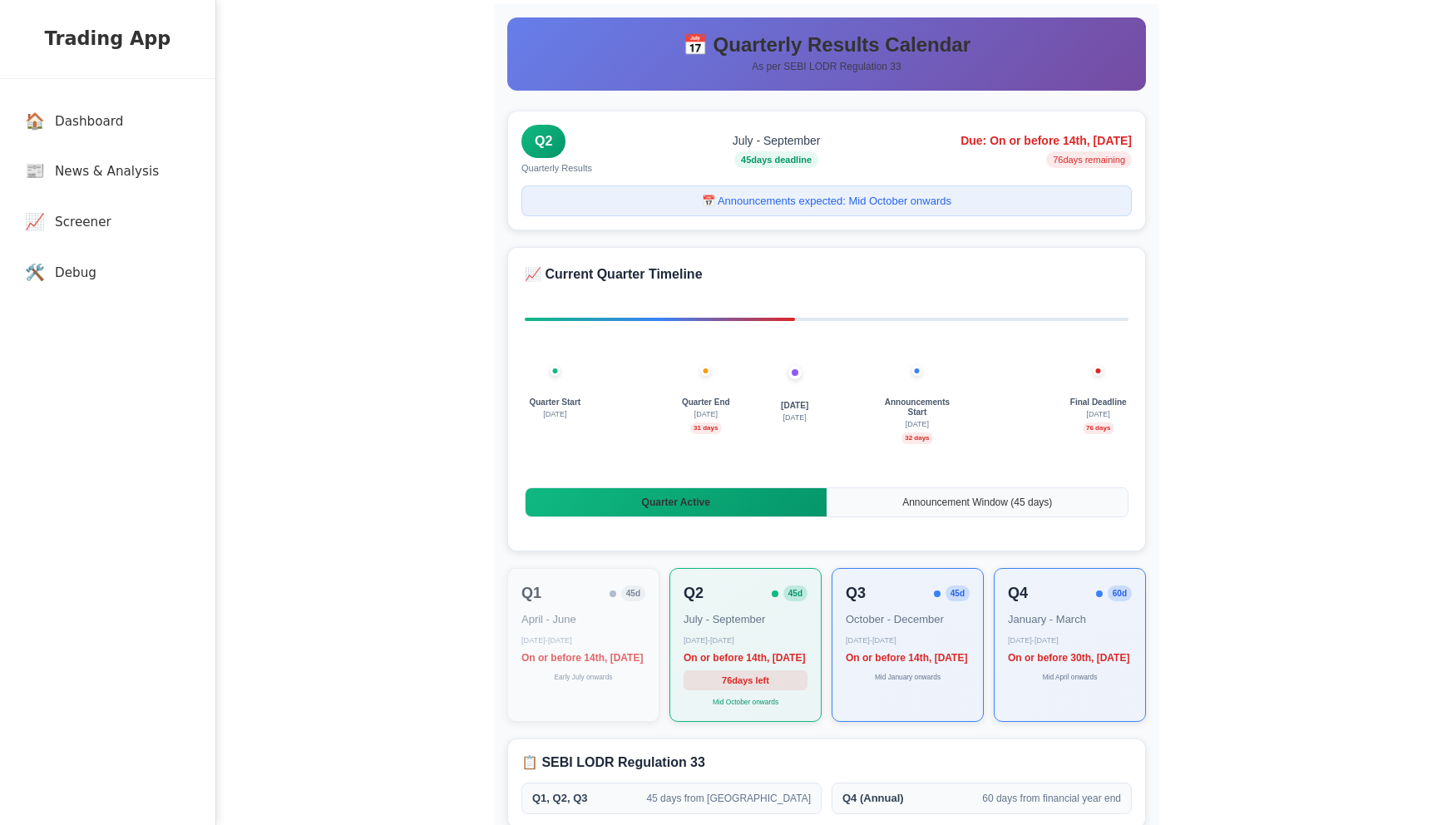
drag, startPoint x: 528, startPoint y: 403, endPoint x: 716, endPoint y: 415, distance: 188.3
click at [716, 415] on div "Quarter Start July 1 Today 30 Aug Quarter End September 30 31 days Announcement…" at bounding box center [827, 429] width 604 height 83
click at [783, 436] on div "Quarter Start July 1 Today 30 Aug Quarter End September 30 31 days Announcement…" at bounding box center [827, 429] width 604 height 83
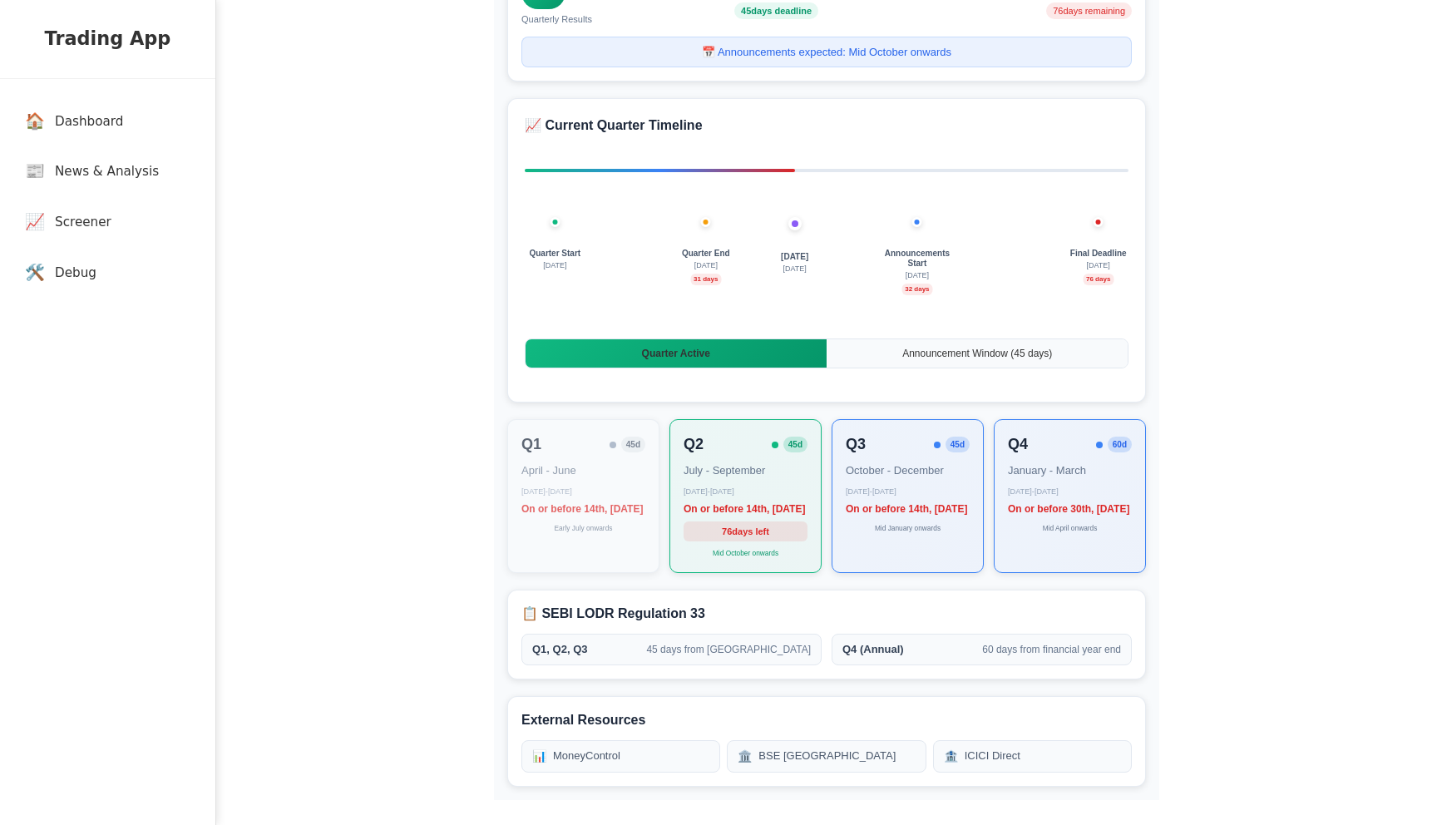
click at [793, 600] on div "📋 SEBI LODR Regulation 33 Q1, Q2, Q3 45 days from quarter end Q4 (Annual) 60 da…" at bounding box center [826, 635] width 639 height 90
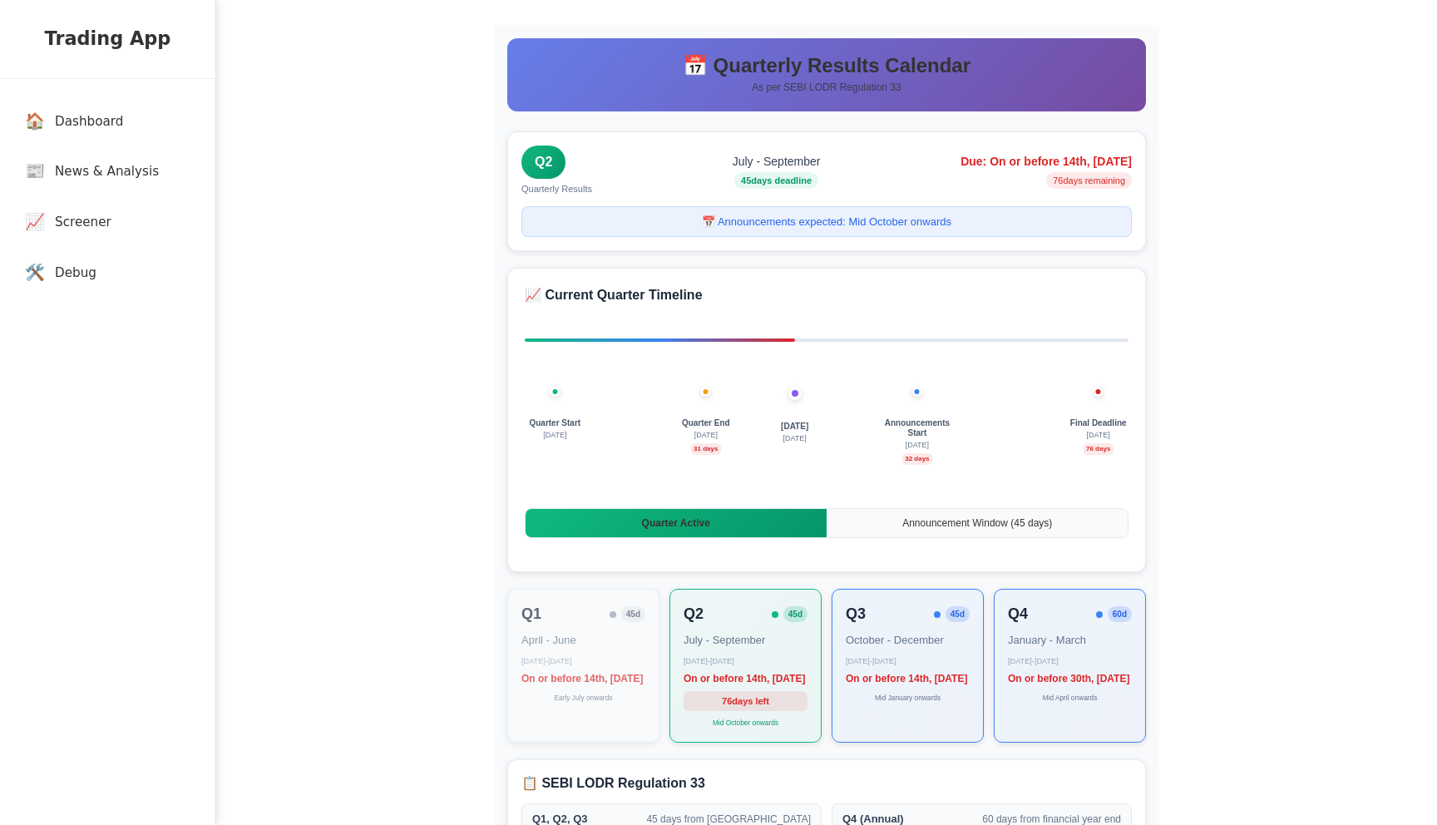
click at [907, 453] on span "32 days" at bounding box center [917, 459] width 31 height 12
click at [96, 135] on link "🏠 Dashboard" at bounding box center [111, 121] width 199 height 49
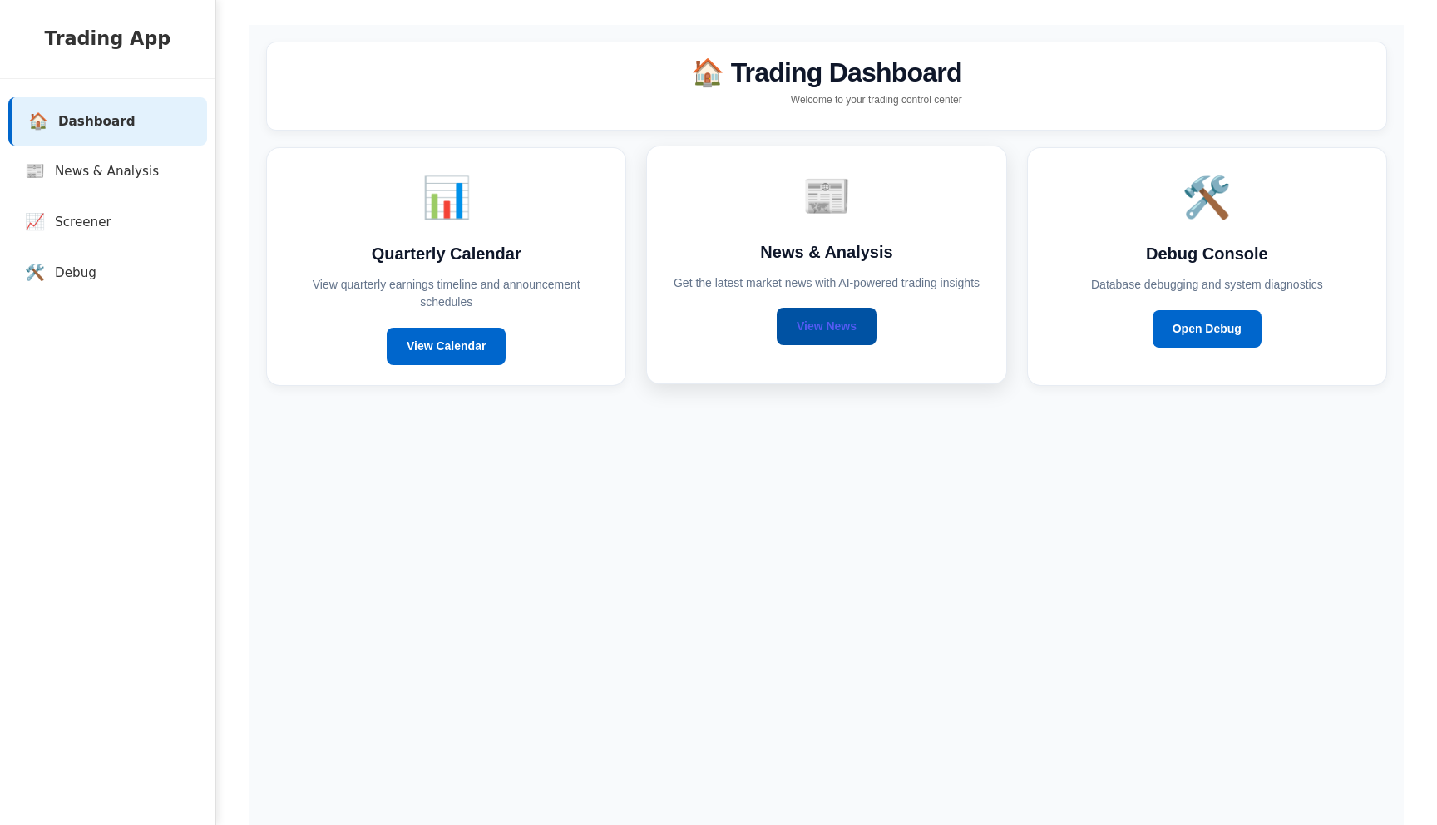
click at [839, 345] on link "View News" at bounding box center [827, 326] width 100 height 37
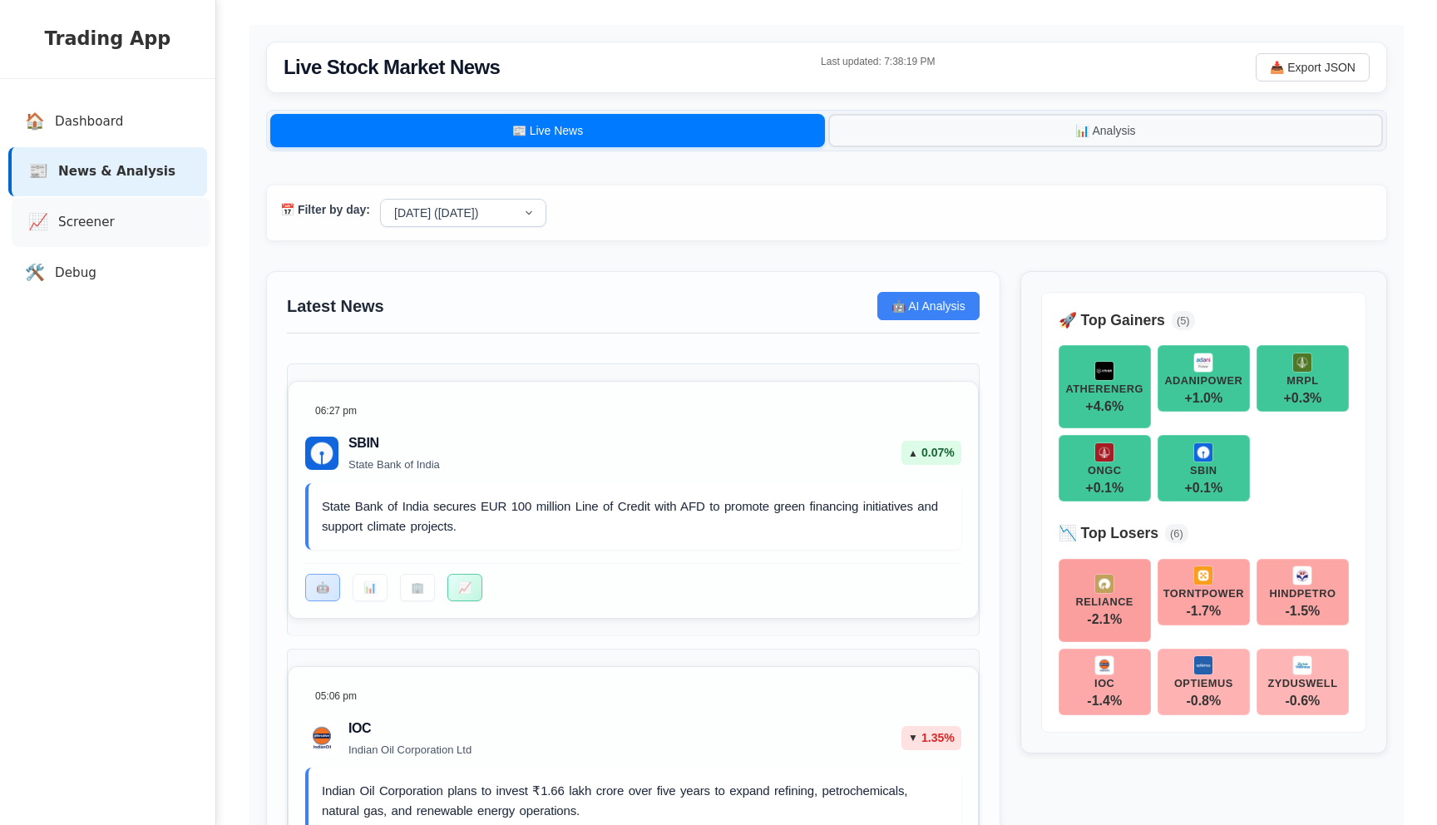
click at [59, 233] on link "📈 Screener" at bounding box center [111, 222] width 199 height 49
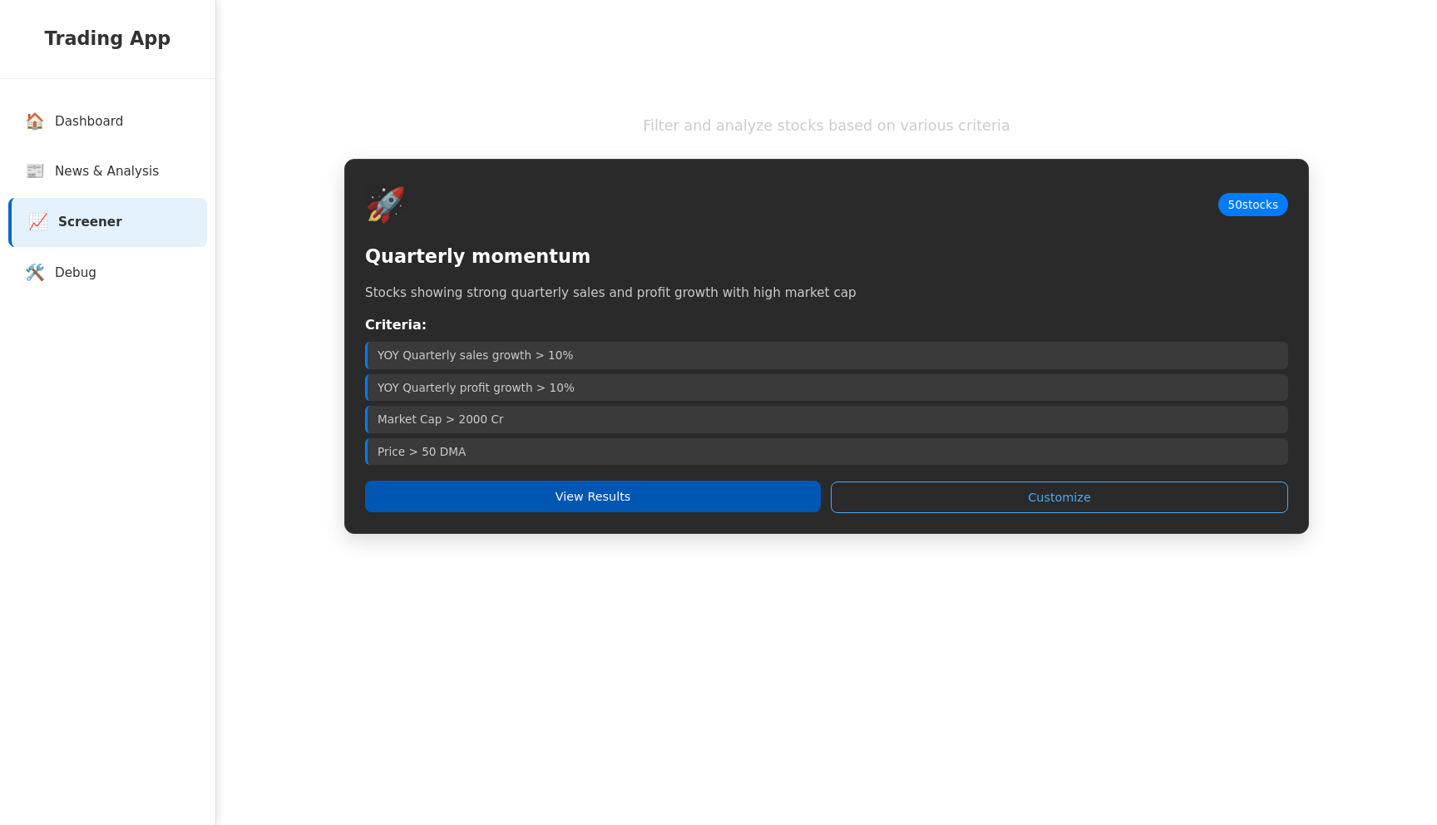
click at [497, 497] on button "View Results" at bounding box center [593, 497] width 456 height 32
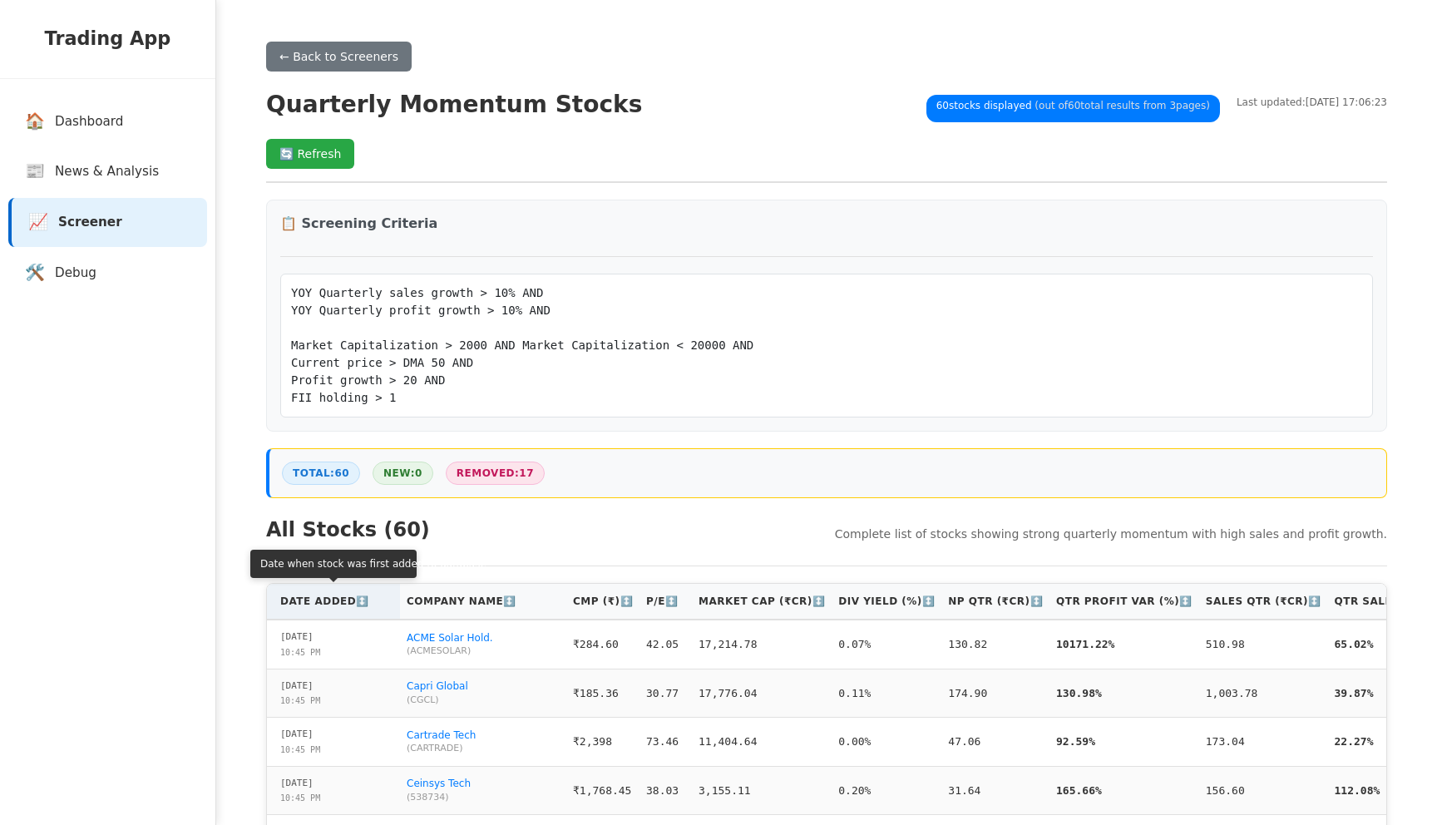
click at [330, 602] on th "Date Added ↕️" at bounding box center [333, 602] width 133 height 36
click at [330, 602] on th "Date Added ↑" at bounding box center [333, 602] width 133 height 36
click at [287, 595] on th "Date Added ↓" at bounding box center [333, 602] width 133 height 36
click at [287, 595] on th "Date Added ↑" at bounding box center [333, 602] width 133 height 36
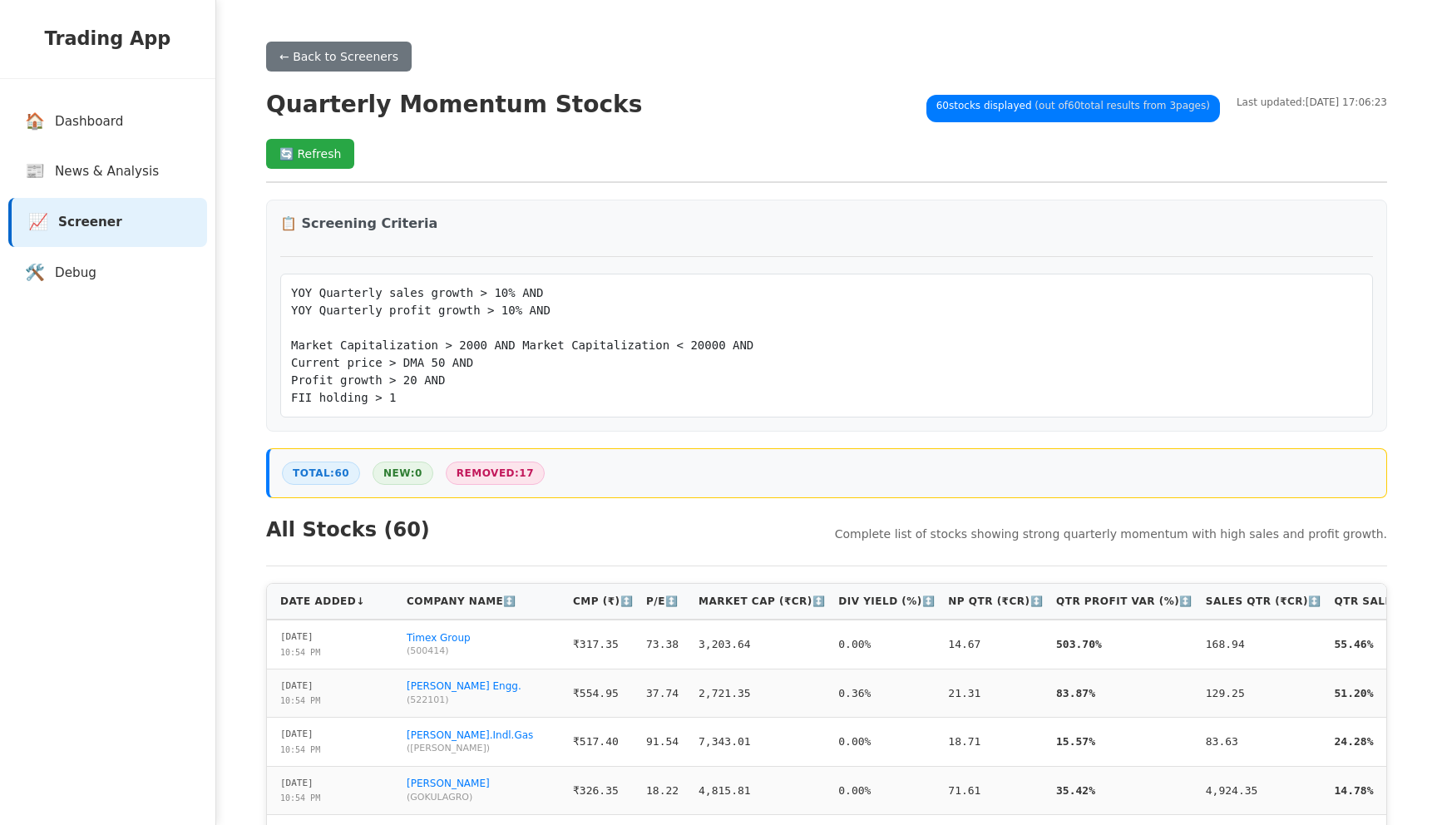
click at [464, 315] on pre "YOY Quarterly sales growth > 10% AND YOY Quarterly profit growth > 10% AND Mark…" at bounding box center [826, 345] width 1071 height 122
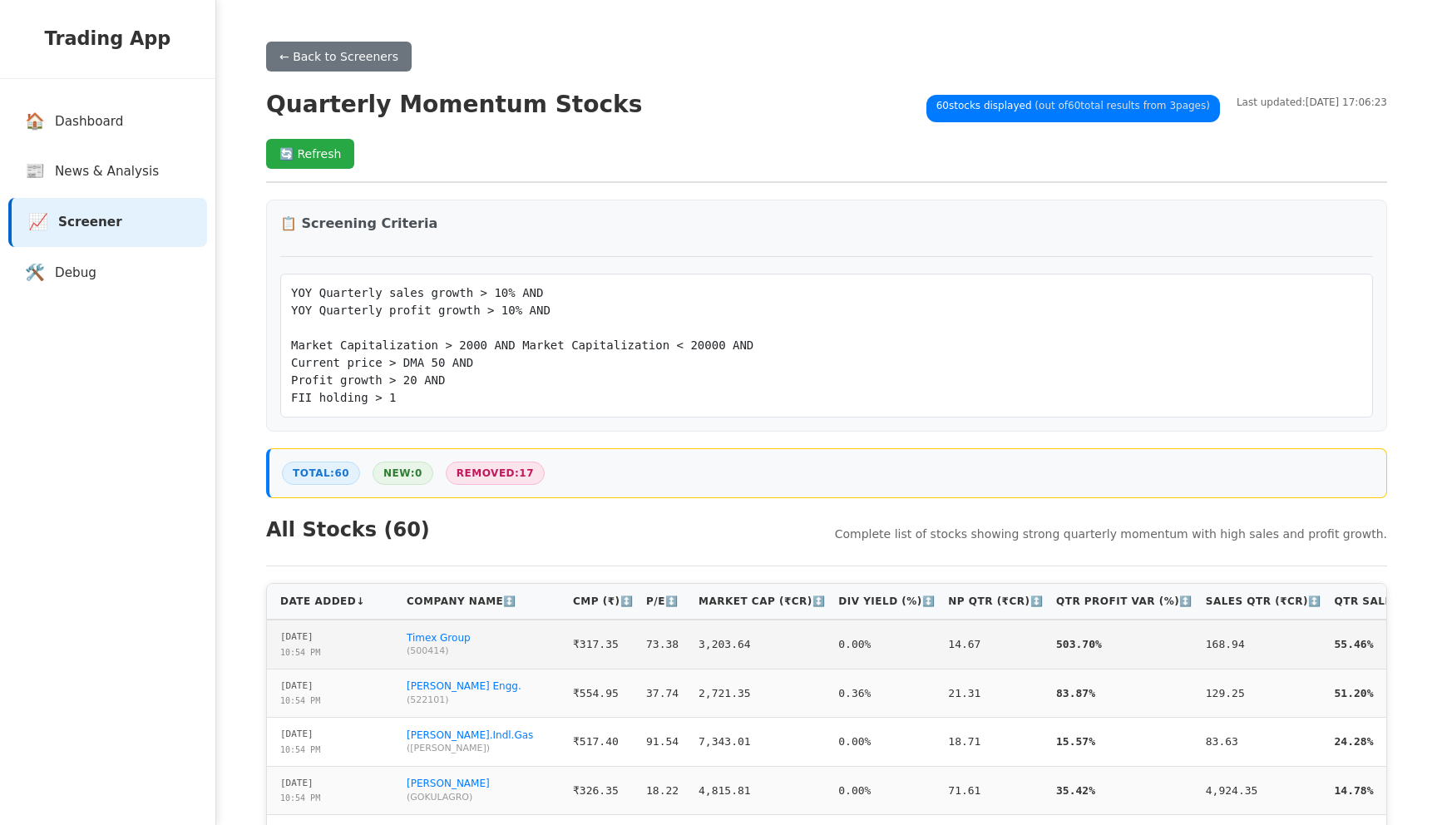
click at [281, 665] on td "29-08-2025 10:54 PM" at bounding box center [333, 644] width 133 height 49
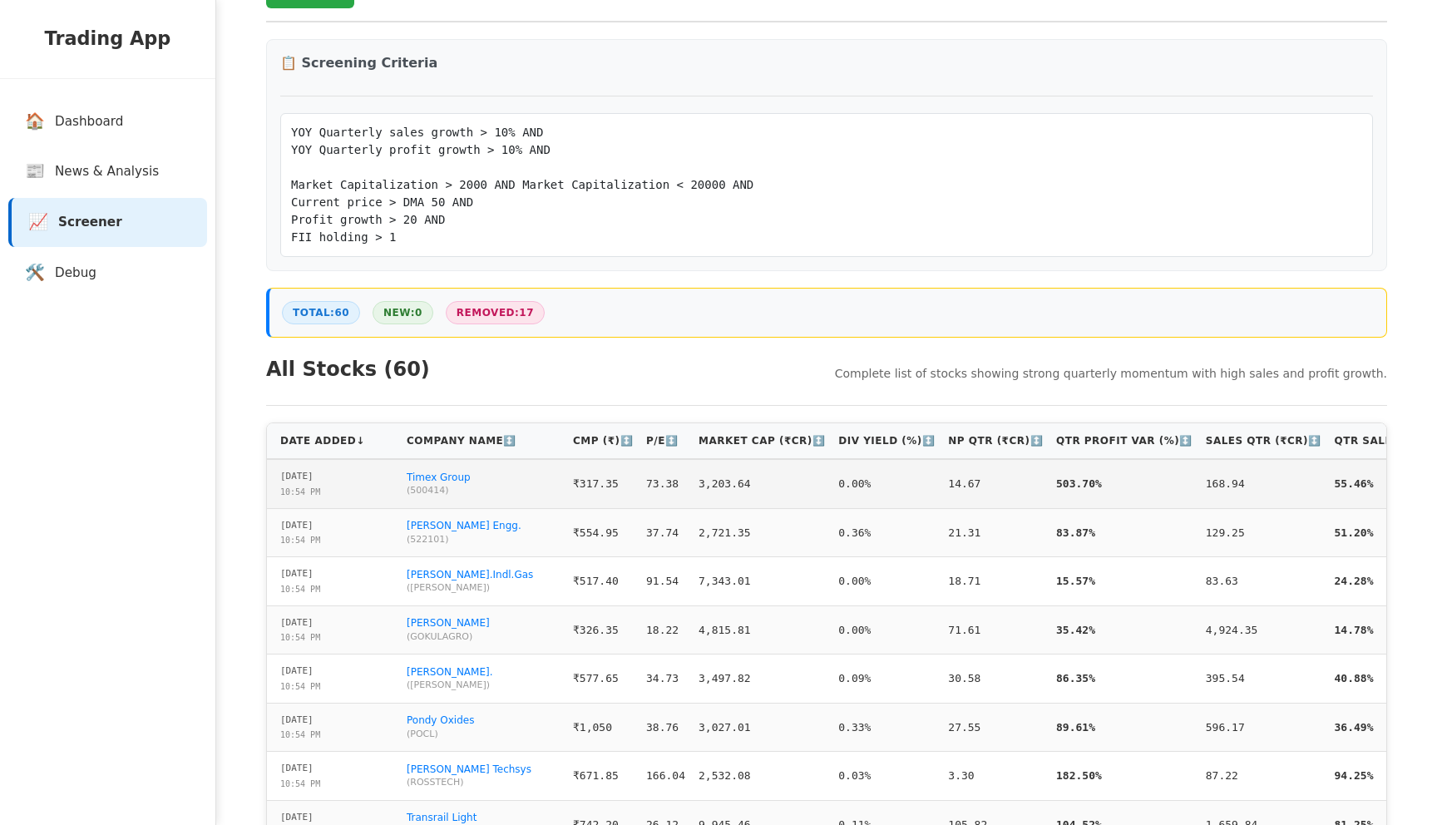
scroll to position [170, 0]
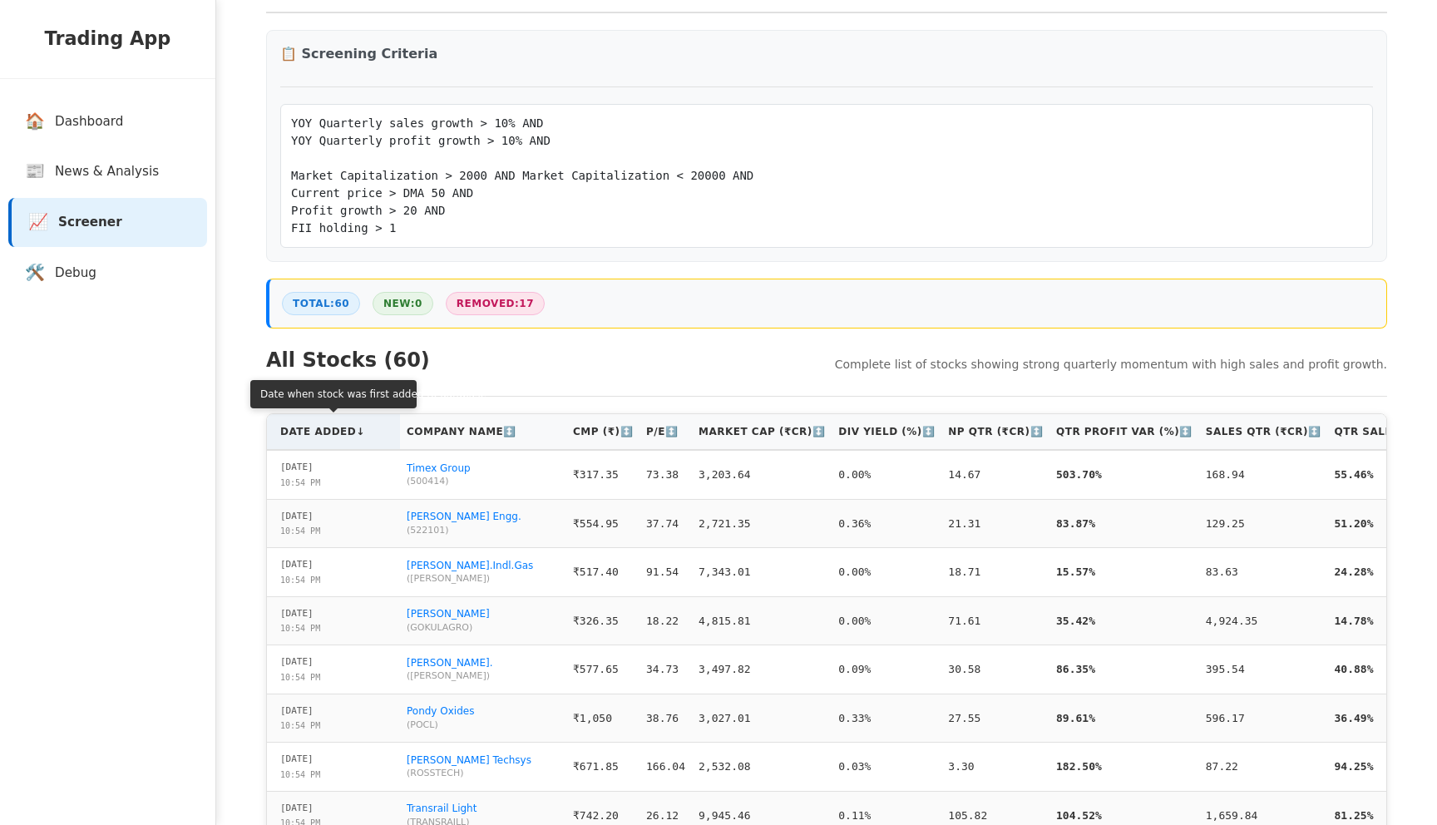
click at [346, 427] on th "Date Added ↓" at bounding box center [333, 432] width 133 height 36
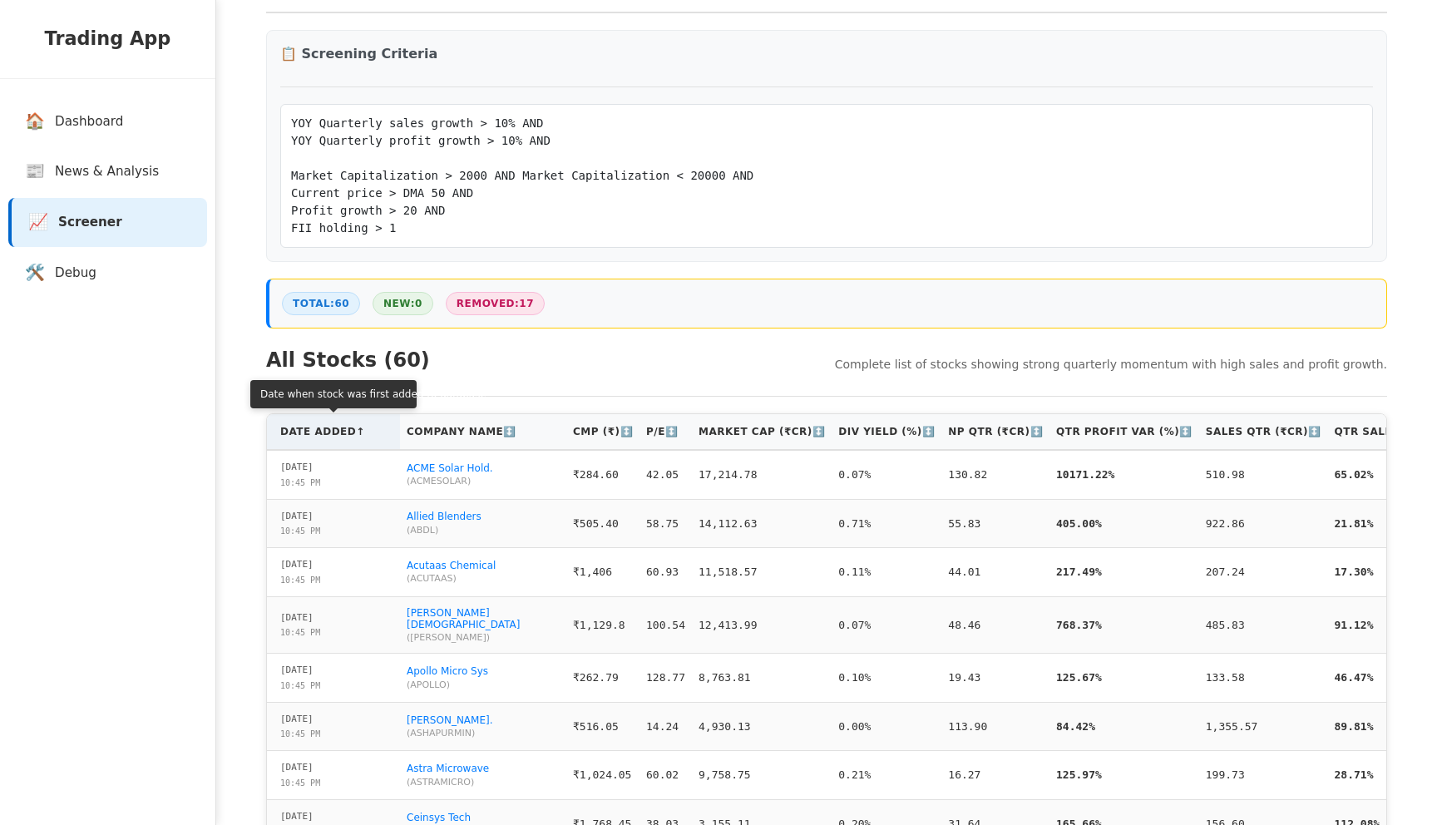
click at [346, 427] on th "Date Added ↑" at bounding box center [333, 432] width 133 height 36
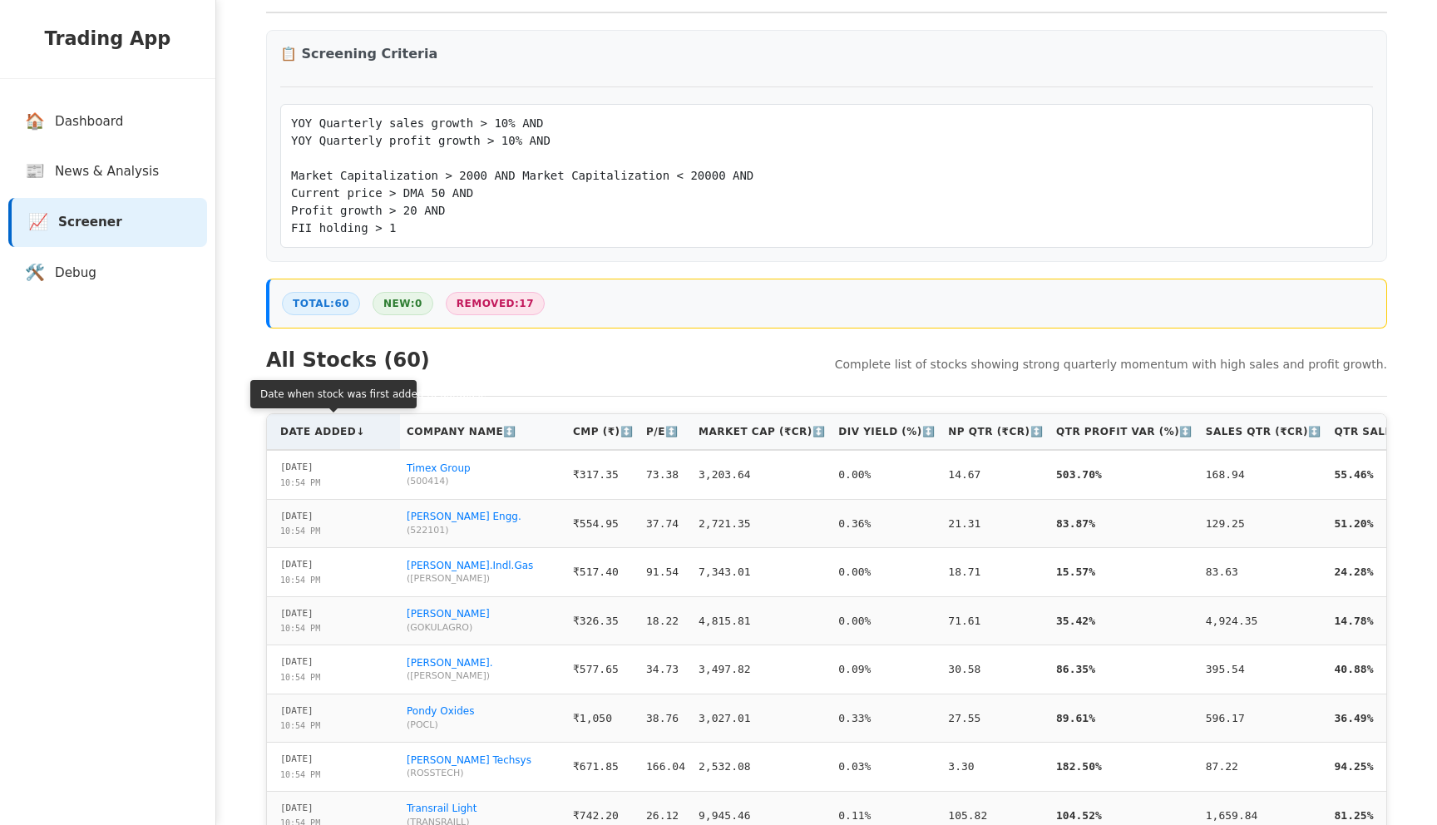
click at [336, 443] on th "Date Added ↓" at bounding box center [333, 432] width 133 height 36
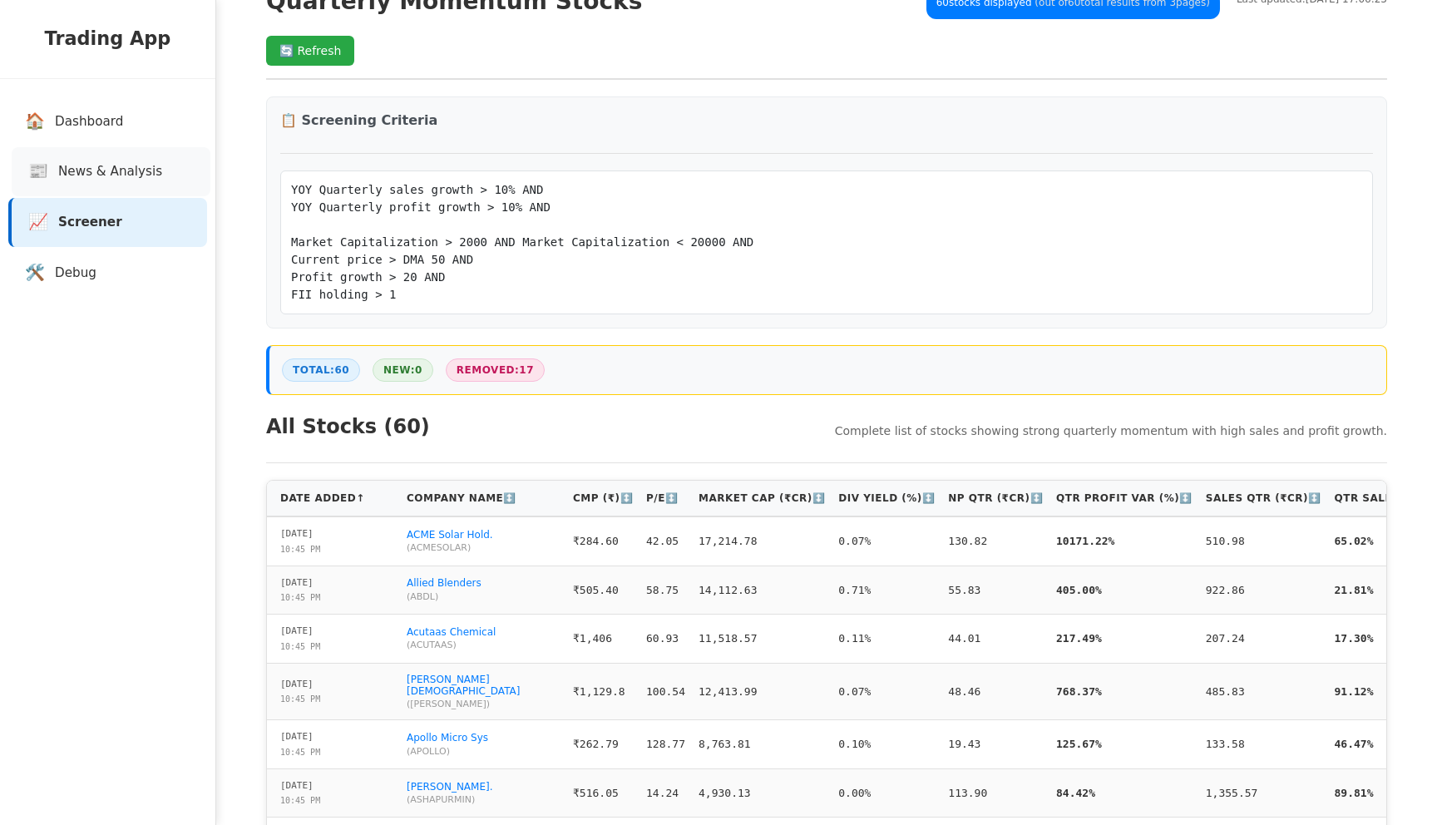
click at [97, 169] on span "News & Analysis" at bounding box center [110, 171] width 104 height 19
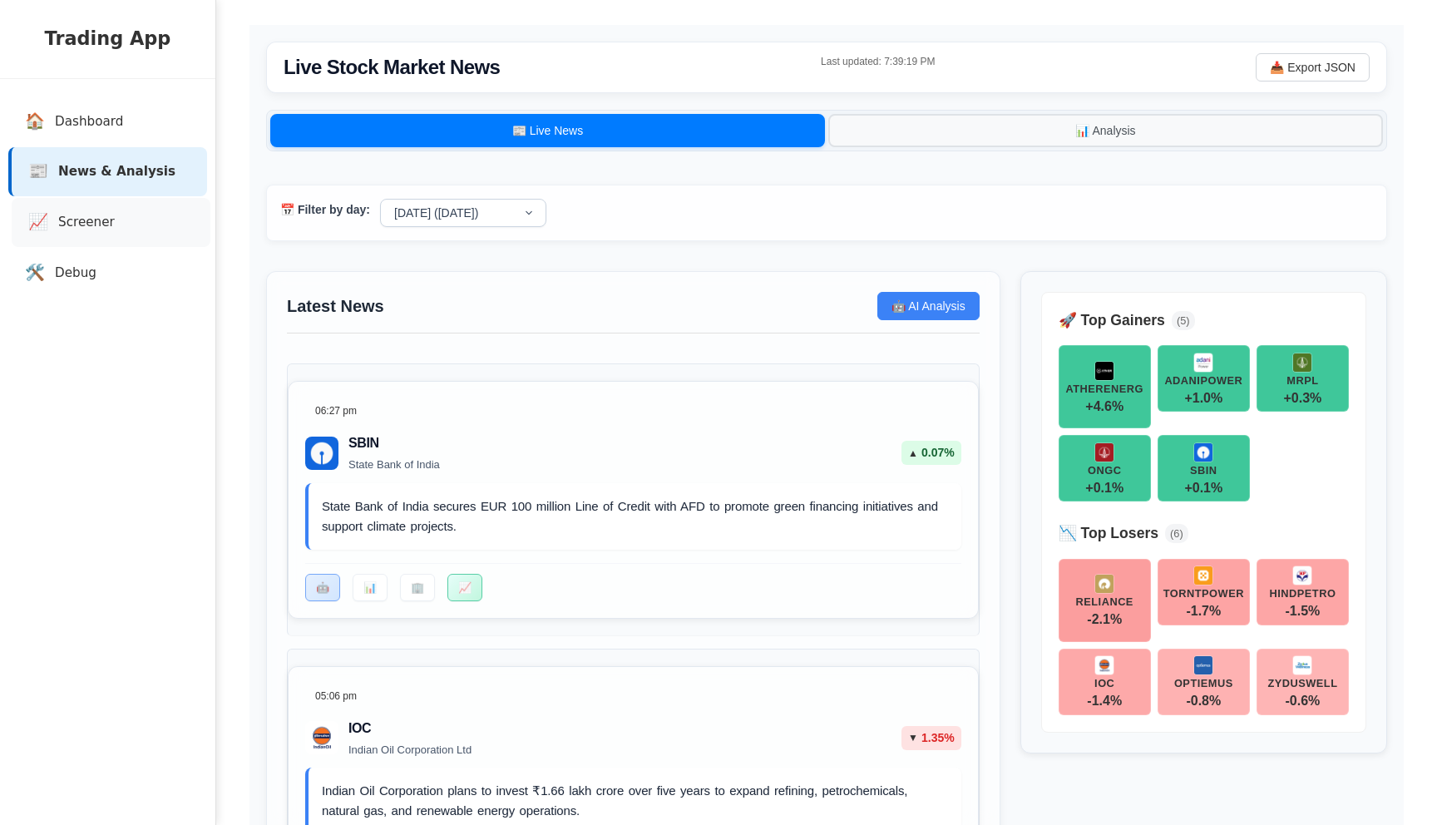
click at [182, 214] on link "📈 Screener" at bounding box center [111, 222] width 199 height 49
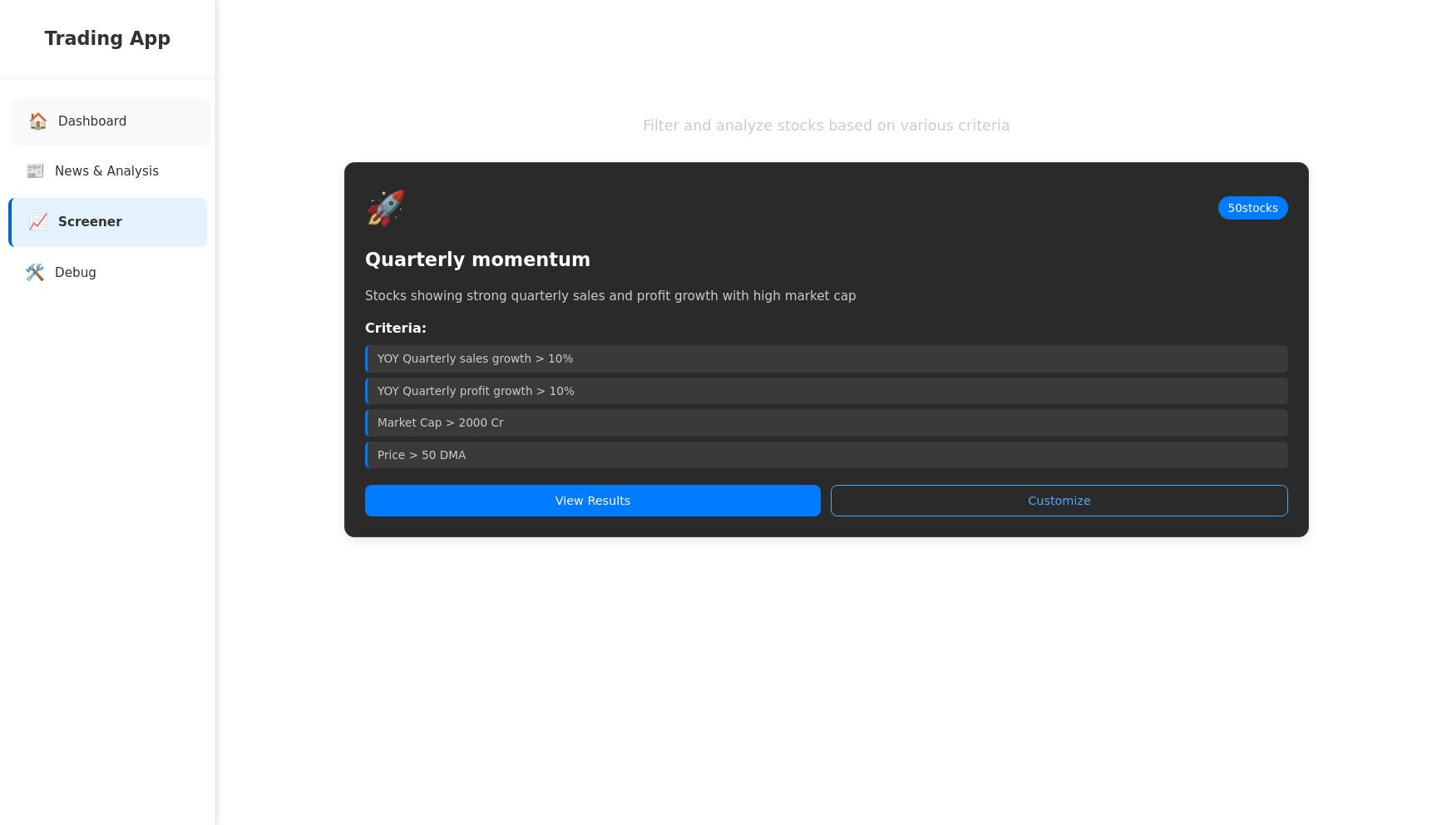
click at [133, 121] on link "🏠 Dashboard" at bounding box center [111, 121] width 199 height 49
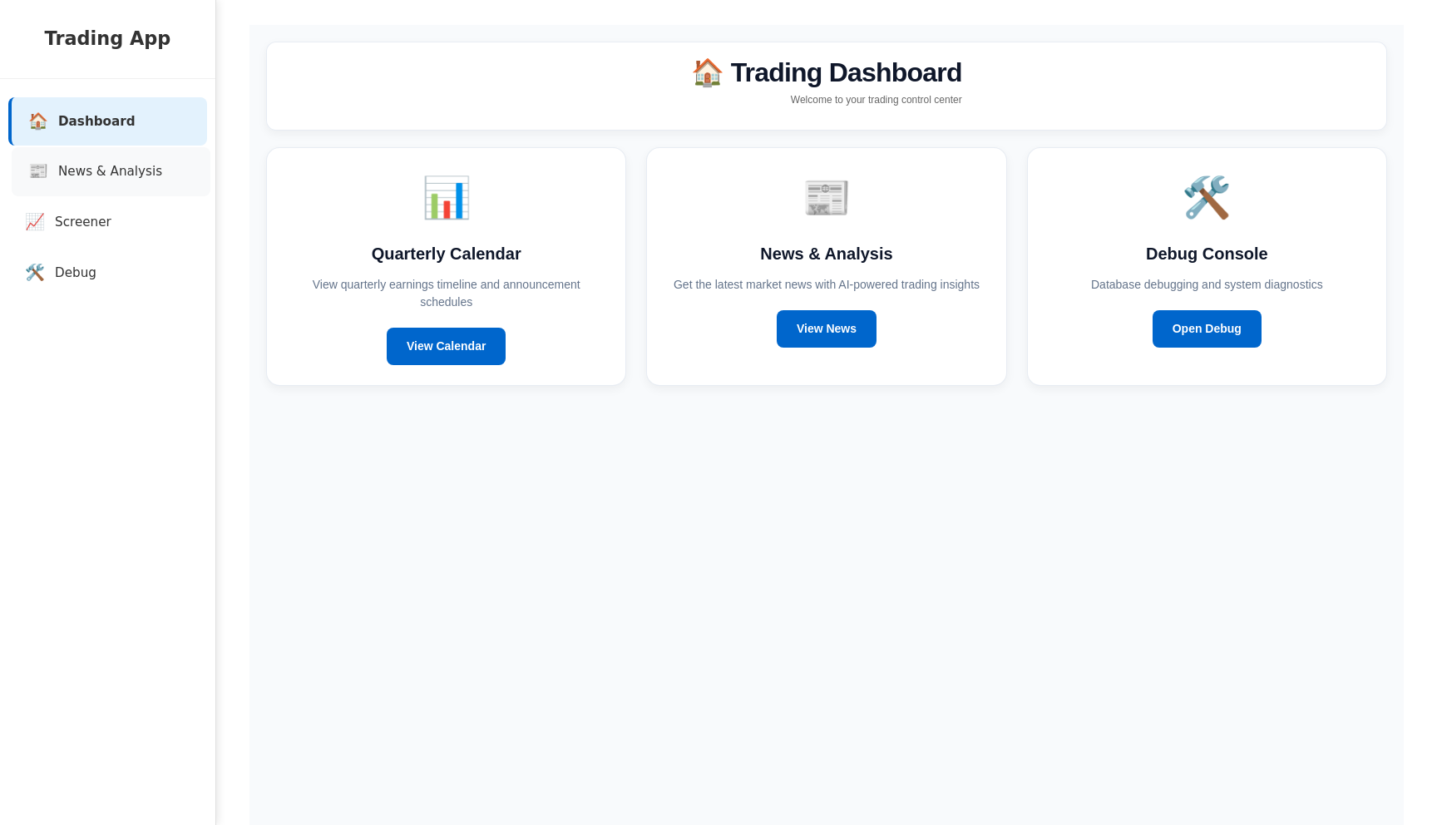
click at [125, 156] on link "📰 News & Analysis" at bounding box center [111, 171] width 199 height 49
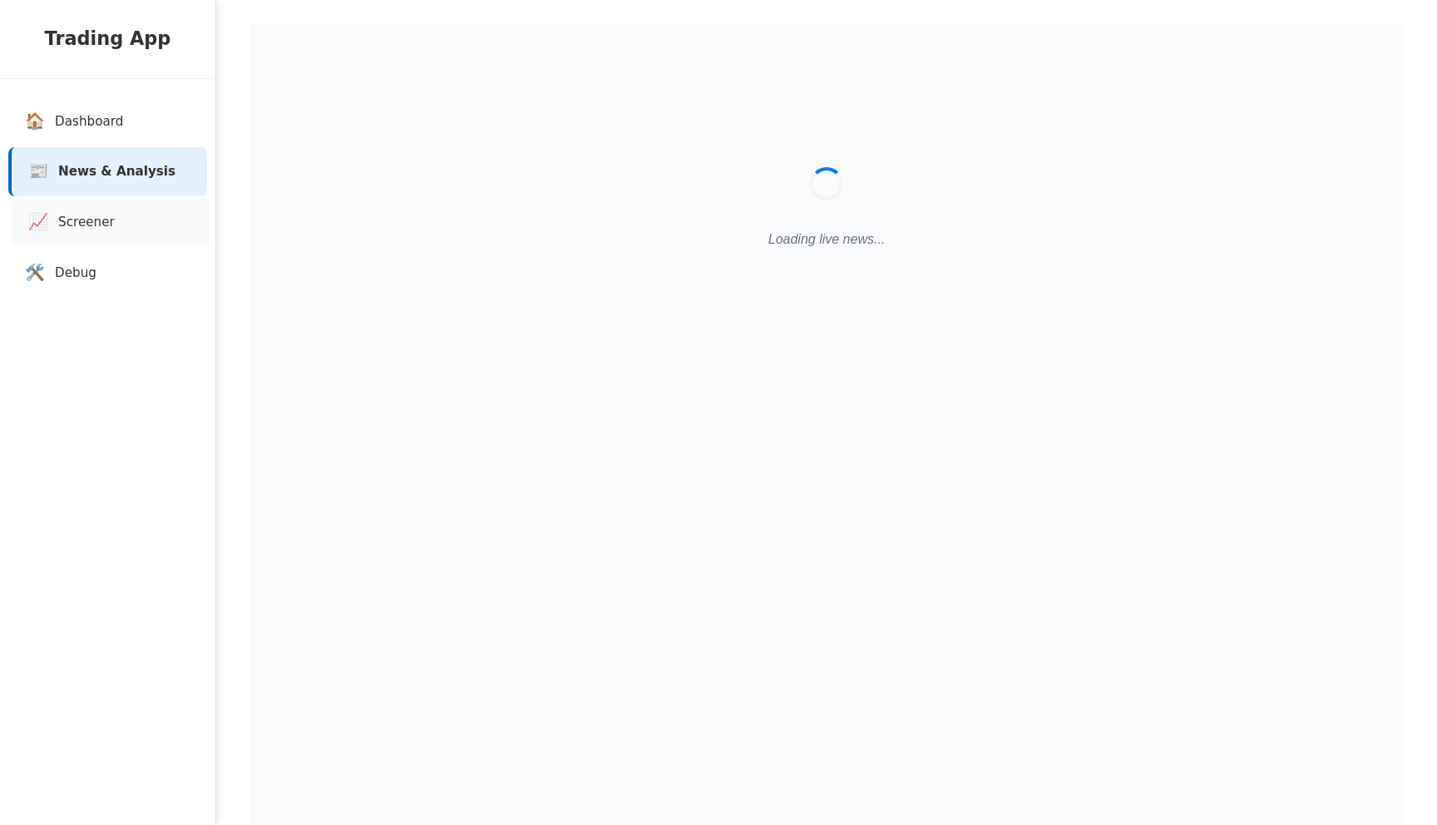
click at [77, 214] on span "Screener" at bounding box center [86, 222] width 57 height 19
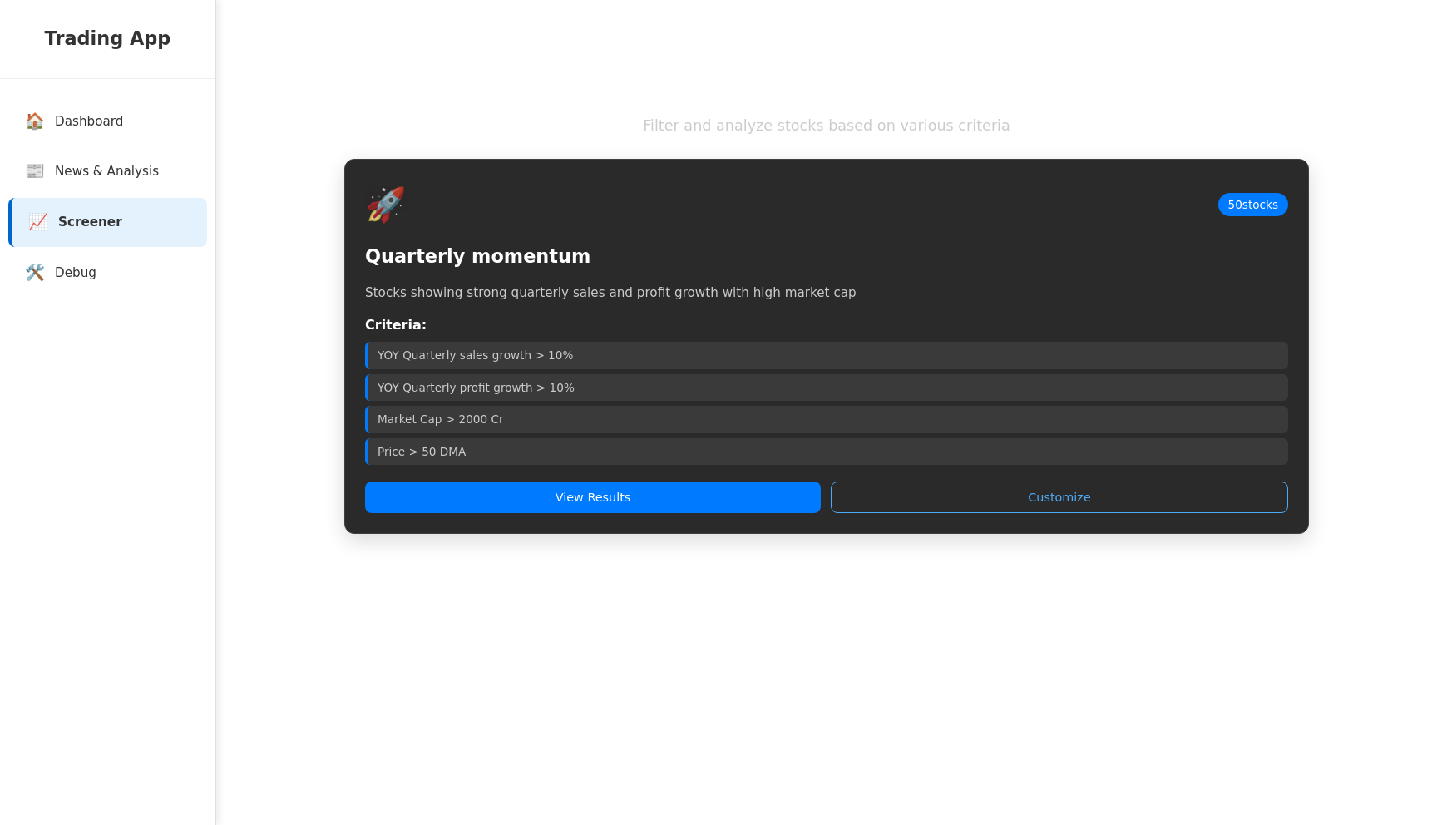
click at [448, 264] on h3 "Quarterly momentum" at bounding box center [826, 257] width 923 height 28
click at [426, 264] on h3 "Quarterly momentum" at bounding box center [826, 257] width 923 height 28
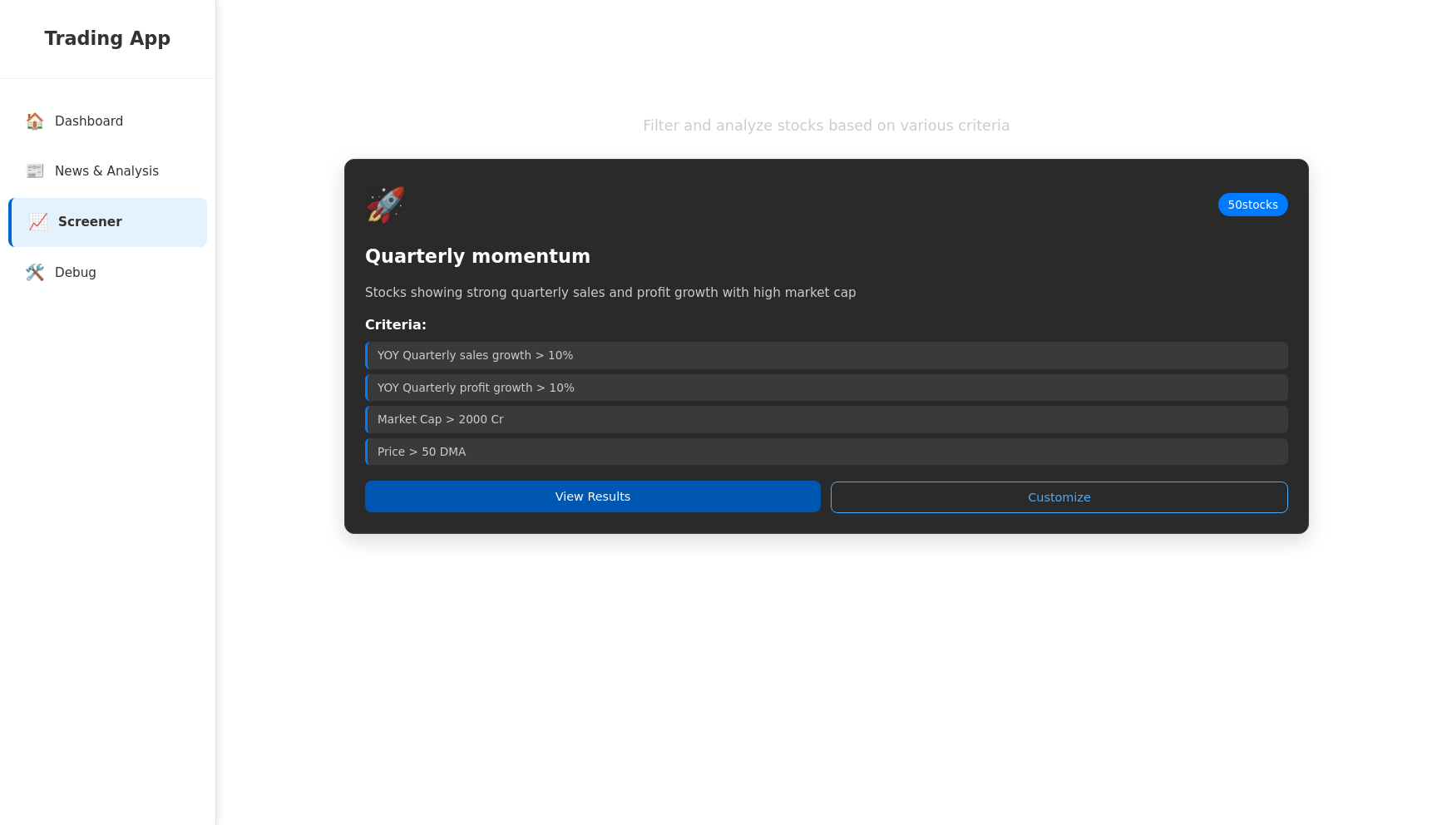
click at [575, 493] on button "View Results" at bounding box center [593, 497] width 456 height 32
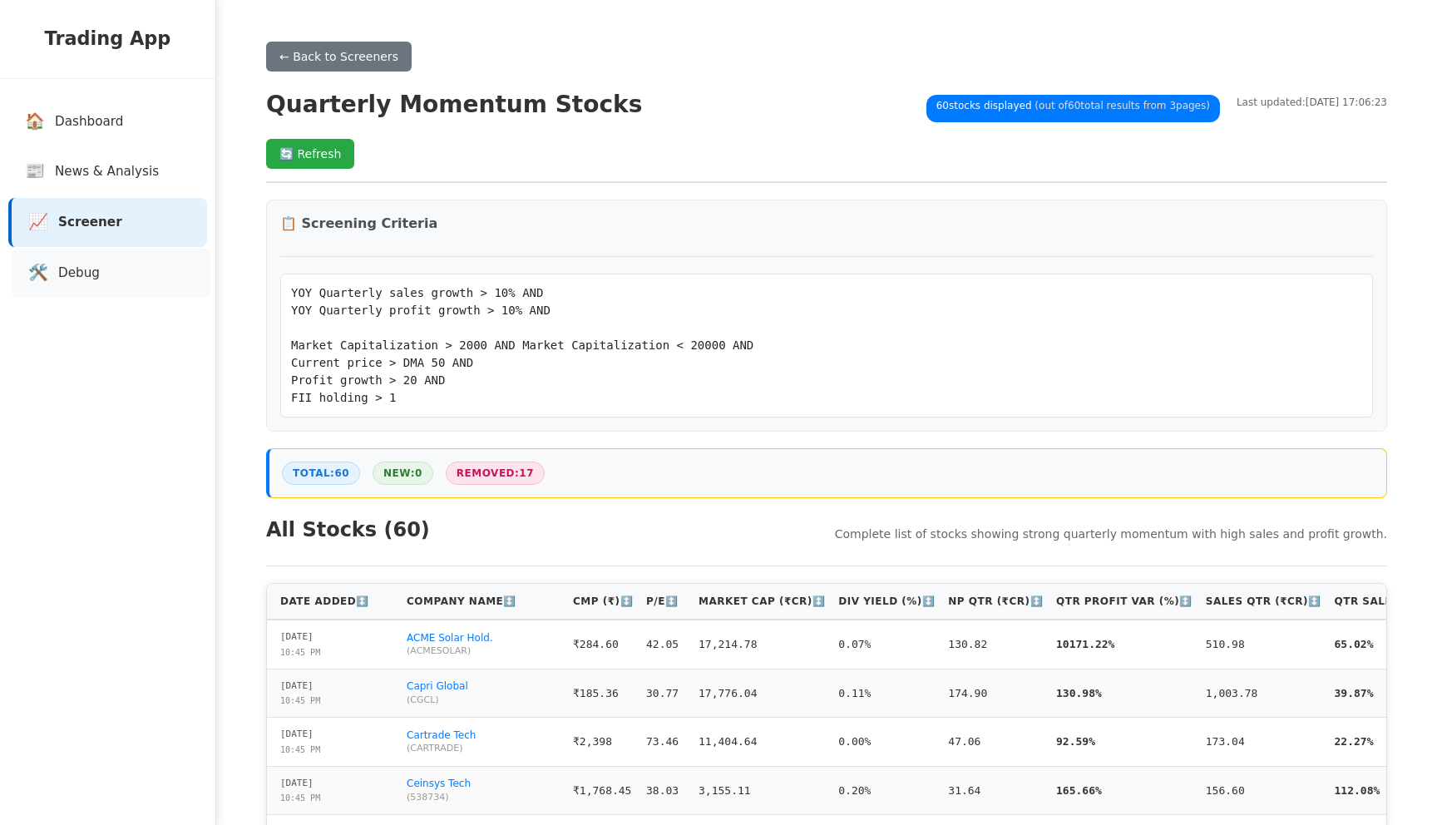
click at [74, 279] on span "Debug" at bounding box center [79, 273] width 42 height 19
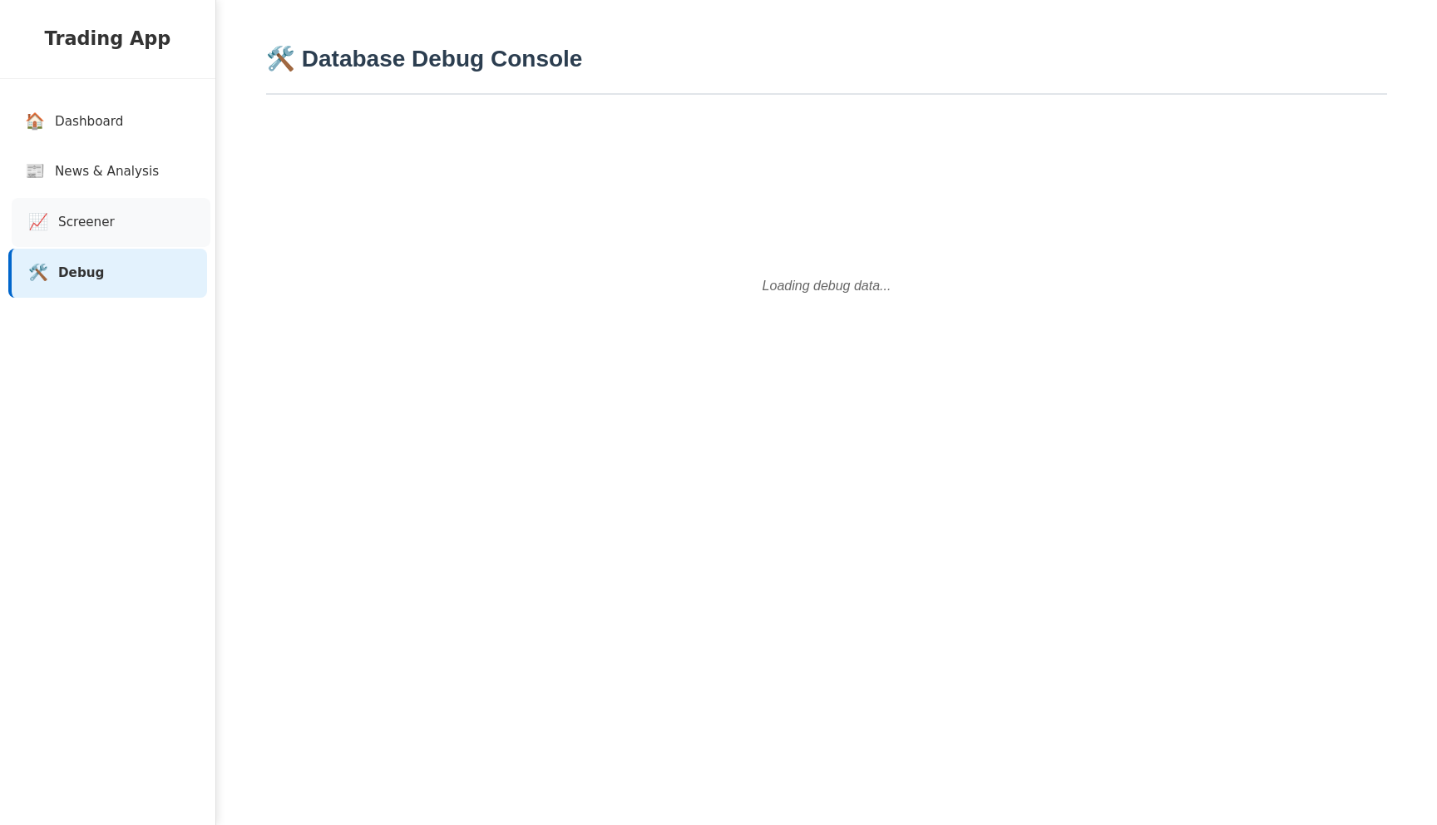
click at [118, 209] on link "📈 Screener" at bounding box center [111, 222] width 199 height 49
